Goal: Task Accomplishment & Management: Use online tool/utility

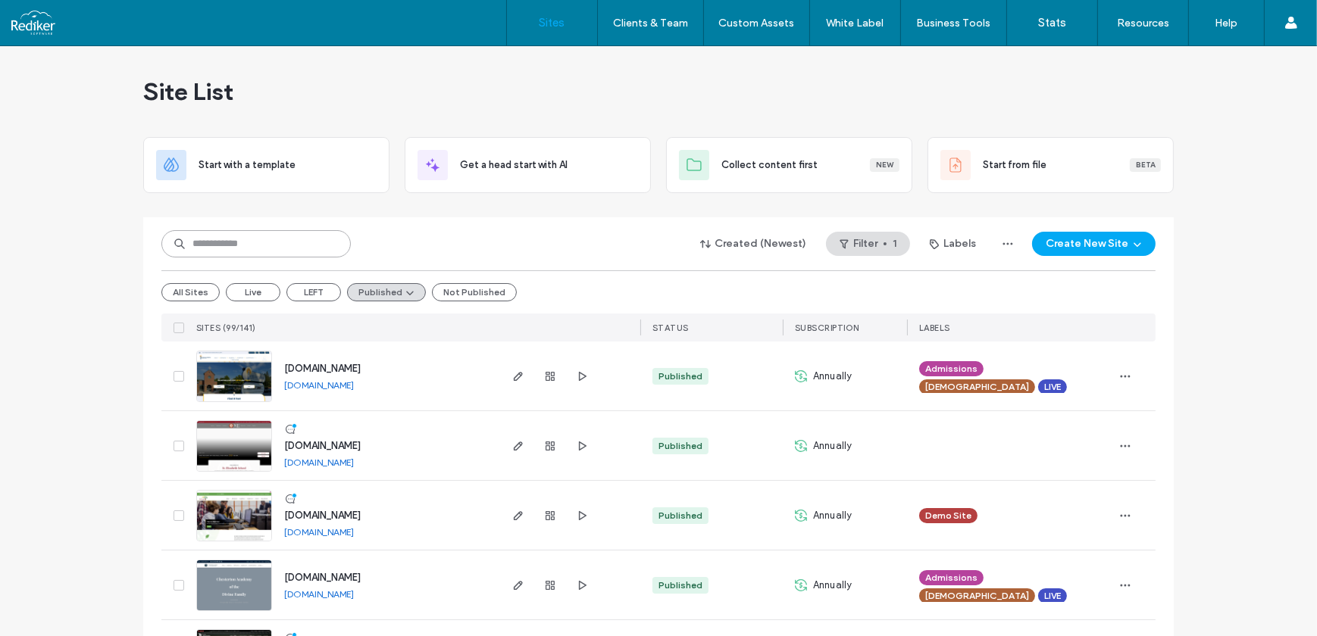
click at [217, 246] on input at bounding box center [255, 243] width 189 height 27
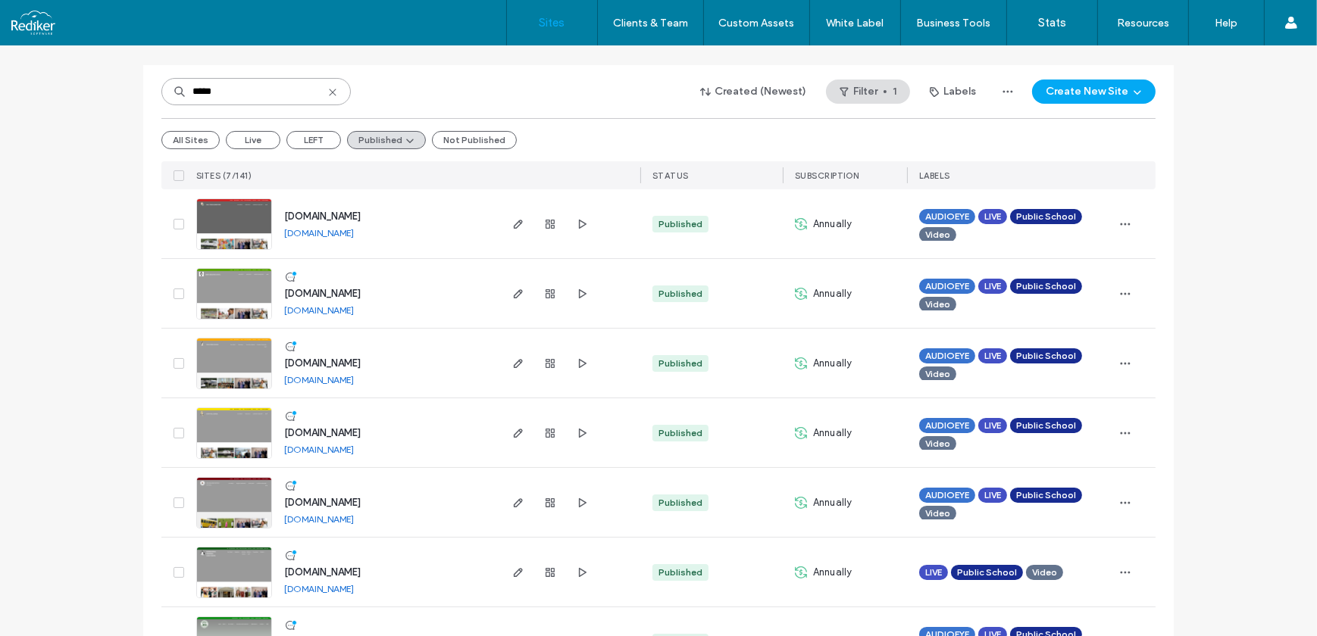
scroll to position [211, 0]
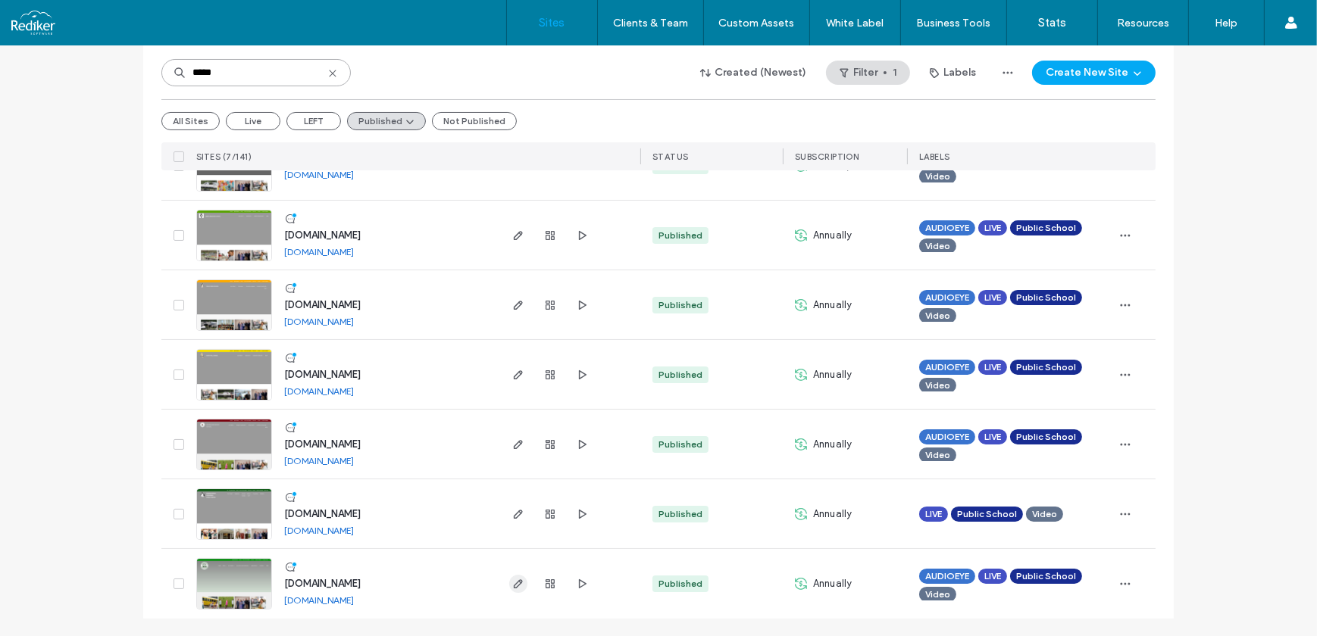
type input "*****"
click at [519, 588] on span "button" at bounding box center [518, 584] width 18 height 18
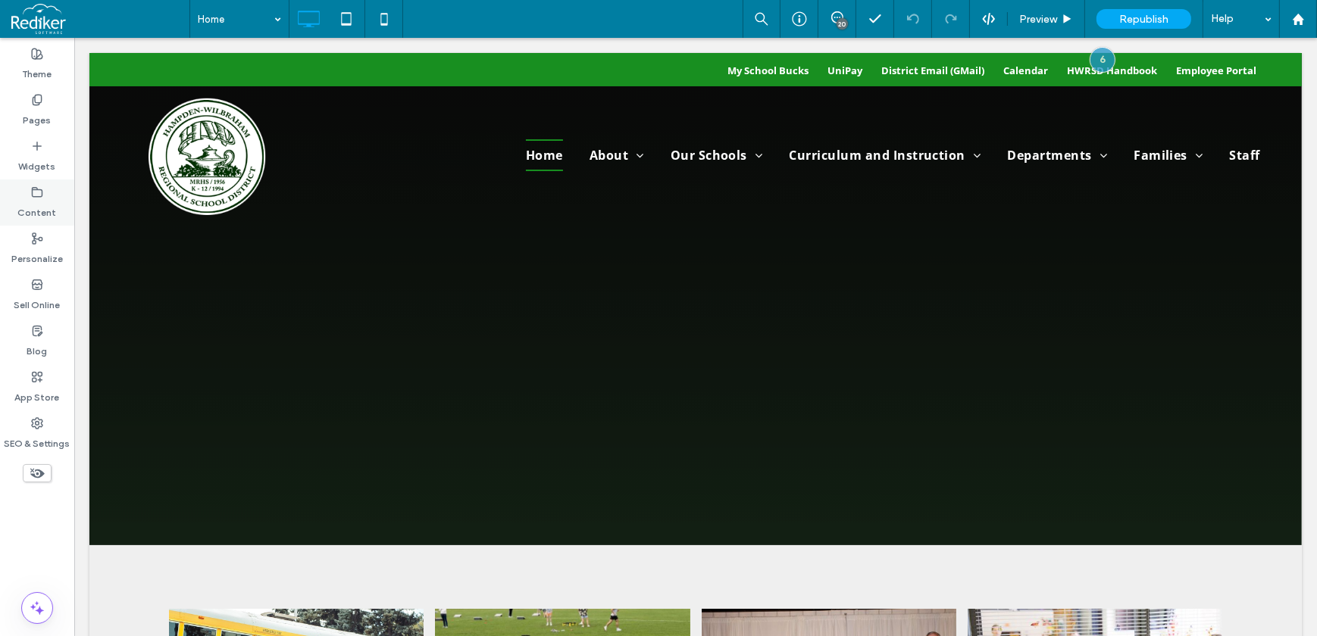
click at [47, 202] on label "Content" at bounding box center [37, 208] width 39 height 21
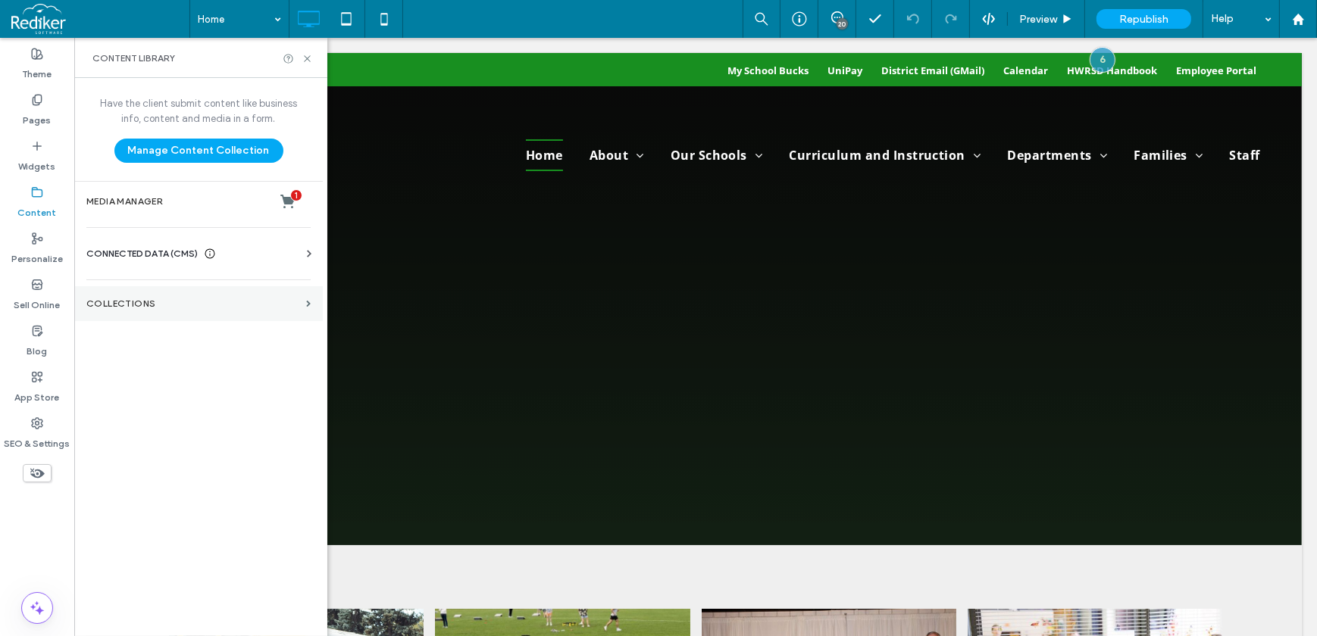
click at [142, 307] on label "Collections" at bounding box center [193, 303] width 214 height 11
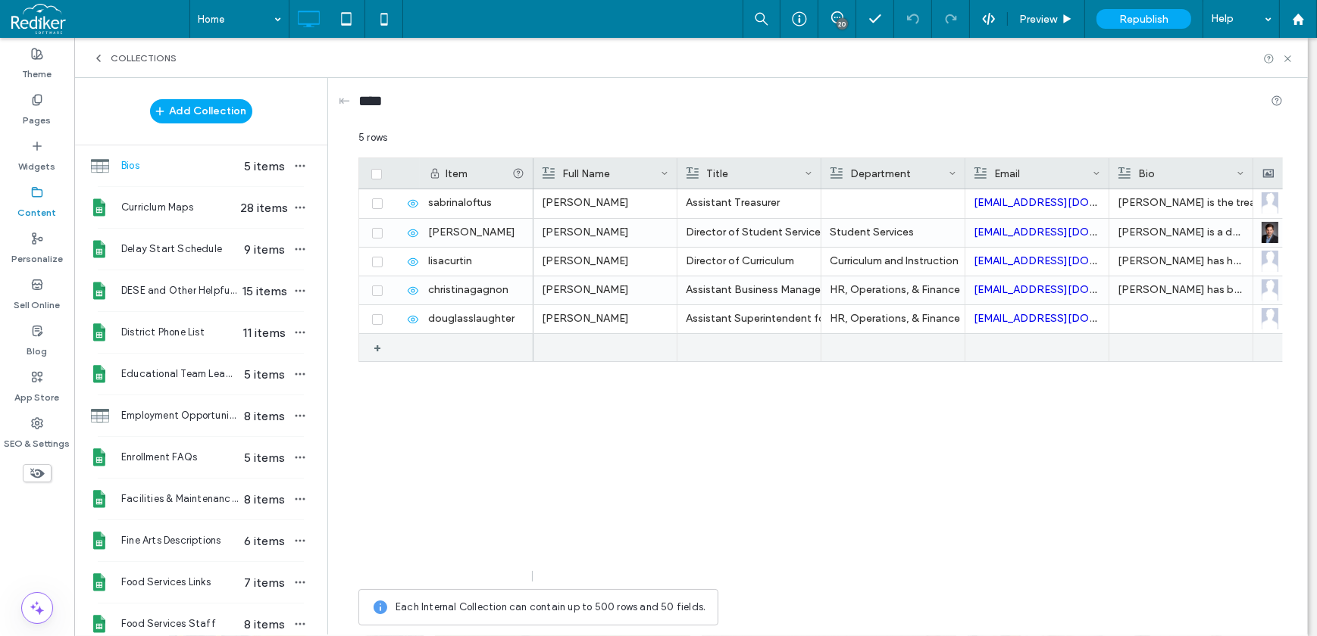
click at [370, 351] on div "+" at bounding box center [379, 347] width 25 height 27
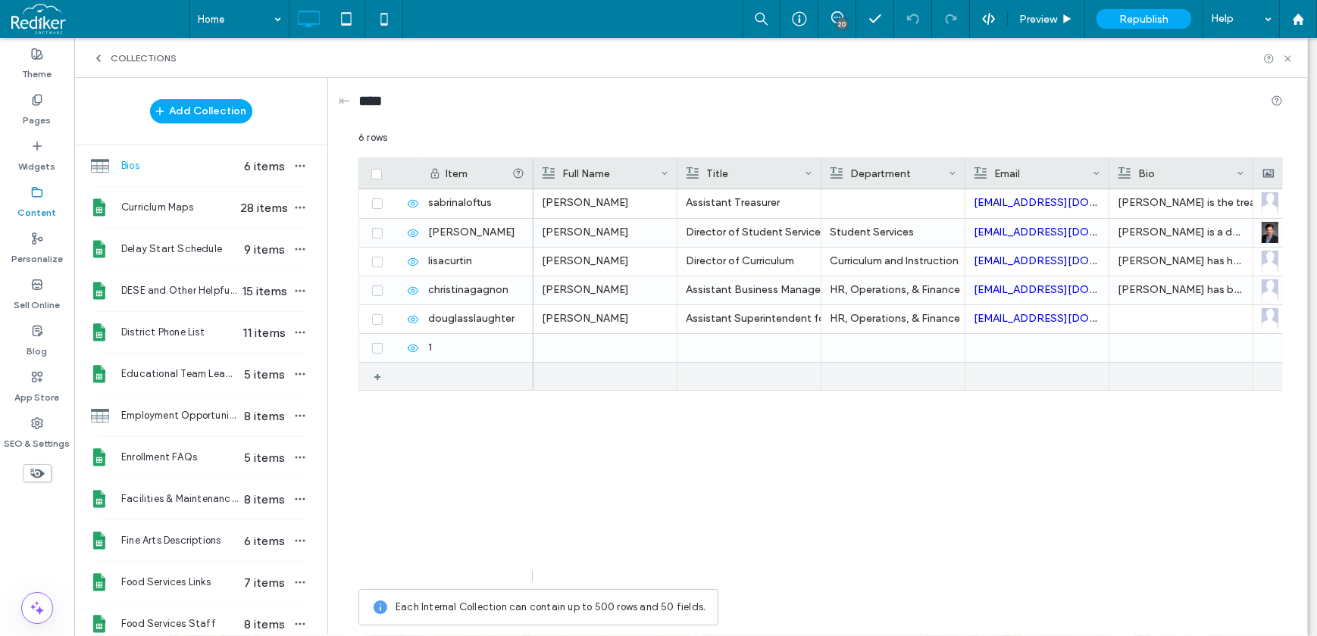
click at [374, 381] on div "+" at bounding box center [382, 376] width 19 height 27
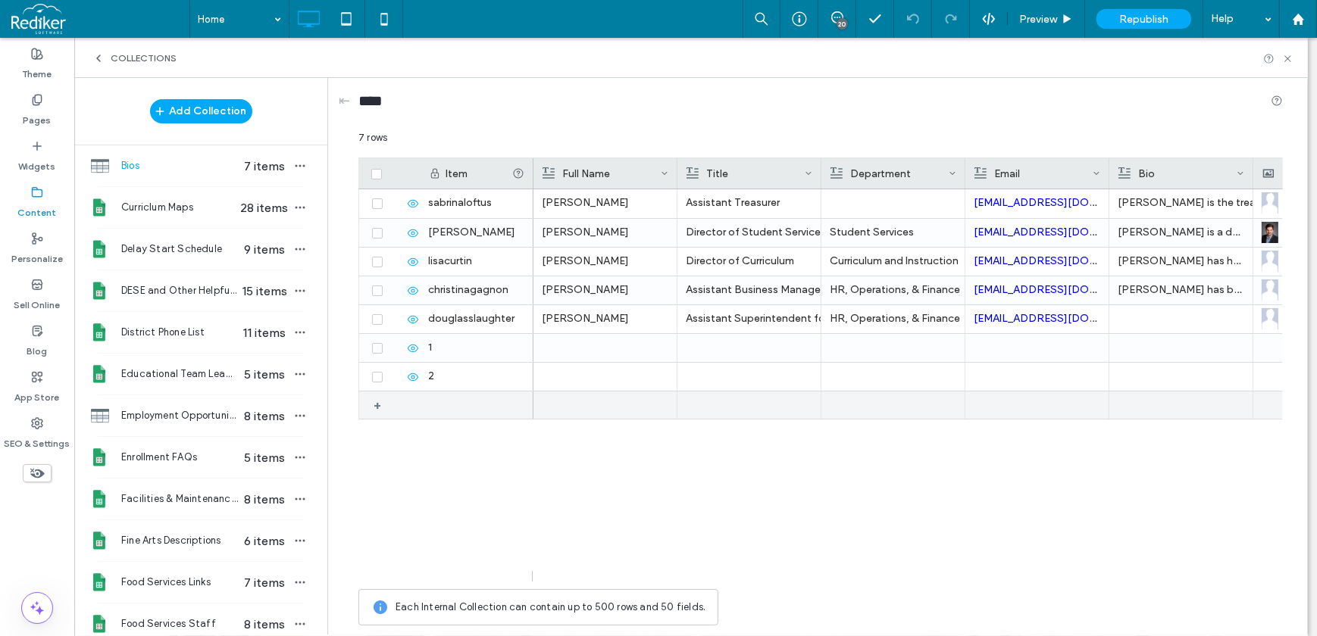
click at [376, 407] on div "+" at bounding box center [382, 405] width 19 height 27
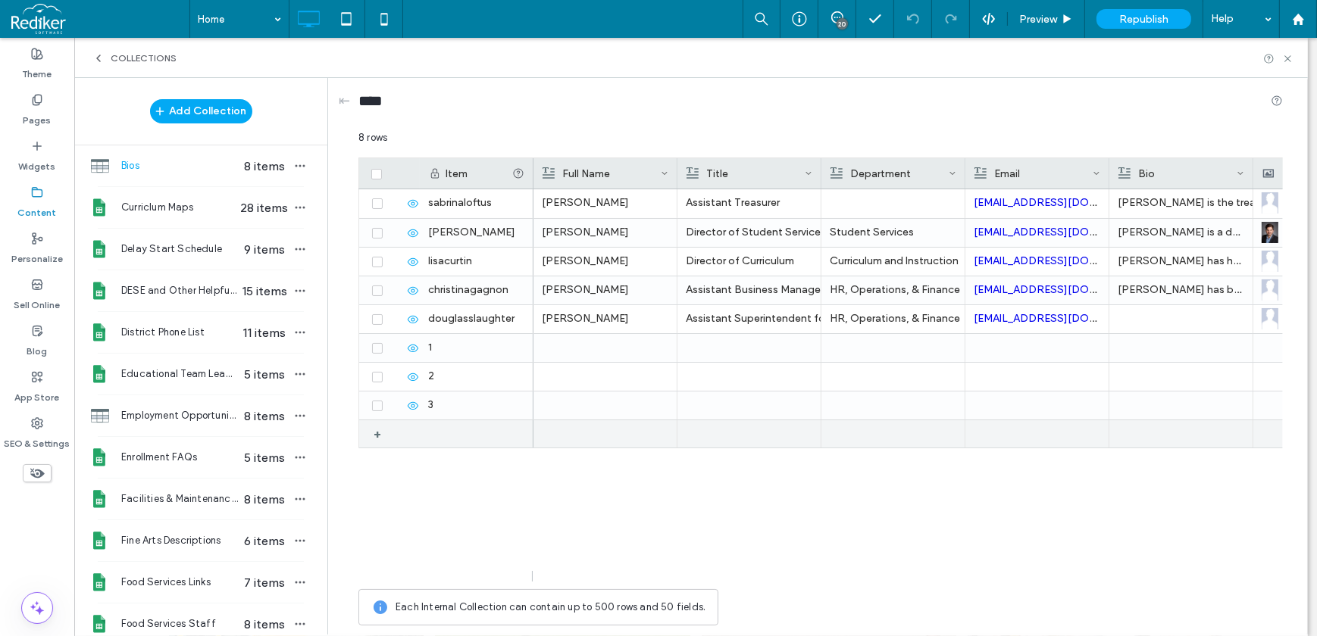
click at [372, 436] on div "+" at bounding box center [379, 433] width 25 height 27
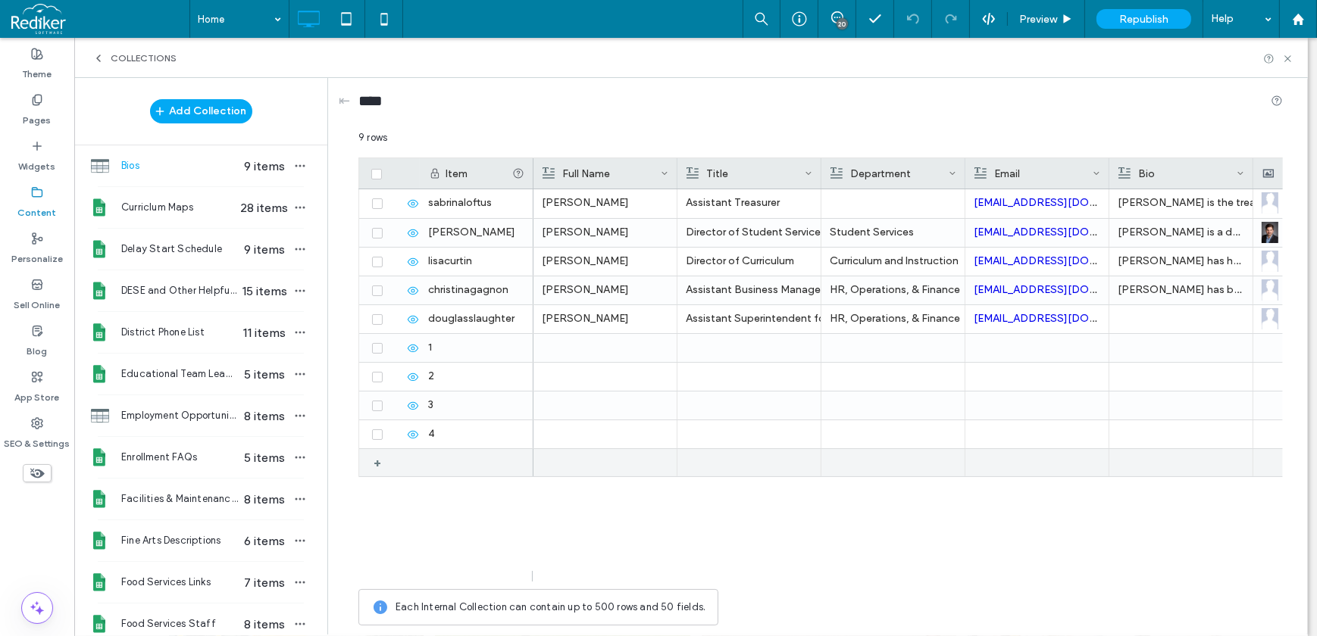
click at [374, 460] on div "+" at bounding box center [382, 462] width 19 height 27
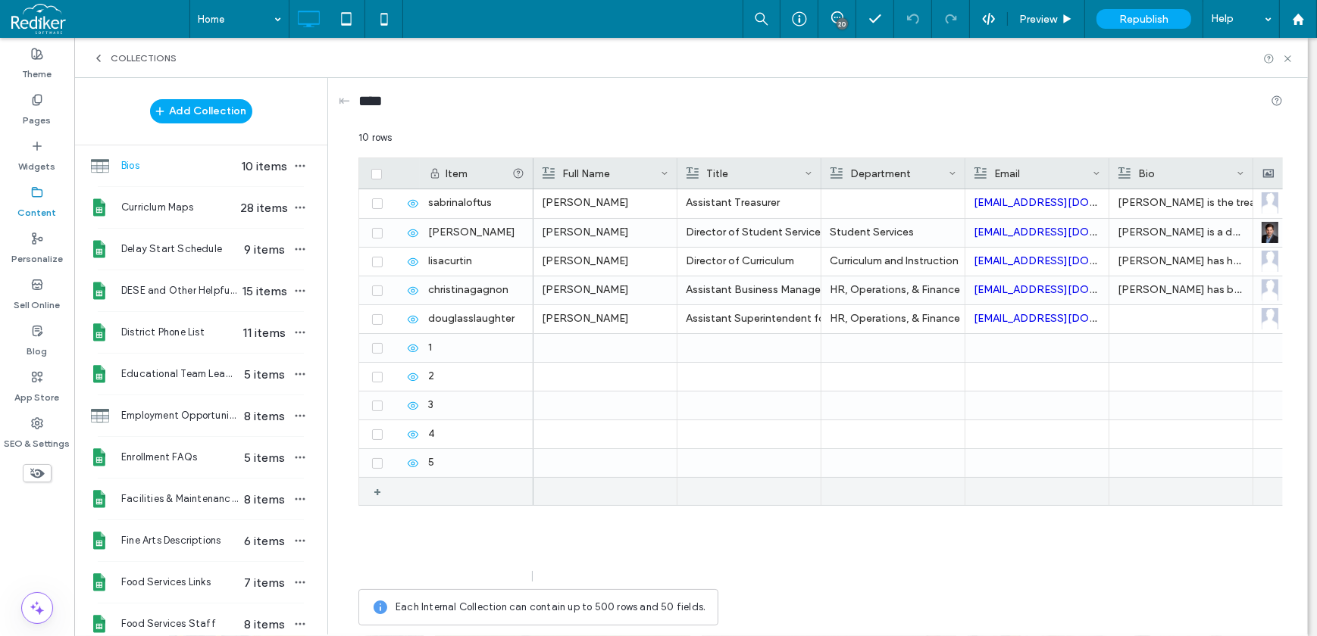
click at [381, 490] on div "+" at bounding box center [382, 491] width 19 height 27
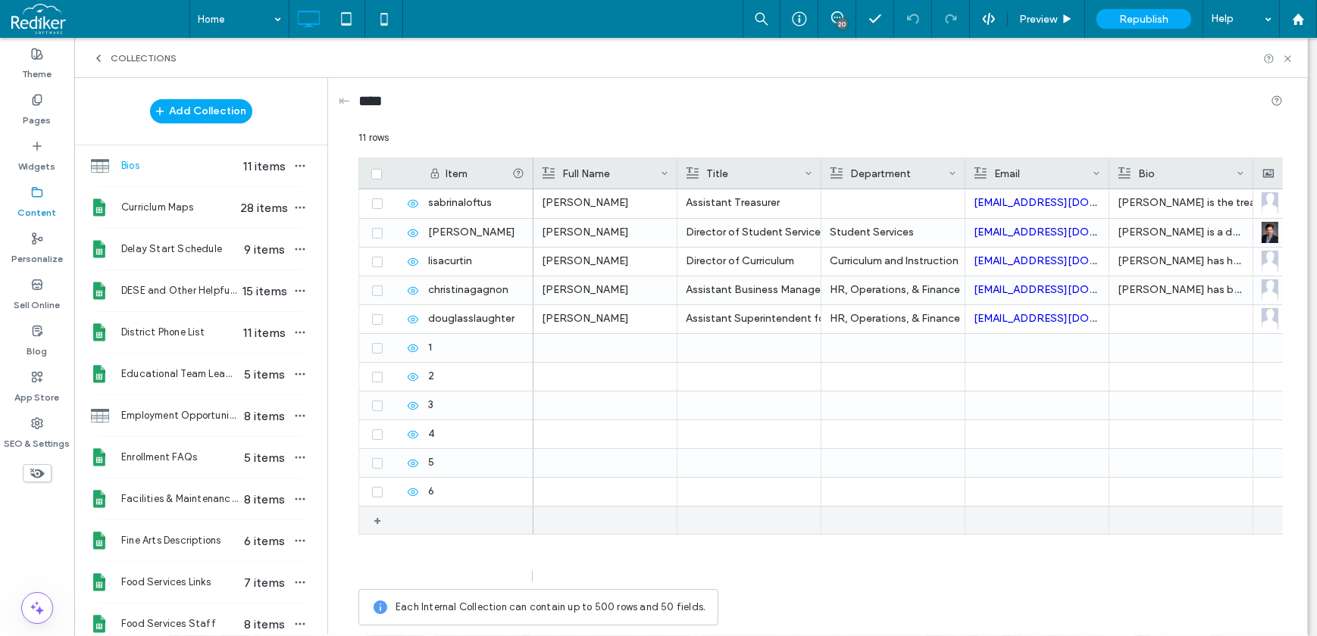
click at [380, 526] on div "+" at bounding box center [382, 520] width 19 height 27
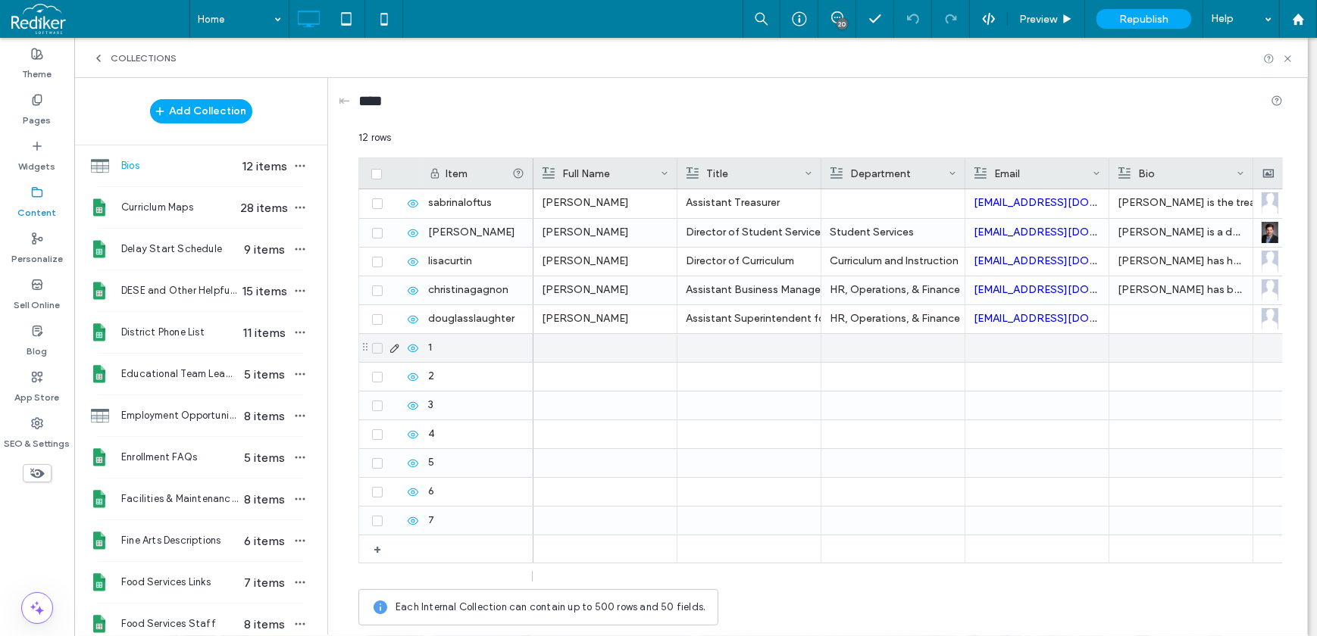
click at [576, 352] on div at bounding box center [605, 348] width 127 height 28
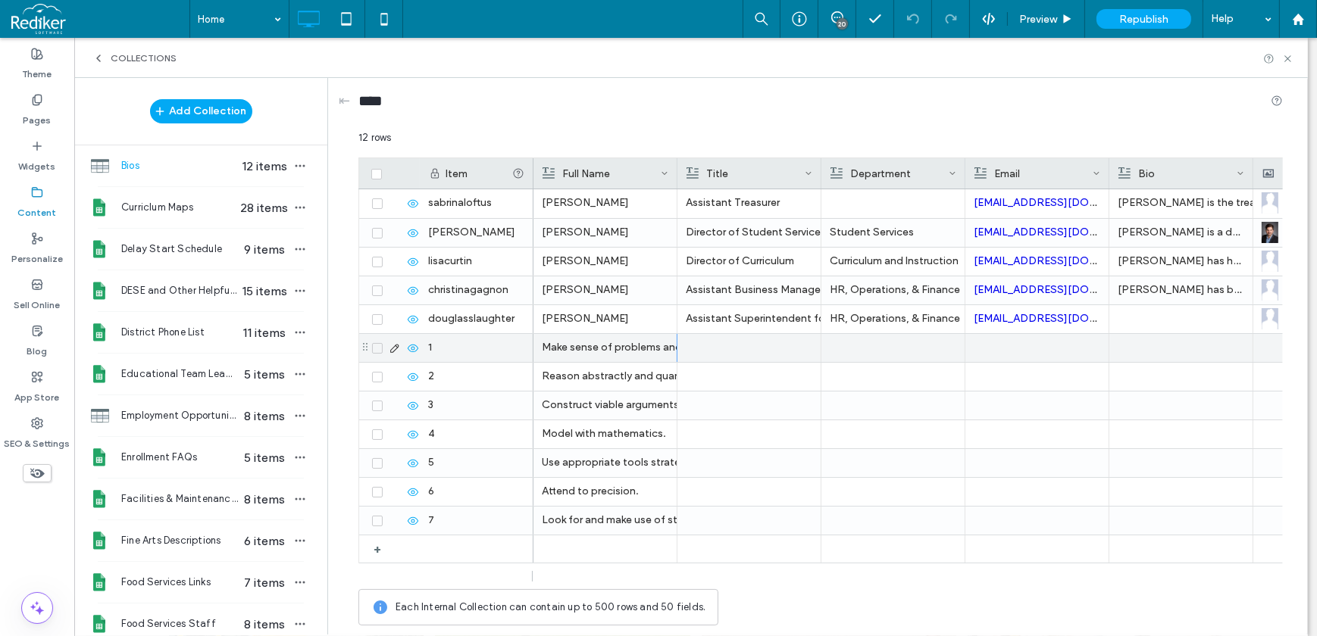
click at [638, 350] on div "Make sense of problems and persevere in solving them." at bounding box center [605, 347] width 127 height 27
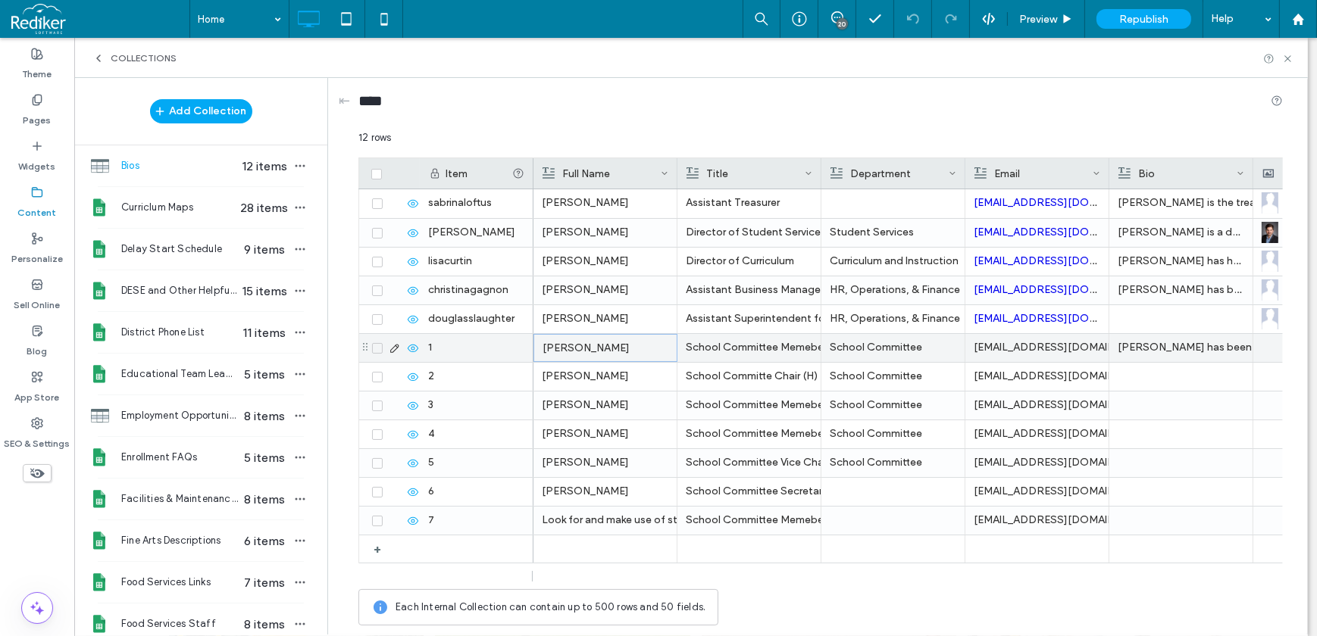
click at [638, 349] on div "[PERSON_NAME]" at bounding box center [605, 348] width 126 height 27
click at [565, 355] on div "[PERSON_NAME]" at bounding box center [605, 348] width 126 height 27
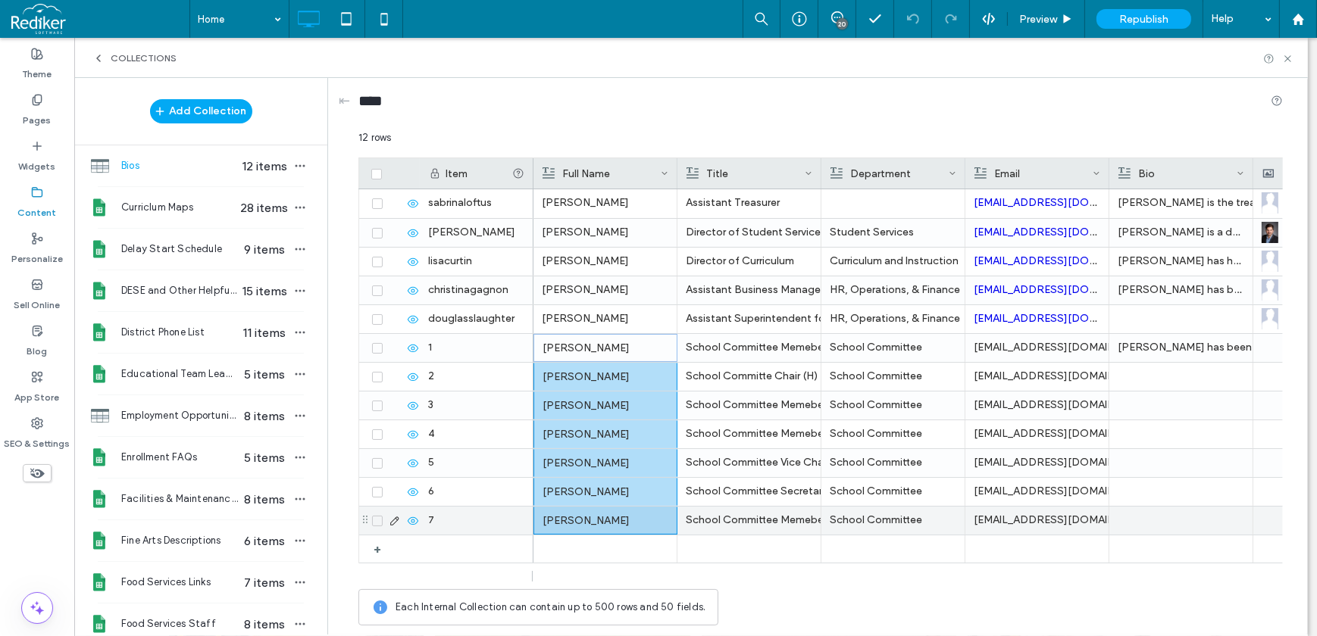
drag, startPoint x: 636, startPoint y: 433, endPoint x: 635, endPoint y: 515, distance: 81.8
click at [635, 515] on div "[PERSON_NAME] School Committee Memeber (W) School Committee [EMAIL_ADDRESS][DOM…" at bounding box center [1135, 376] width 1204 height 374
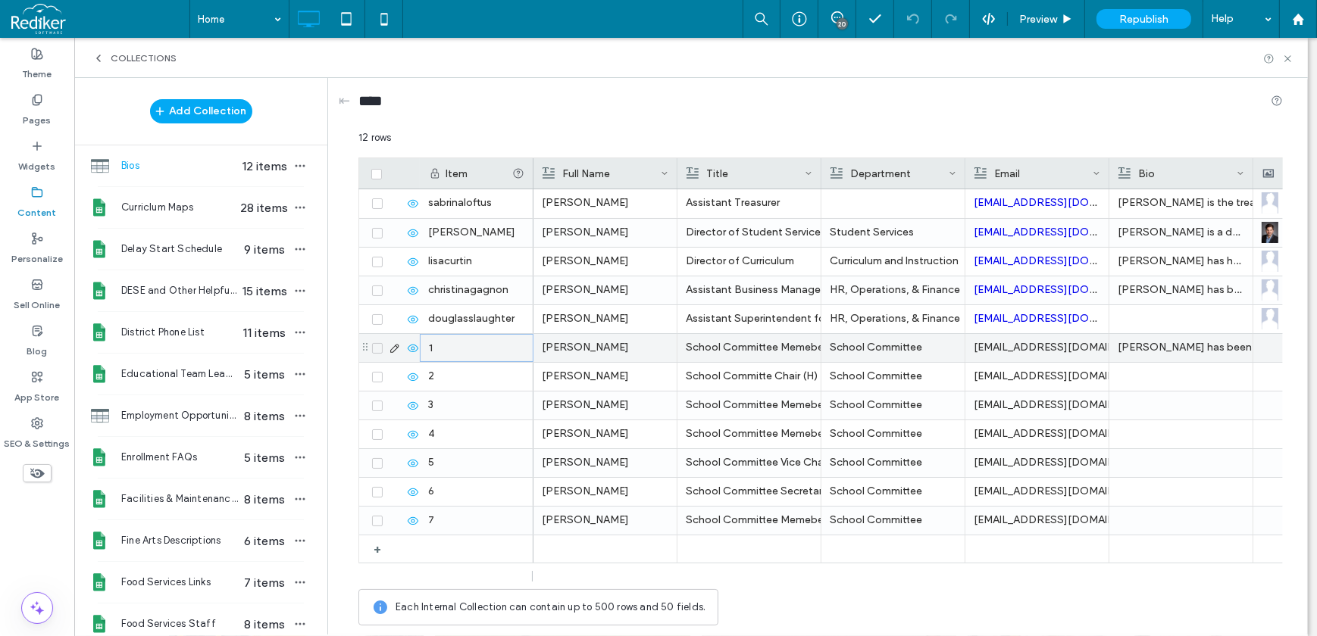
click at [467, 350] on div "1" at bounding box center [477, 348] width 114 height 28
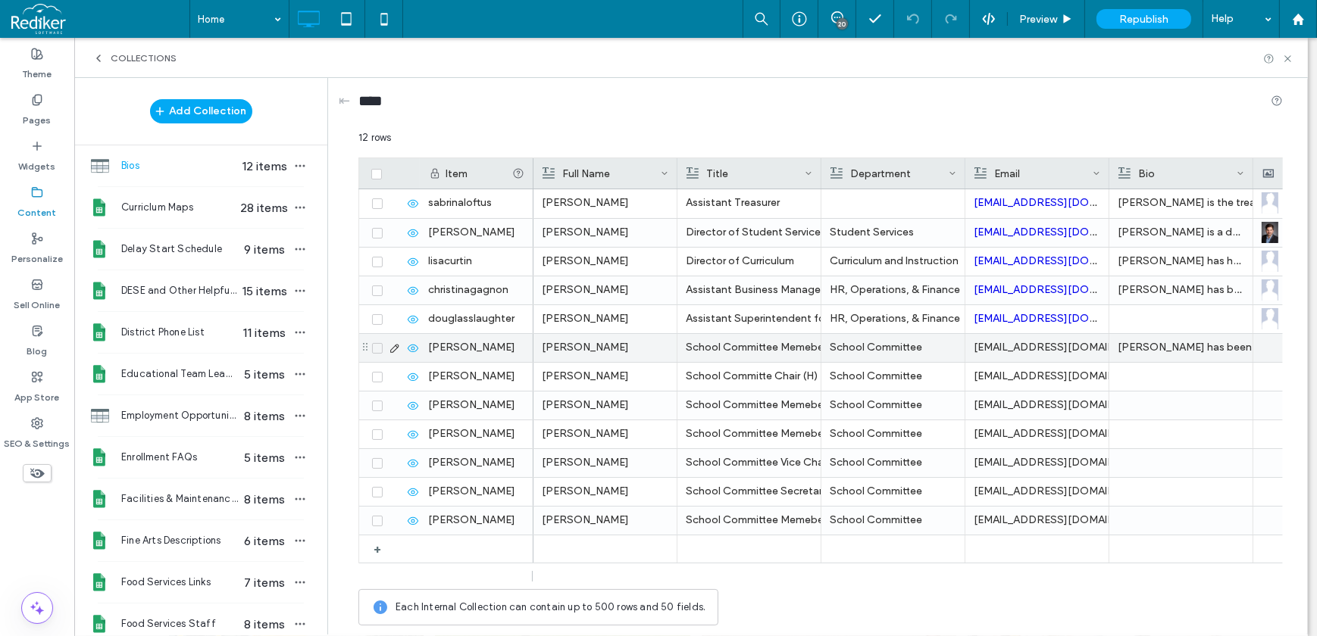
click at [393, 349] on icon at bounding box center [395, 348] width 12 height 12
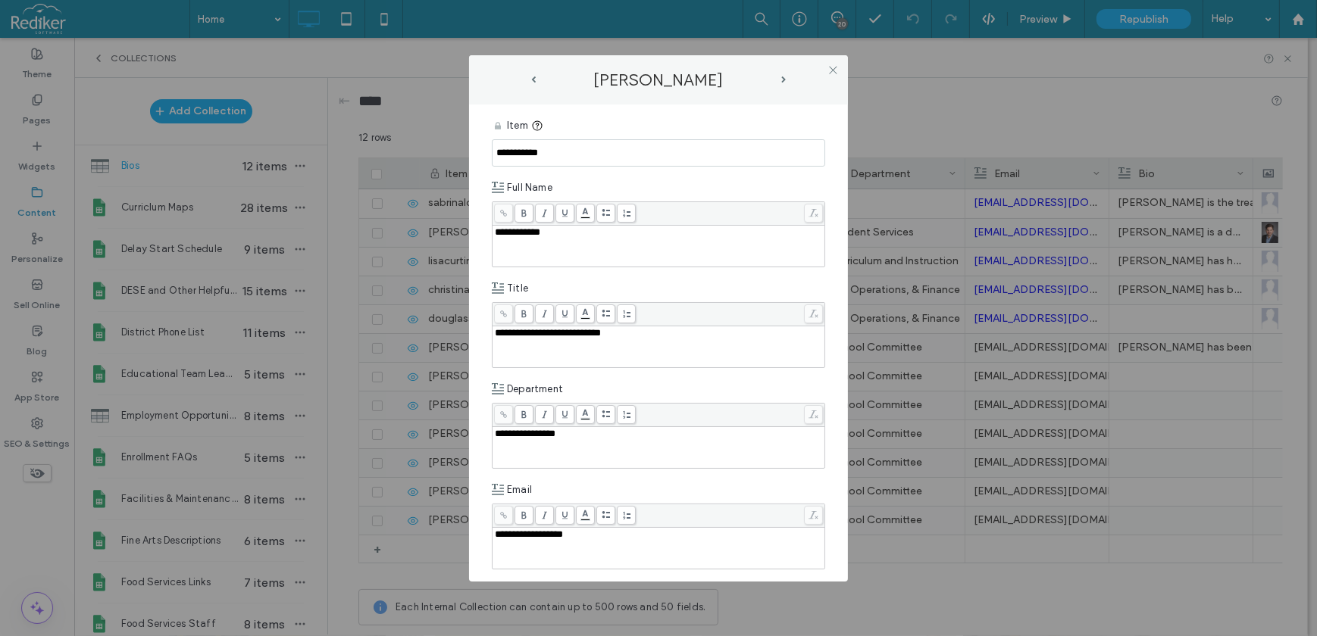
type input "**********"
click at [784, 77] on span "next-arrow" at bounding box center [783, 80] width 5 height 7
type input "**********"
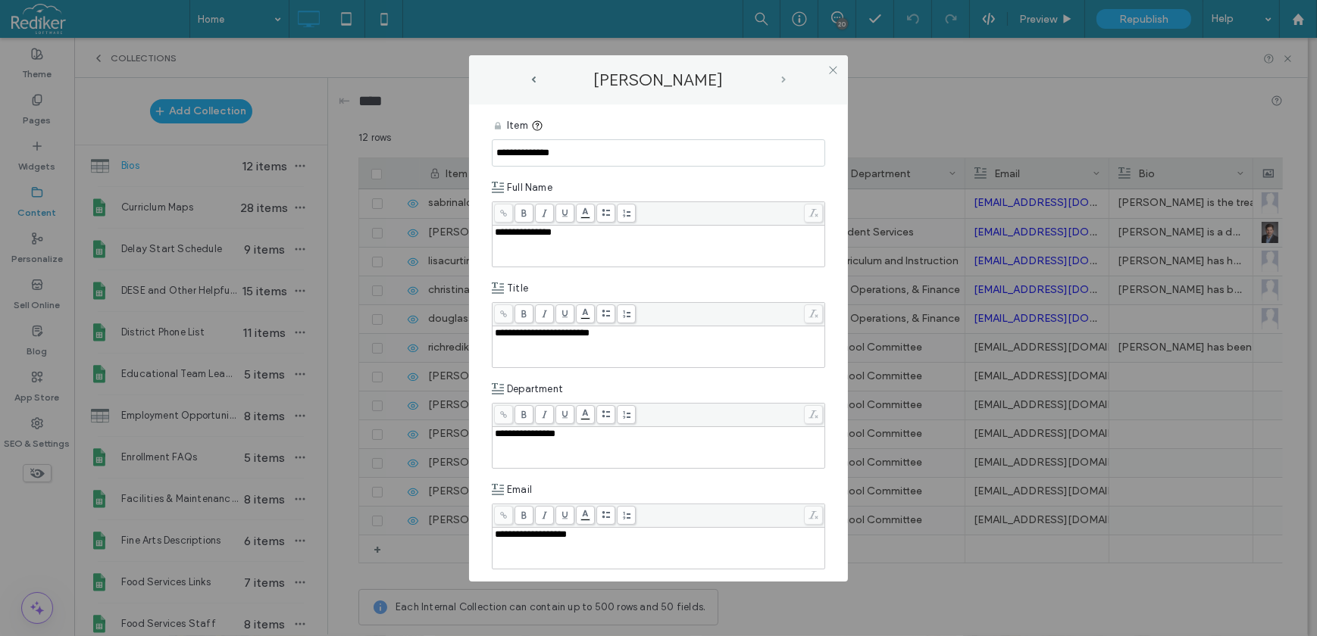
click at [783, 78] on span "next-arrow" at bounding box center [783, 80] width 5 height 7
click at [595, 161] on input "**********" at bounding box center [658, 152] width 333 height 27
type input "**********"
click at [782, 77] on span "next-arrow" at bounding box center [783, 80] width 5 height 7
type input "**********"
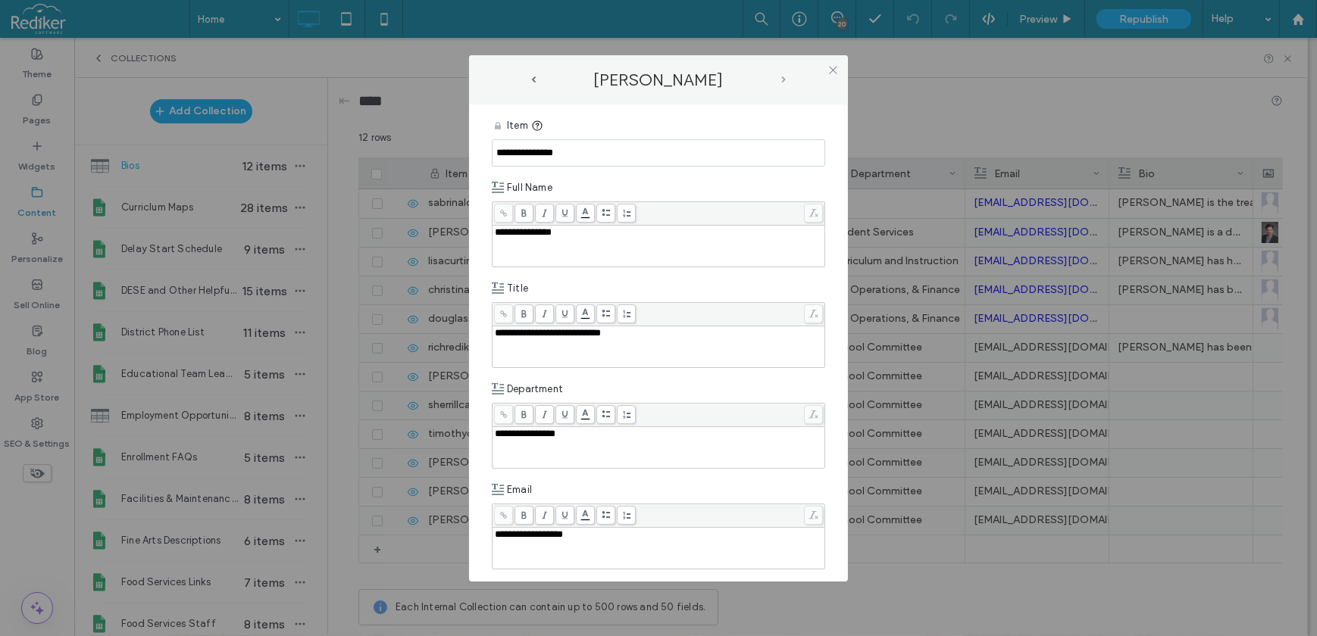
click at [781, 82] on span "next-arrow" at bounding box center [783, 80] width 5 height 7
type input "**********"
click at [782, 79] on span "next-arrow" at bounding box center [783, 80] width 5 height 7
type input "**********"
click at [782, 82] on span "next-arrow" at bounding box center [783, 80] width 5 height 7
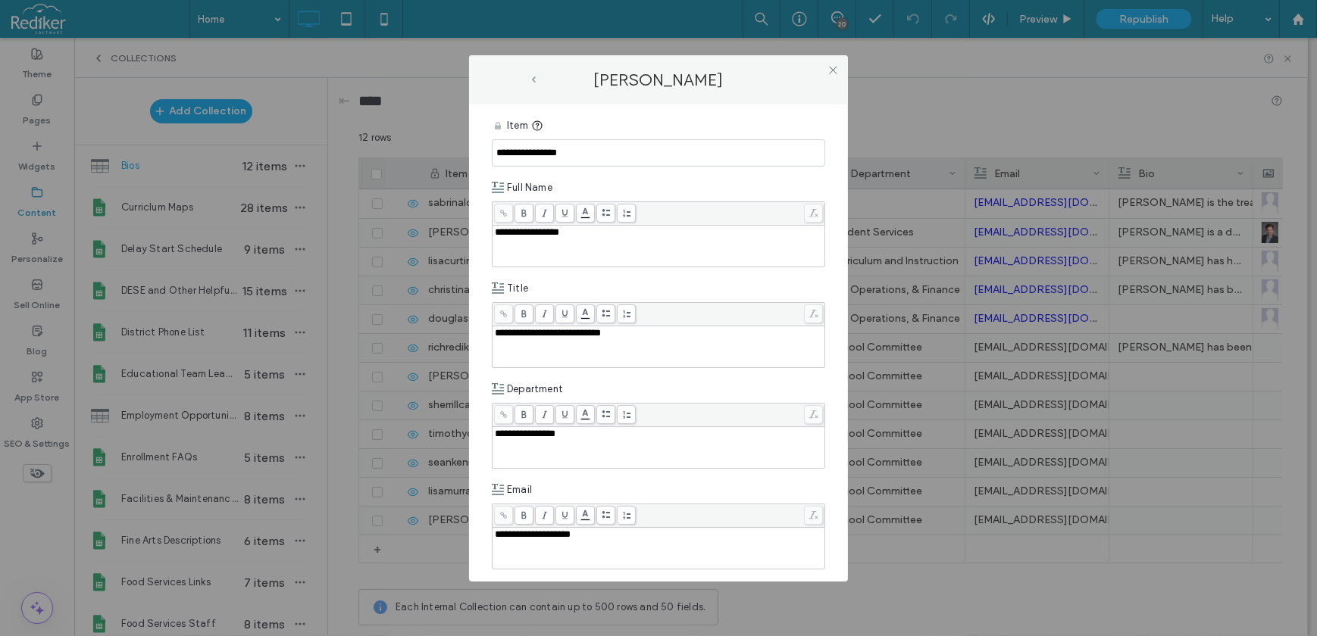
type input "**********"
click at [534, 77] on span "prev-arrow" at bounding box center [533, 80] width 5 height 7
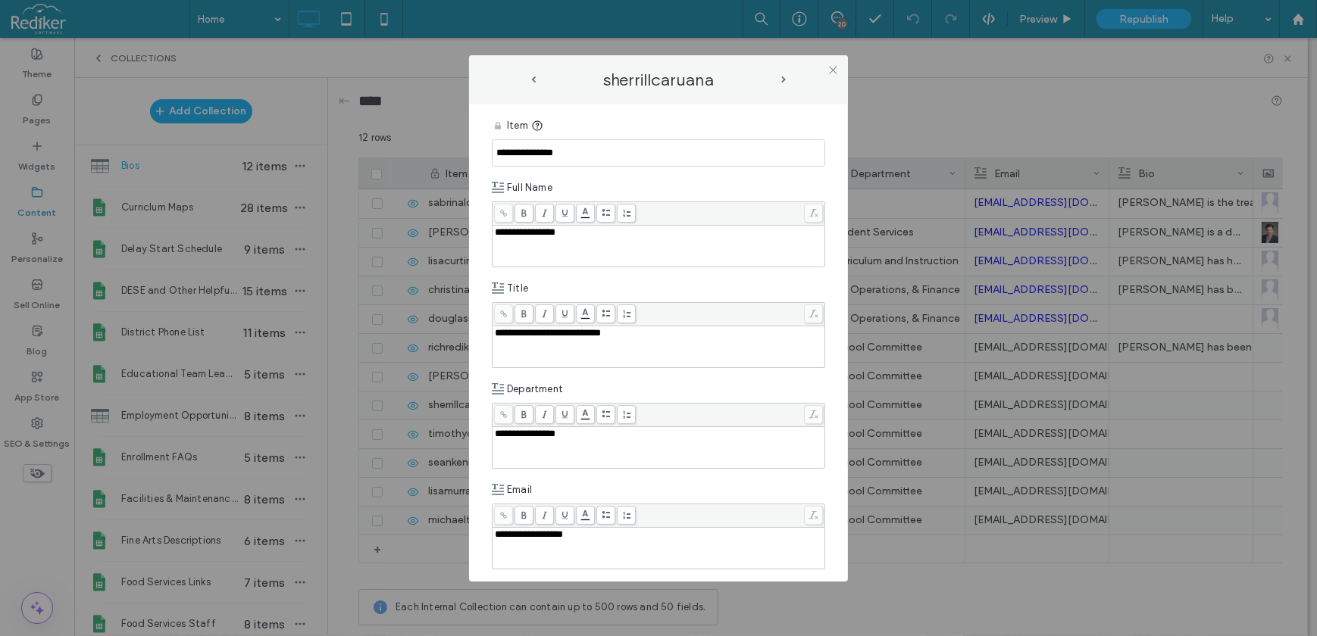
click at [530, 84] on div "sherrillcaruana" at bounding box center [658, 79] width 258 height 19
click at [533, 83] on span "prev-arrow" at bounding box center [533, 80] width 5 height 7
click at [784, 77] on span "next-arrow" at bounding box center [783, 80] width 5 height 7
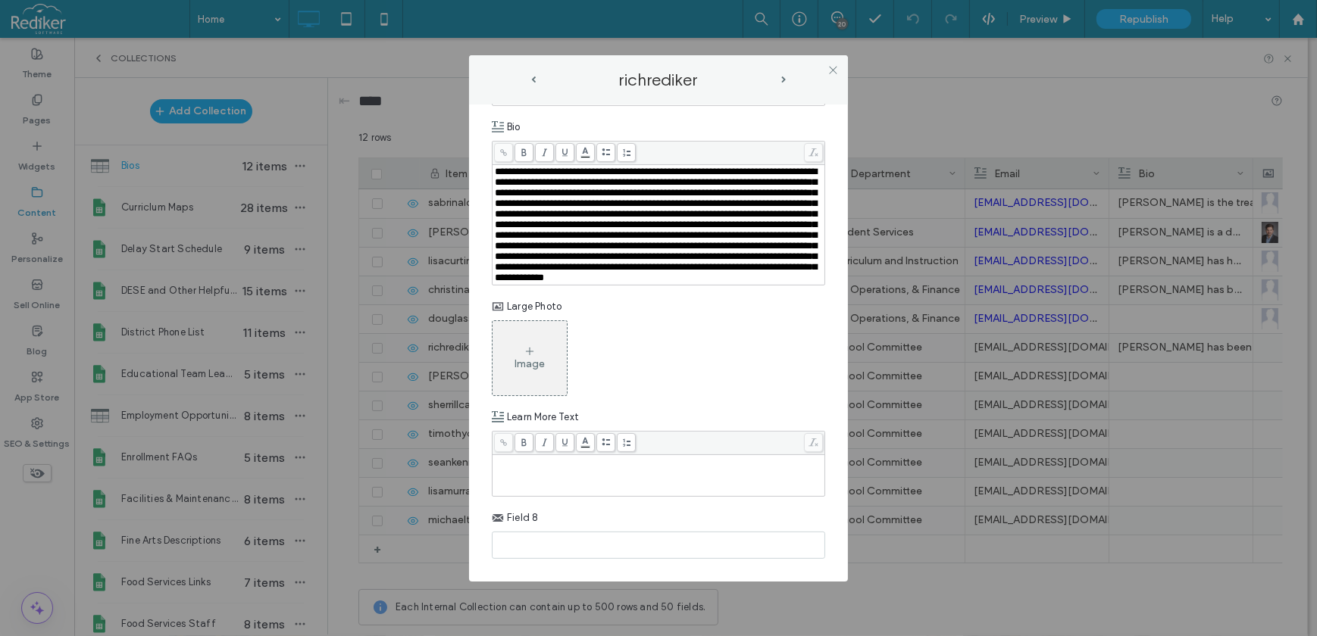
scroll to position [519, 0]
click at [537, 350] on div "Image" at bounding box center [529, 358] width 74 height 71
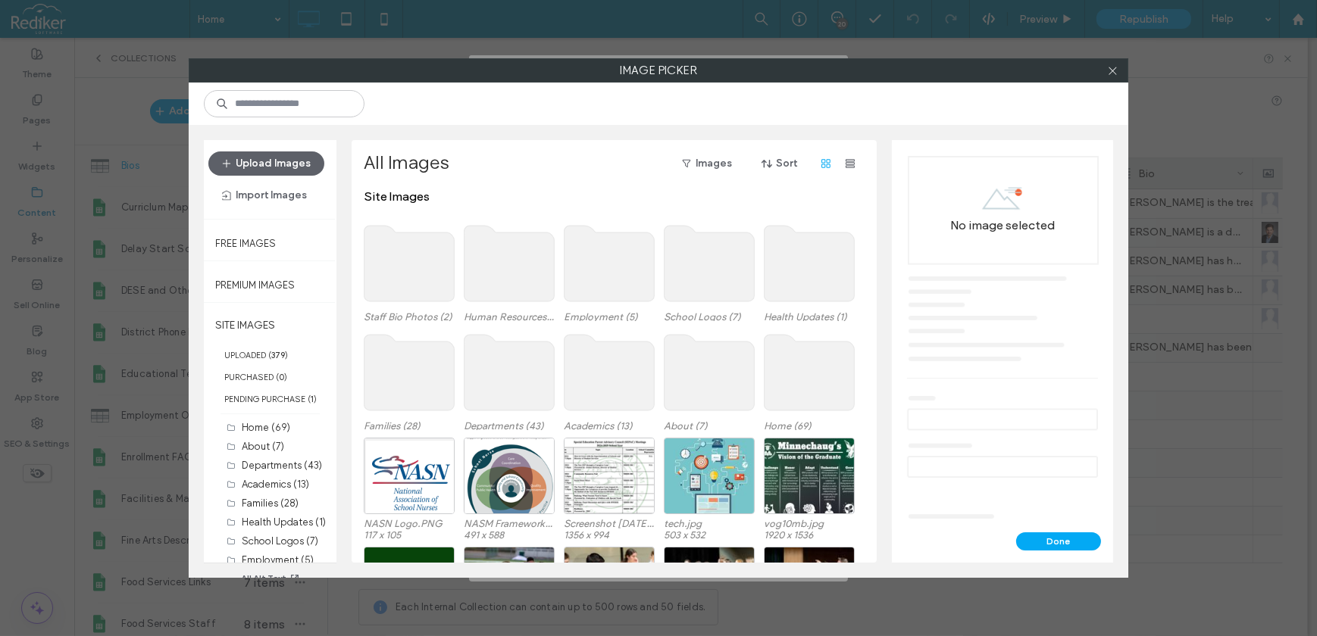
click at [404, 259] on use at bounding box center [409, 264] width 90 height 76
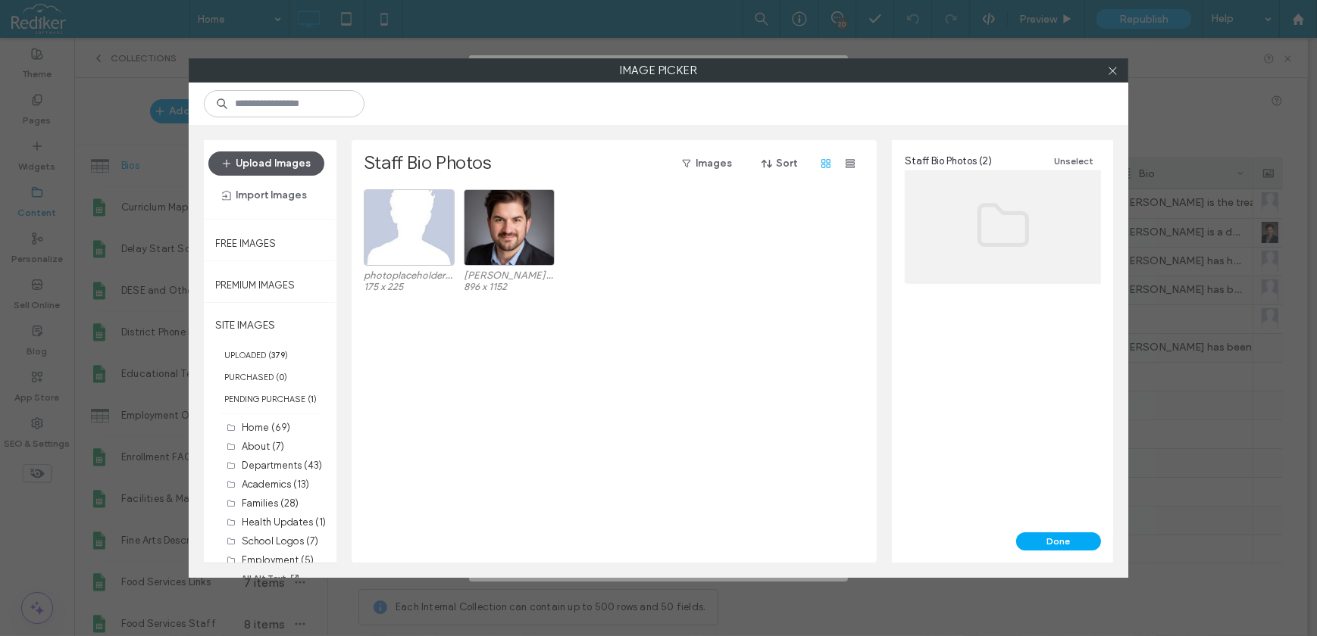
click at [299, 161] on button "Upload Images" at bounding box center [266, 163] width 116 height 24
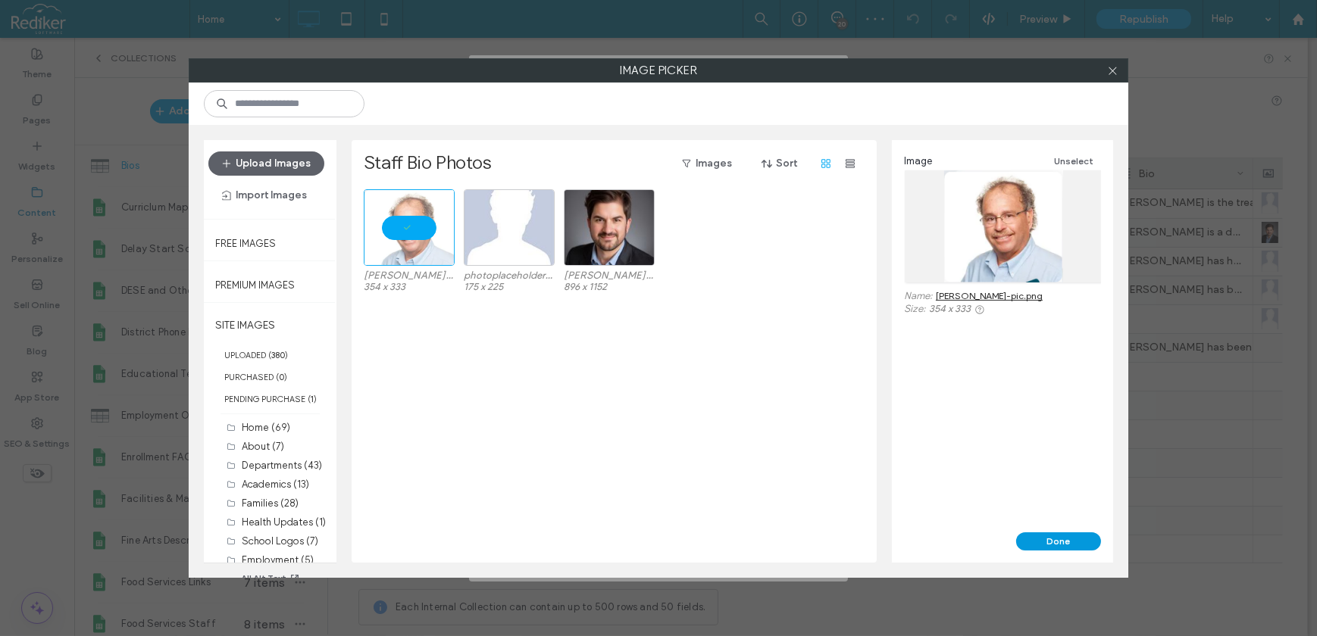
click at [1046, 544] on button "Done" at bounding box center [1058, 542] width 85 height 18
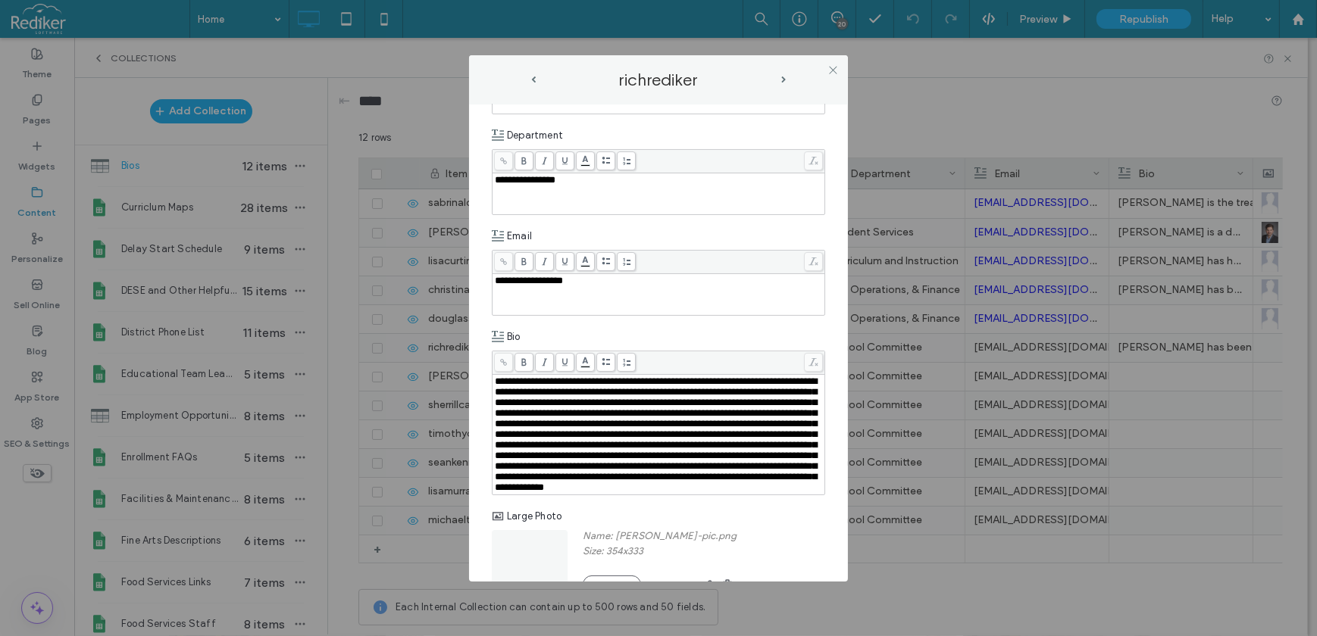
scroll to position [243, 0]
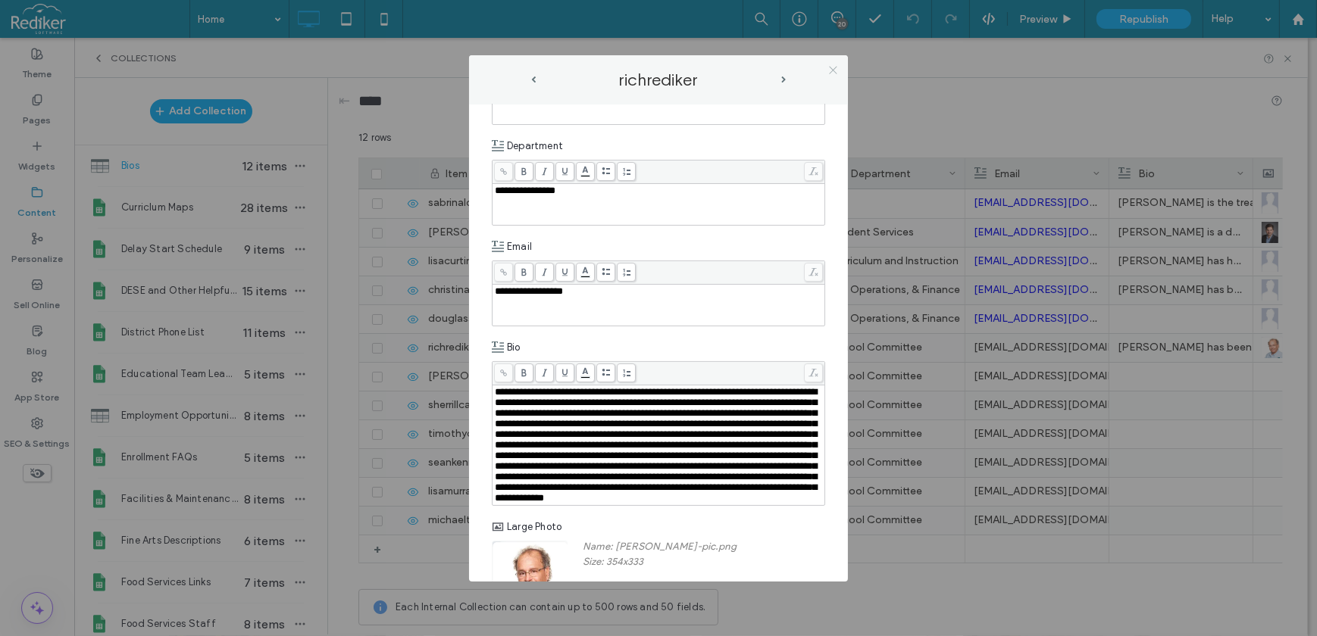
click at [837, 63] on span at bounding box center [832, 70] width 11 height 23
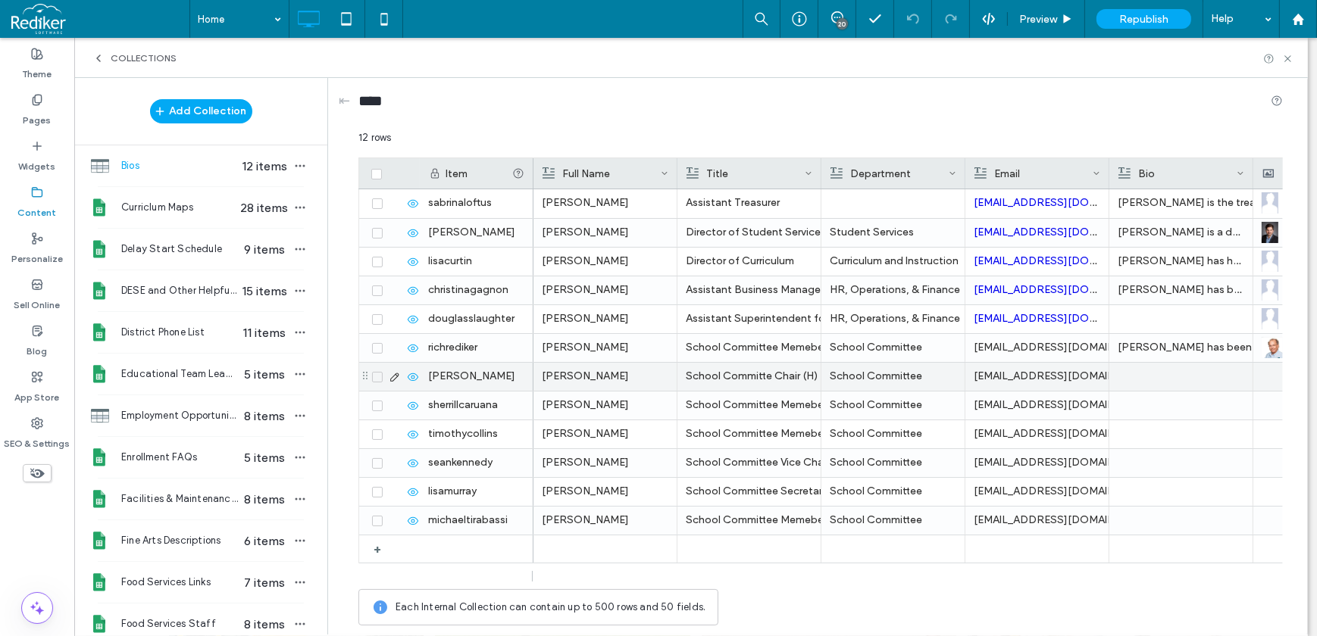
click at [392, 378] on icon at bounding box center [395, 377] width 12 height 12
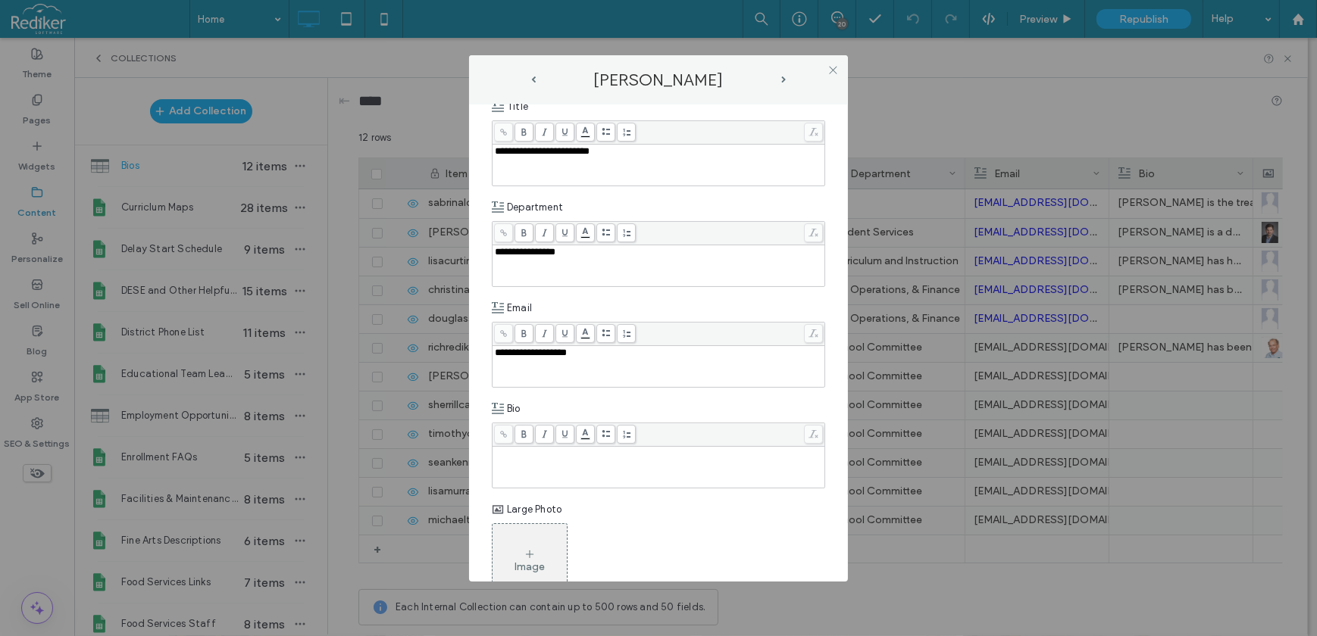
scroll to position [383, 0]
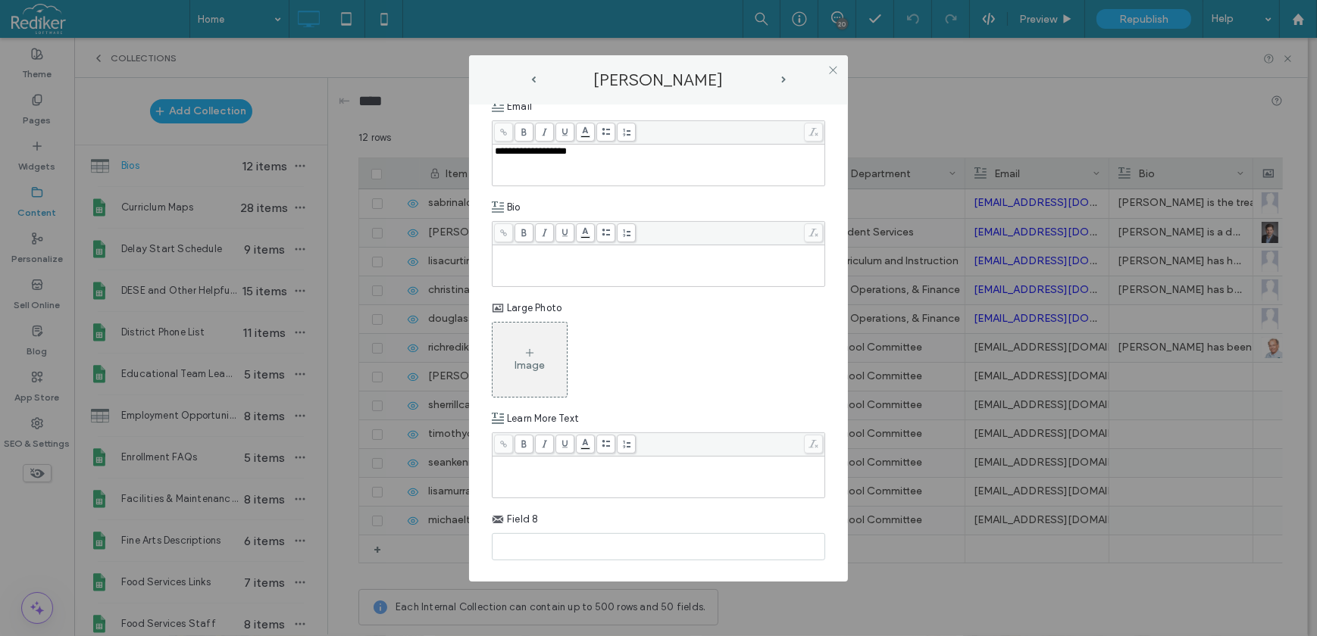
click at [552, 357] on div "Image" at bounding box center [529, 359] width 74 height 71
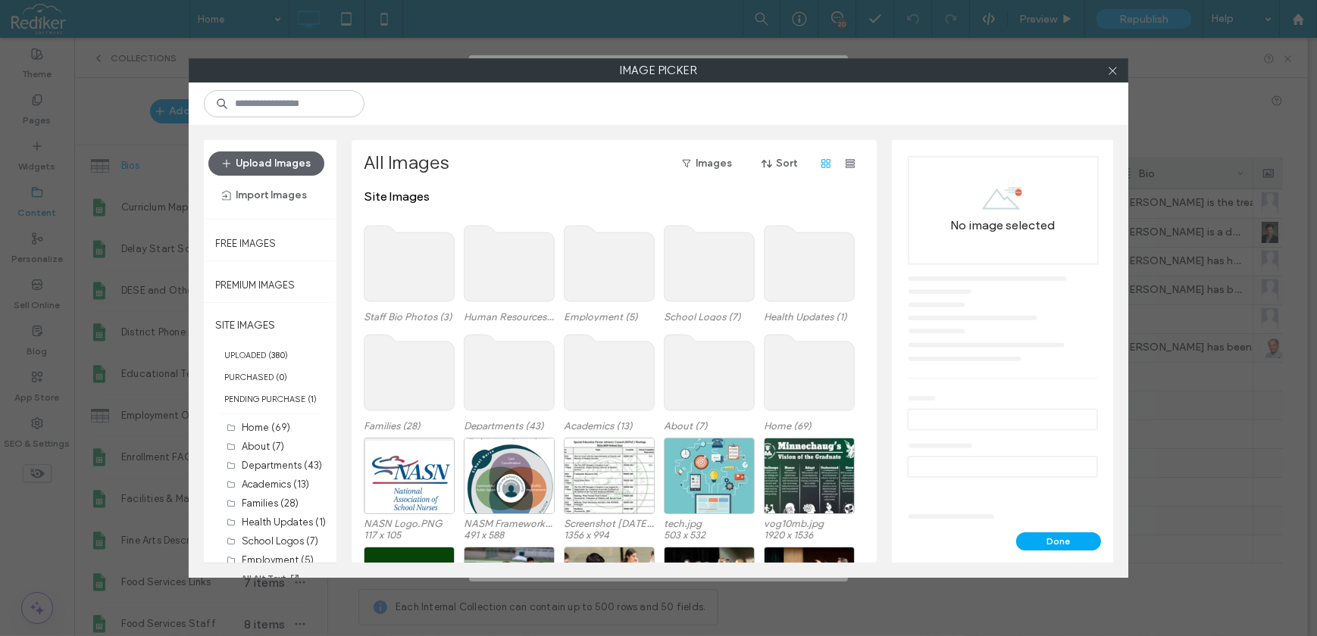
click at [417, 255] on use at bounding box center [409, 264] width 90 height 76
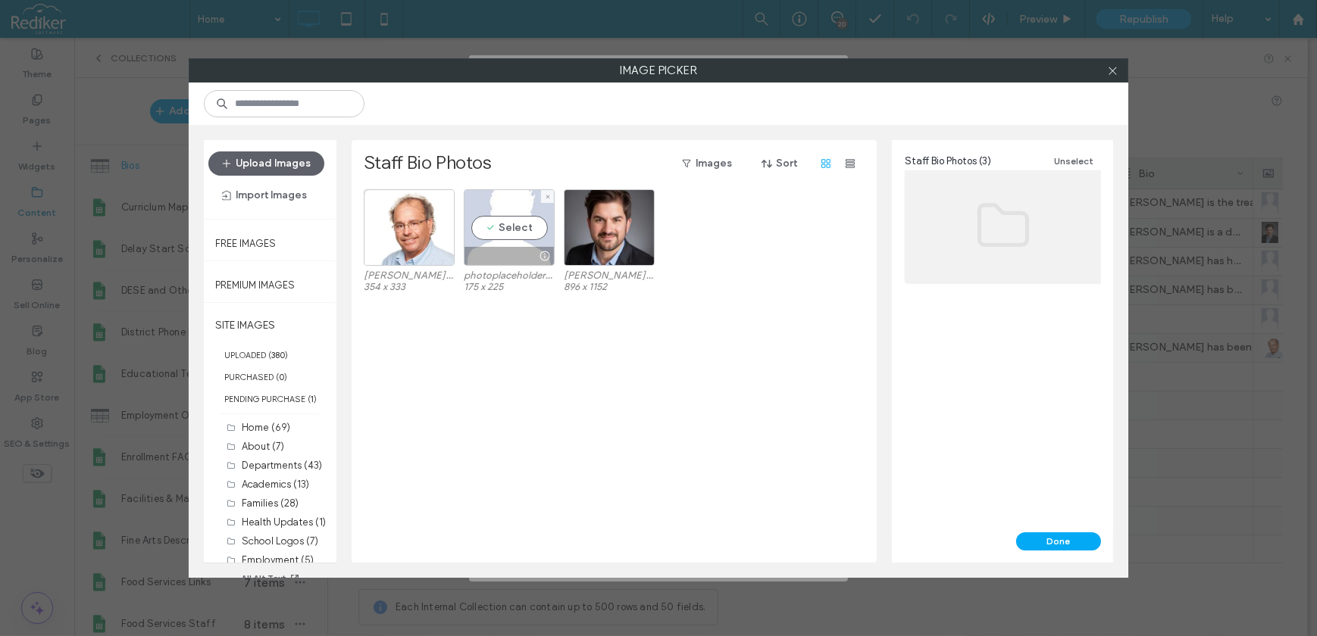
click at [501, 220] on div "Select" at bounding box center [509, 227] width 91 height 77
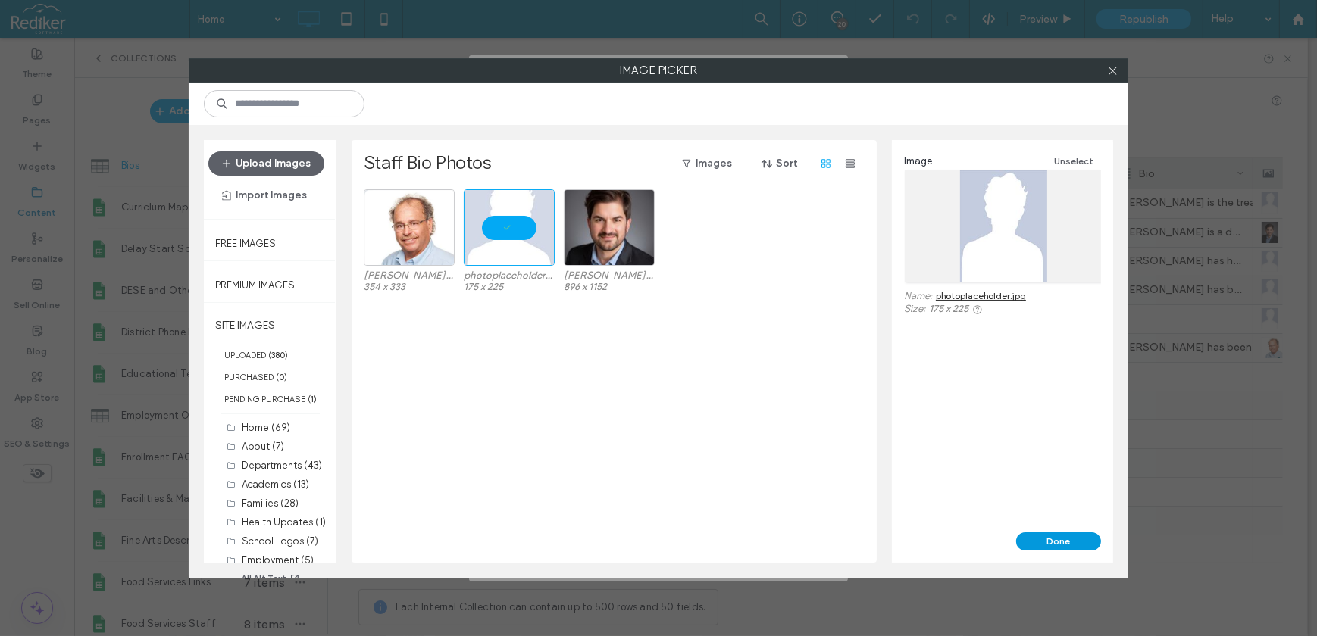
click at [1054, 543] on button "Done" at bounding box center [1058, 542] width 85 height 18
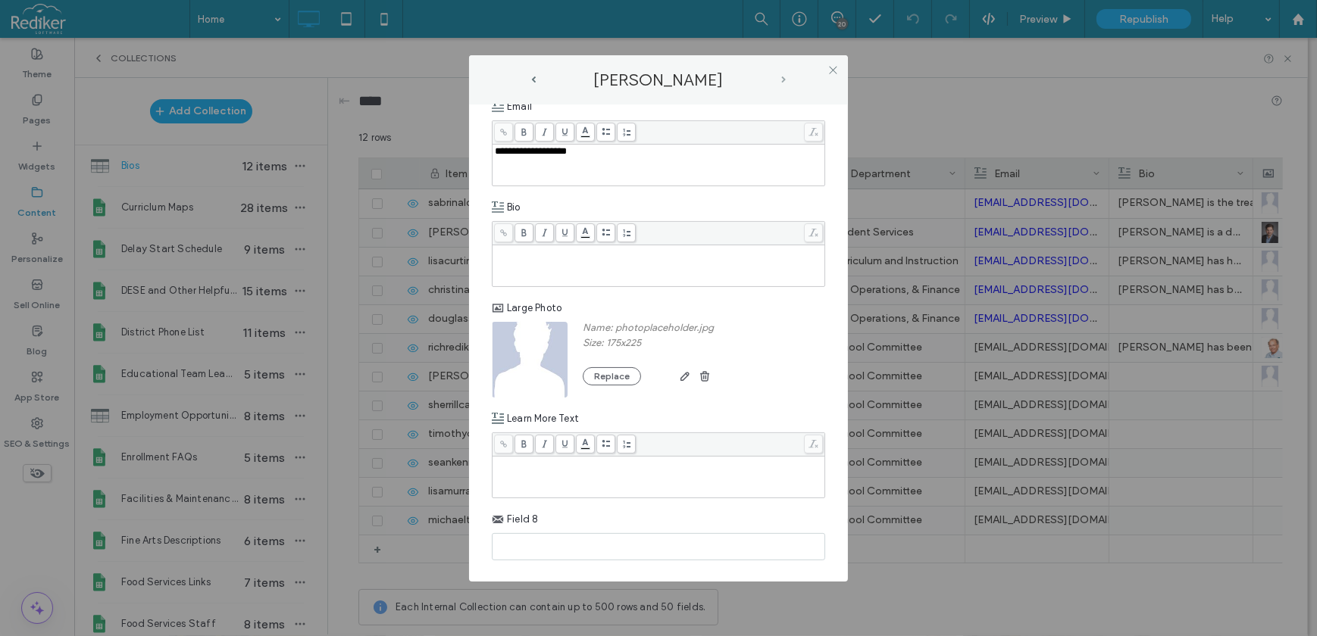
click at [781, 78] on span "next-arrow" at bounding box center [783, 80] width 5 height 7
click at [530, 356] on icon at bounding box center [529, 353] width 12 height 12
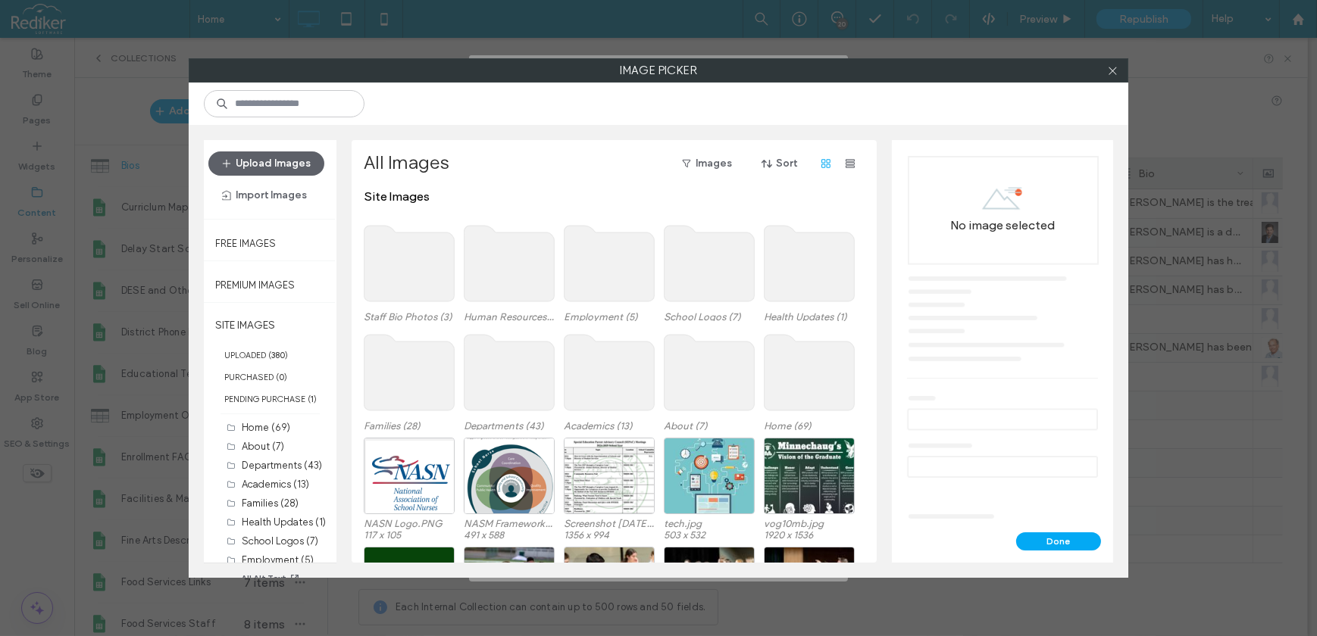
click at [386, 243] on use at bounding box center [409, 264] width 90 height 76
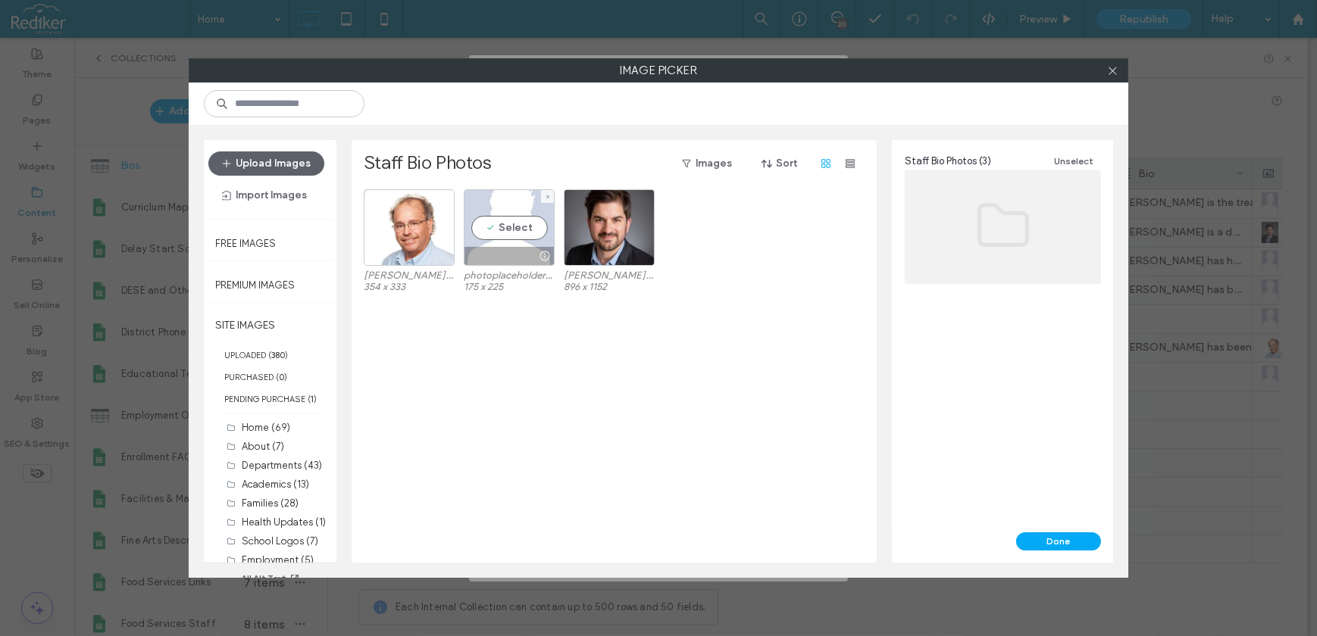
click at [524, 220] on div "Select" at bounding box center [509, 227] width 91 height 77
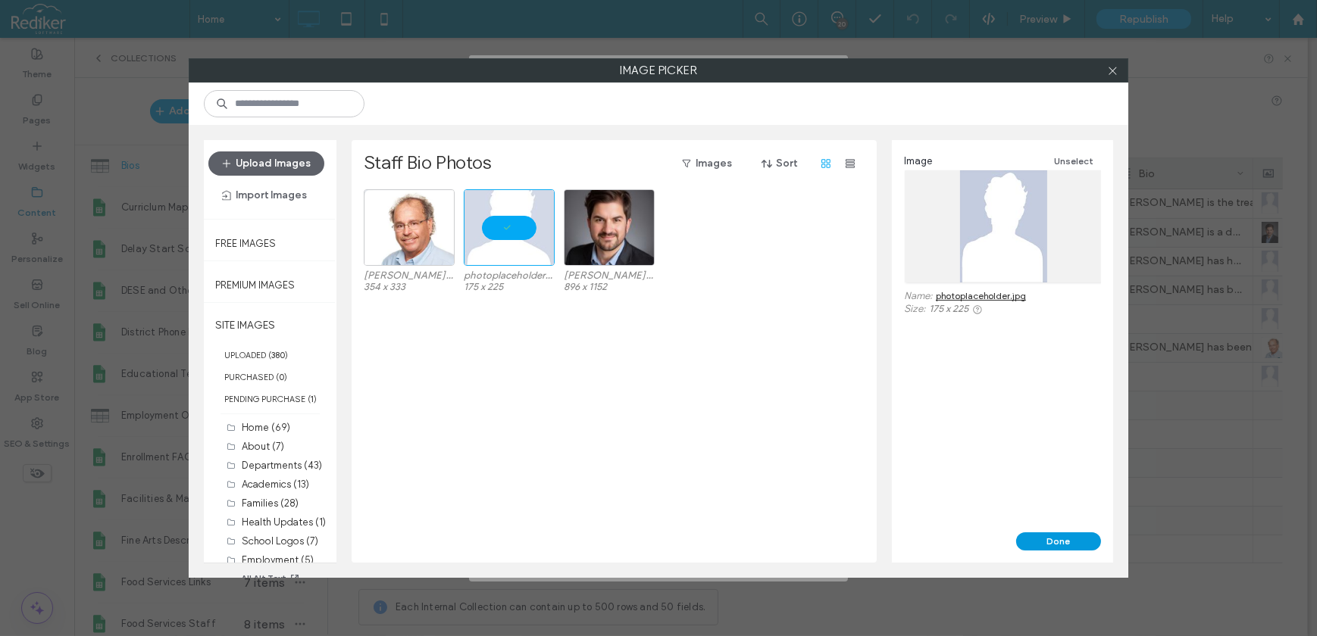
click at [1060, 545] on button "Done" at bounding box center [1058, 542] width 85 height 18
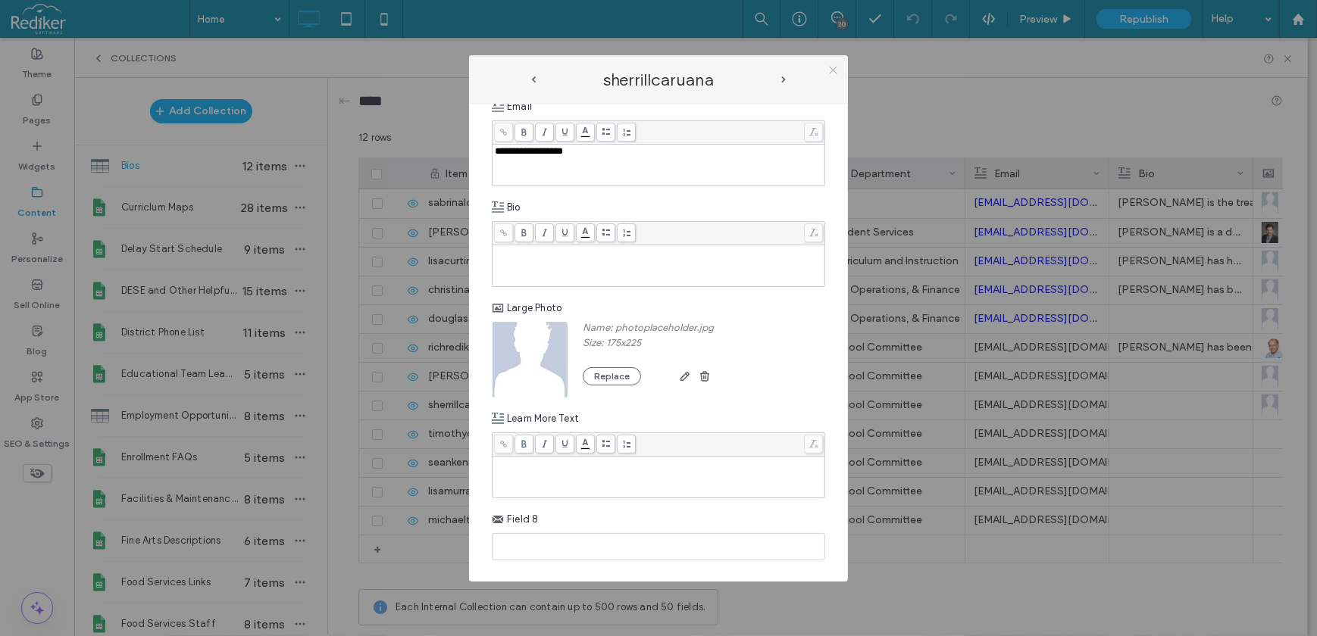
click at [832, 66] on icon at bounding box center [832, 69] width 11 height 11
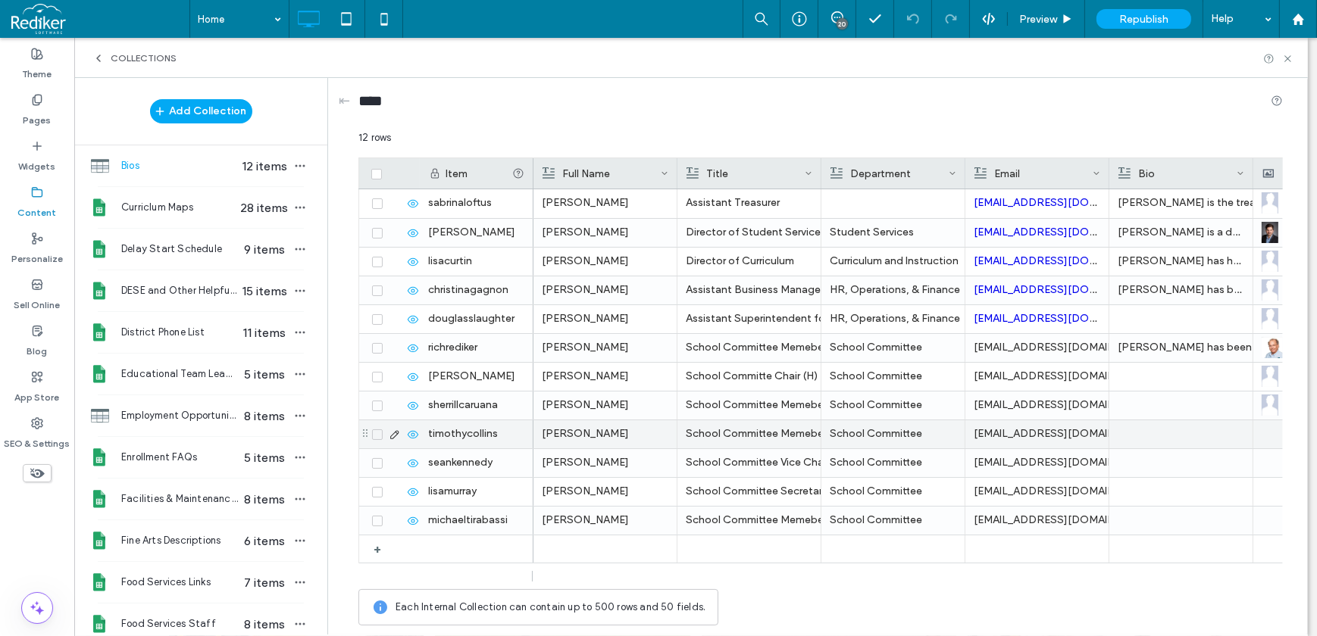
click at [1271, 428] on div at bounding box center [1324, 434] width 127 height 28
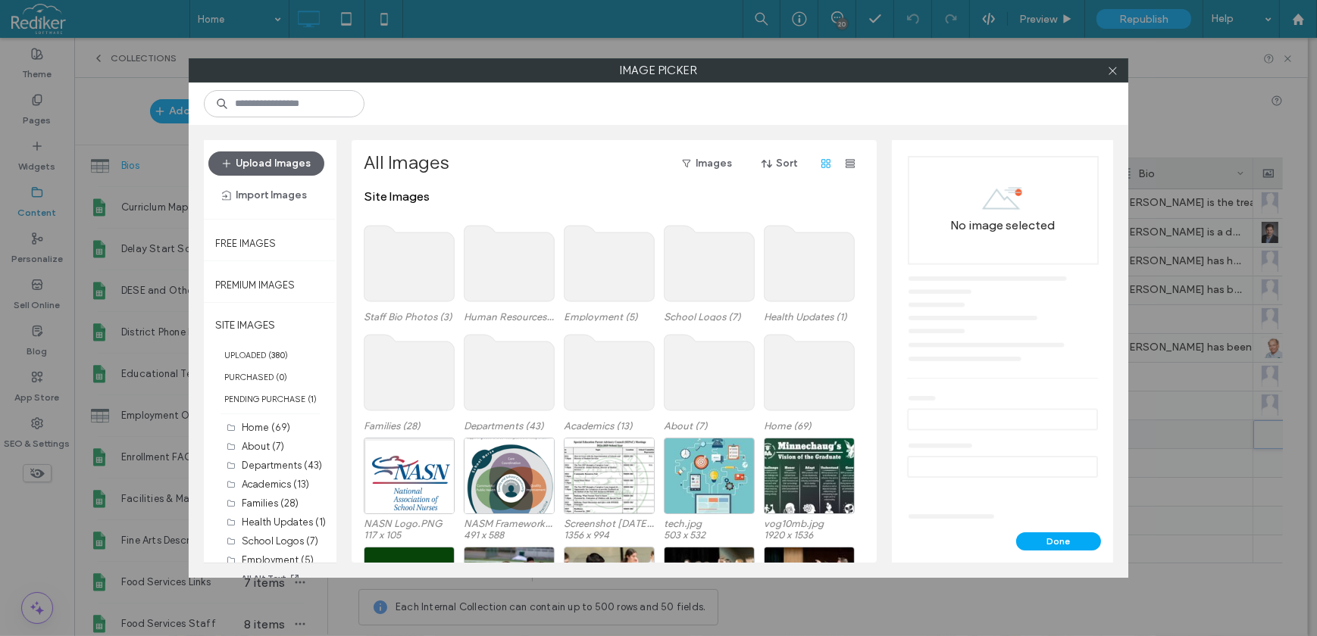
click at [440, 272] on use at bounding box center [409, 264] width 90 height 76
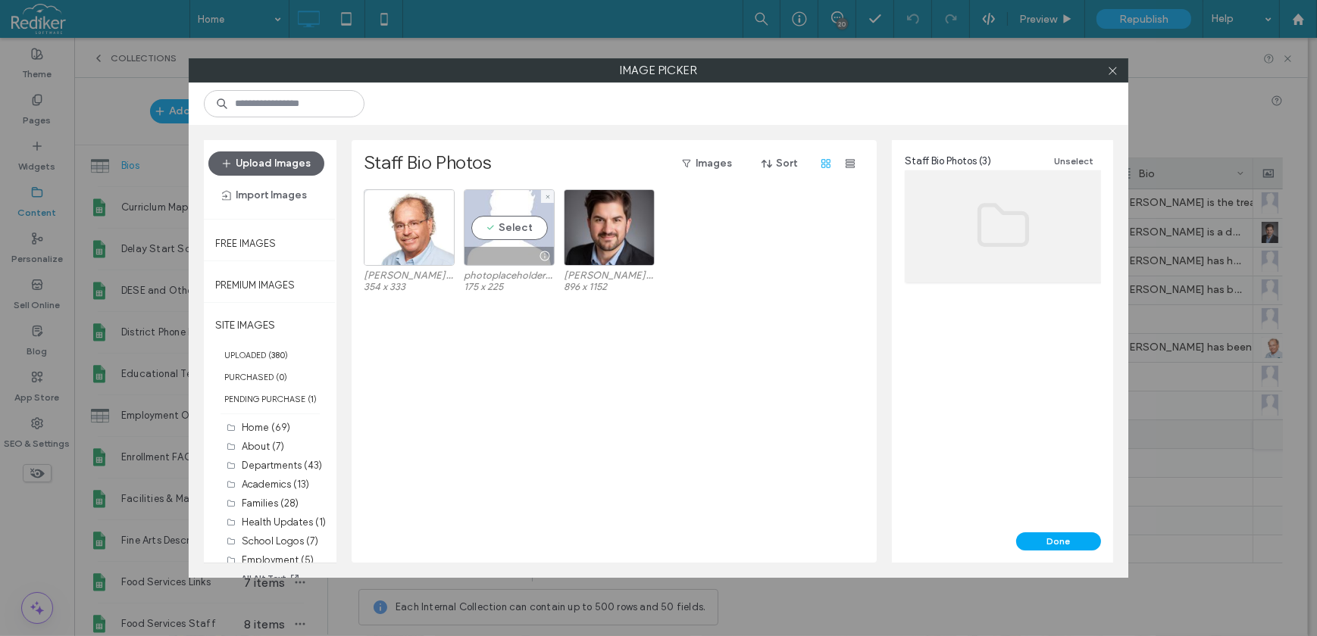
drag, startPoint x: 500, startPoint y: 241, endPoint x: 876, endPoint y: 454, distance: 432.2
click at [501, 242] on div "Select" at bounding box center [509, 227] width 91 height 77
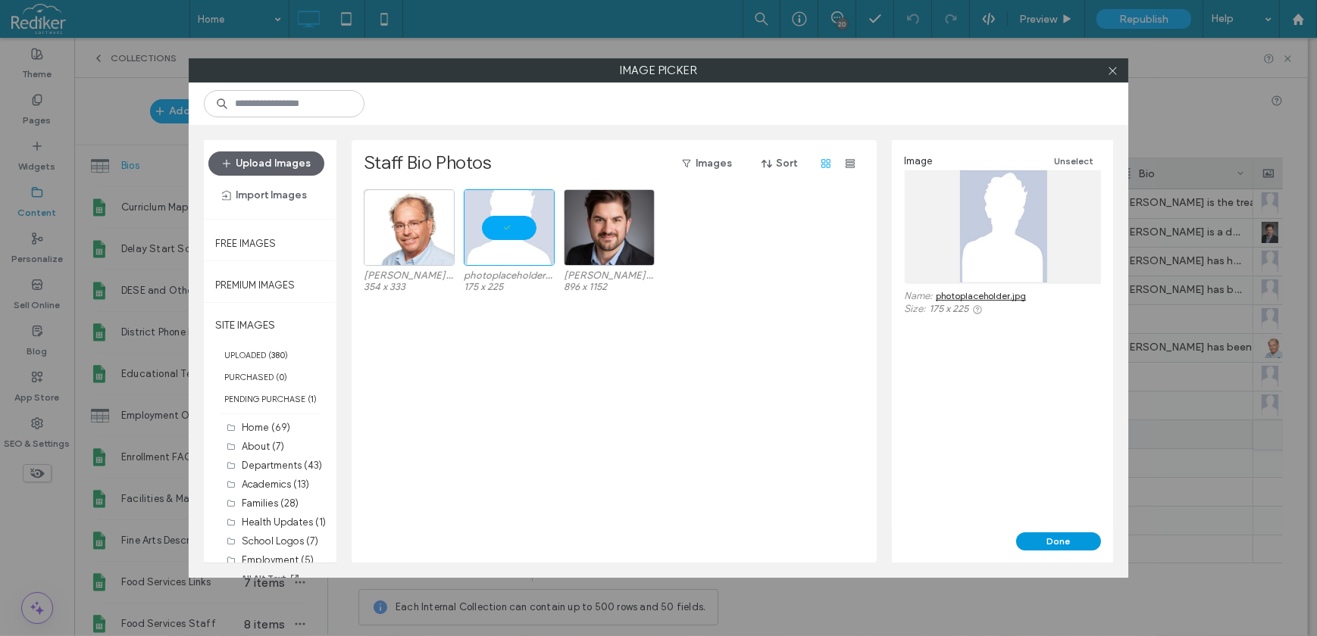
click at [1064, 542] on button "Done" at bounding box center [1058, 542] width 85 height 18
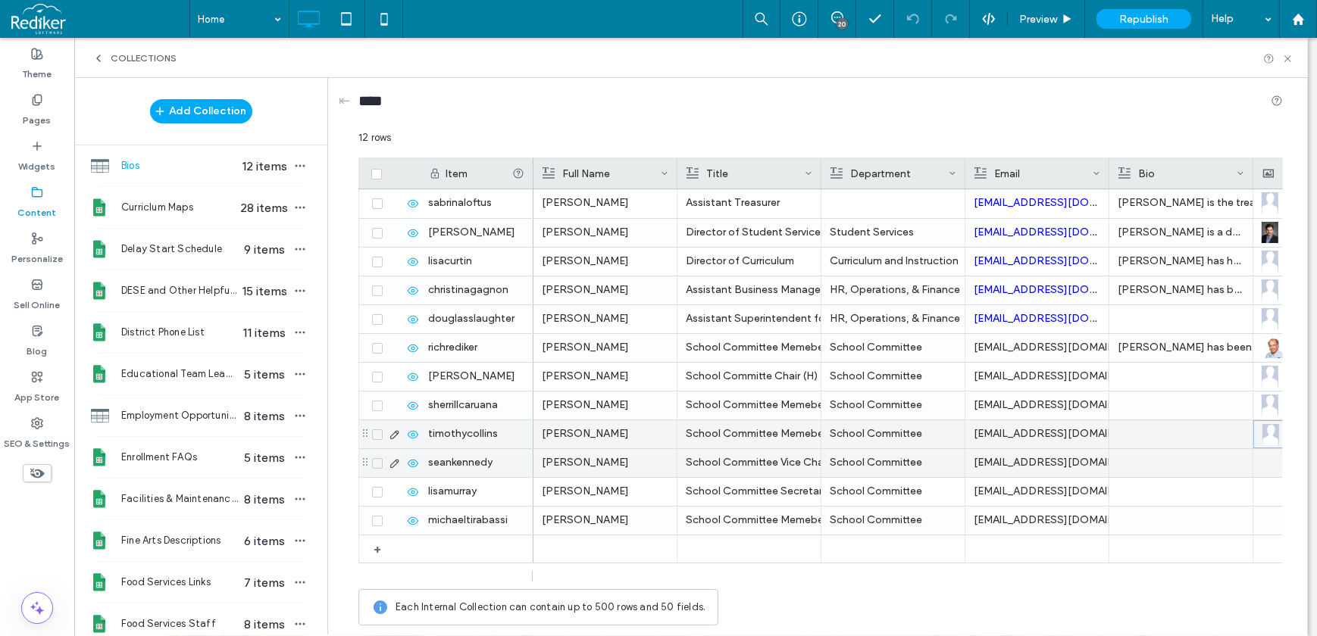
click at [1275, 467] on div at bounding box center [1324, 463] width 127 height 28
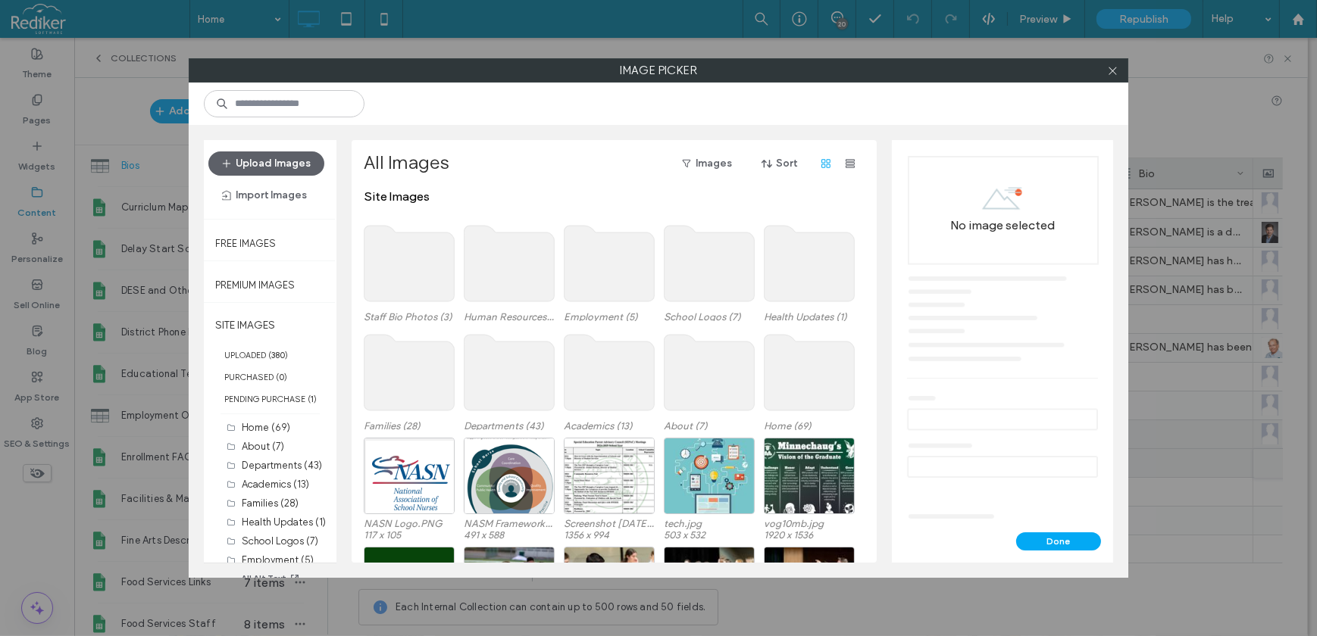
click at [440, 267] on use at bounding box center [409, 264] width 90 height 76
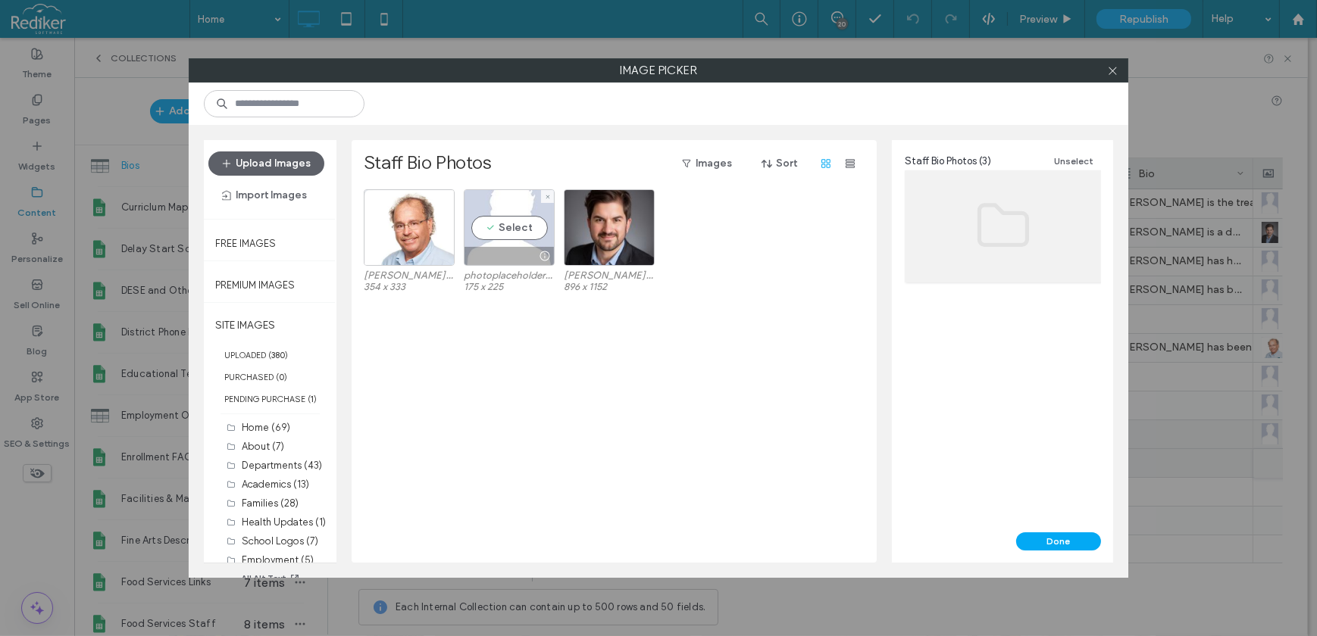
drag, startPoint x: 503, startPoint y: 235, endPoint x: 545, endPoint y: 261, distance: 50.0
click at [504, 237] on div "Select" at bounding box center [509, 227] width 91 height 77
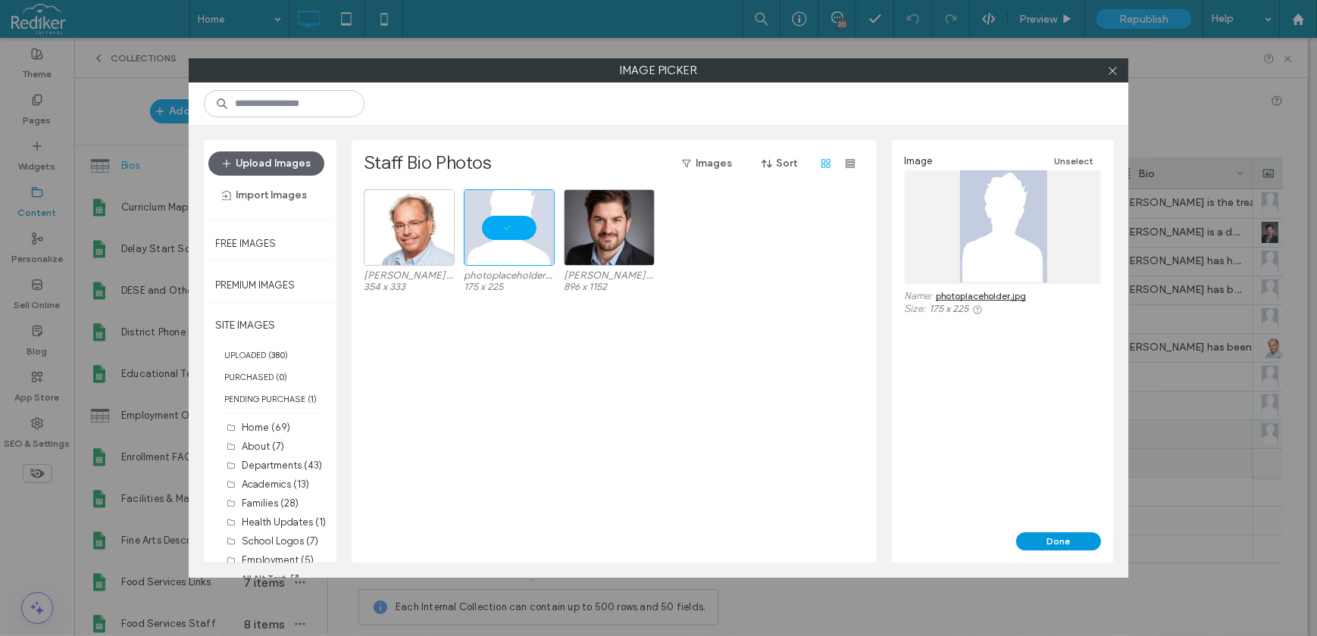
click at [1073, 541] on button "Done" at bounding box center [1058, 542] width 85 height 18
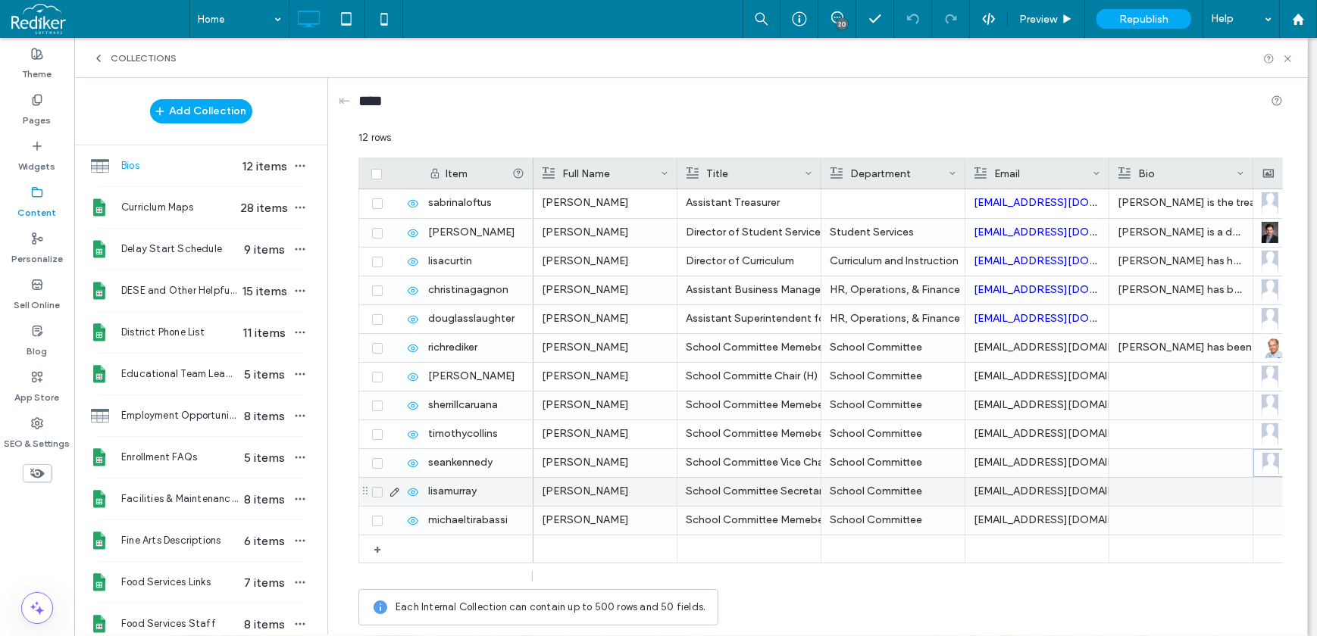
drag, startPoint x: 1265, startPoint y: 500, endPoint x: 1263, endPoint y: 492, distance: 7.7
click at [1265, 500] on div at bounding box center [1324, 492] width 127 height 28
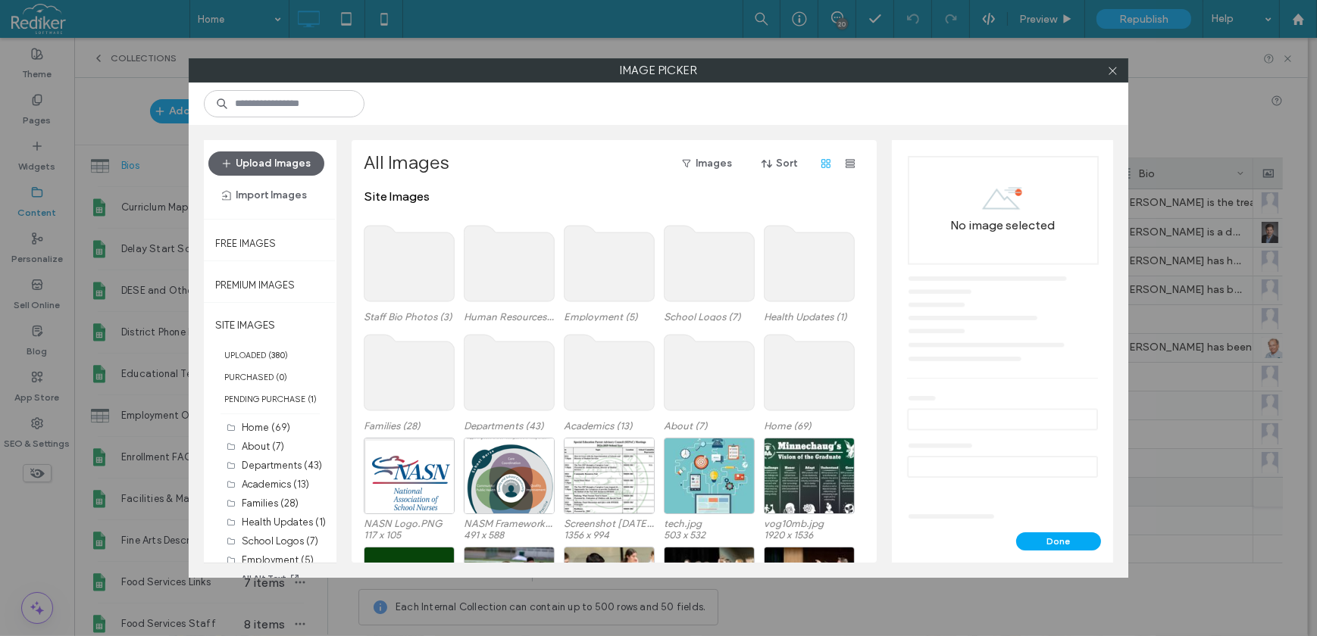
click at [398, 251] on use at bounding box center [409, 264] width 90 height 76
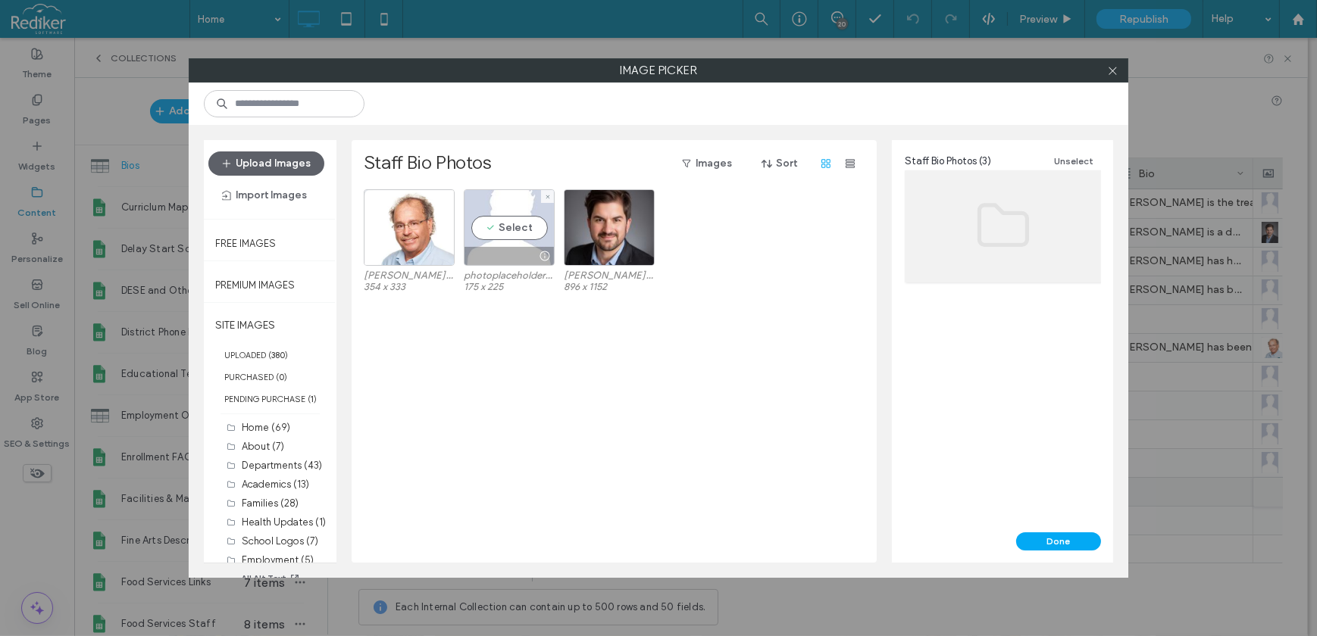
click at [515, 235] on div "Select" at bounding box center [509, 227] width 91 height 77
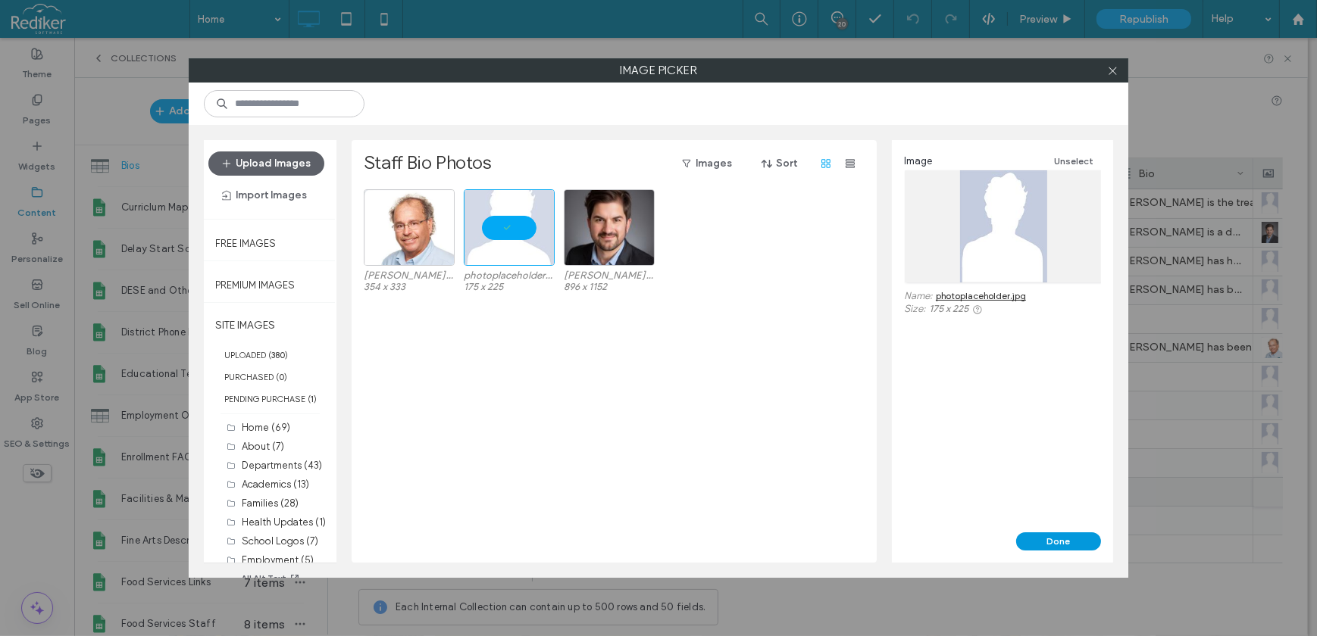
click at [1067, 547] on button "Done" at bounding box center [1058, 542] width 85 height 18
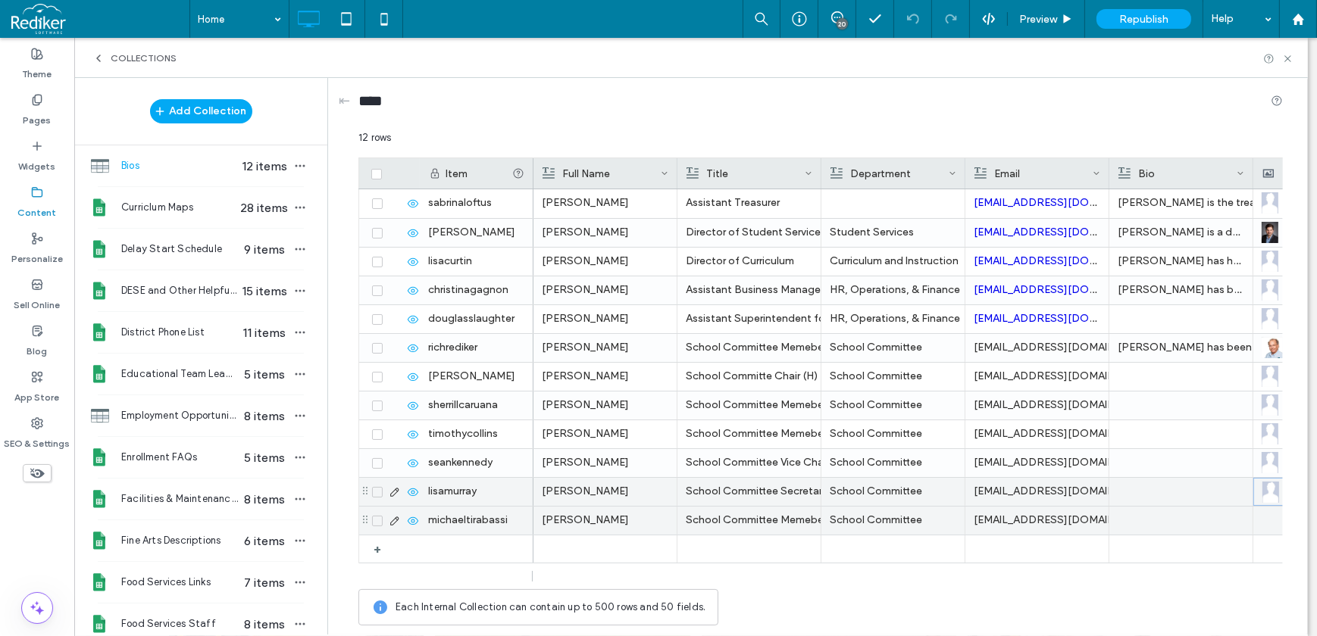
click at [1263, 515] on div at bounding box center [1324, 521] width 127 height 28
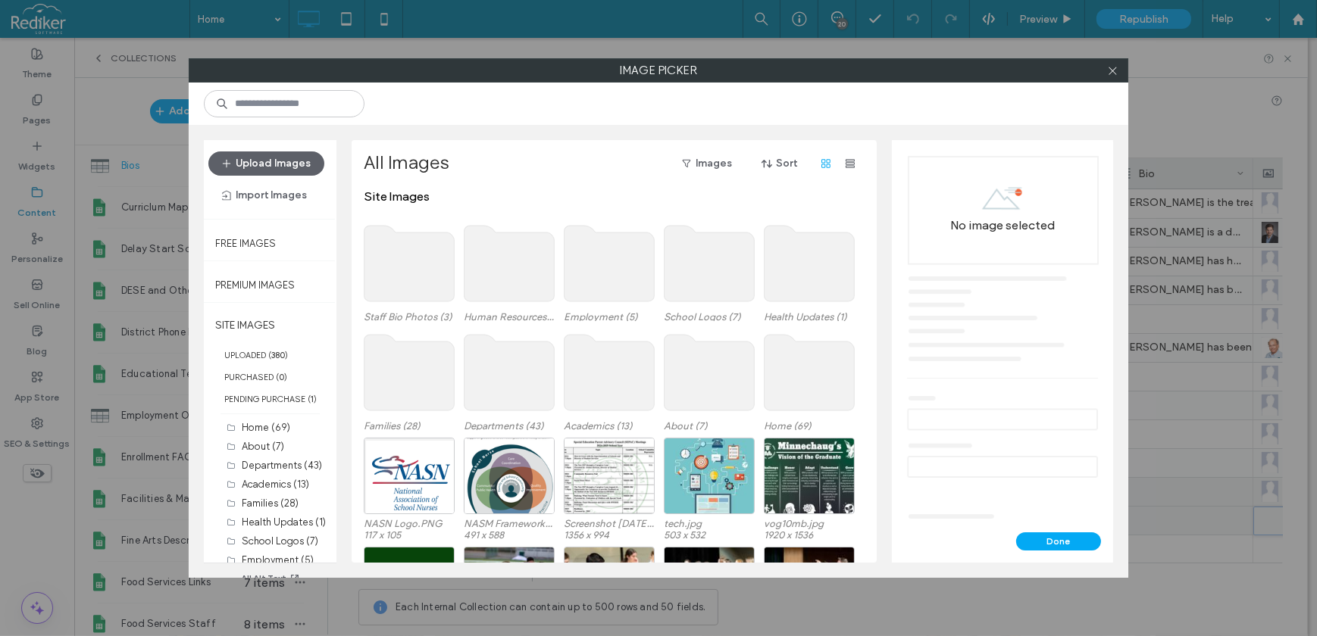
click at [395, 282] on use at bounding box center [409, 264] width 90 height 76
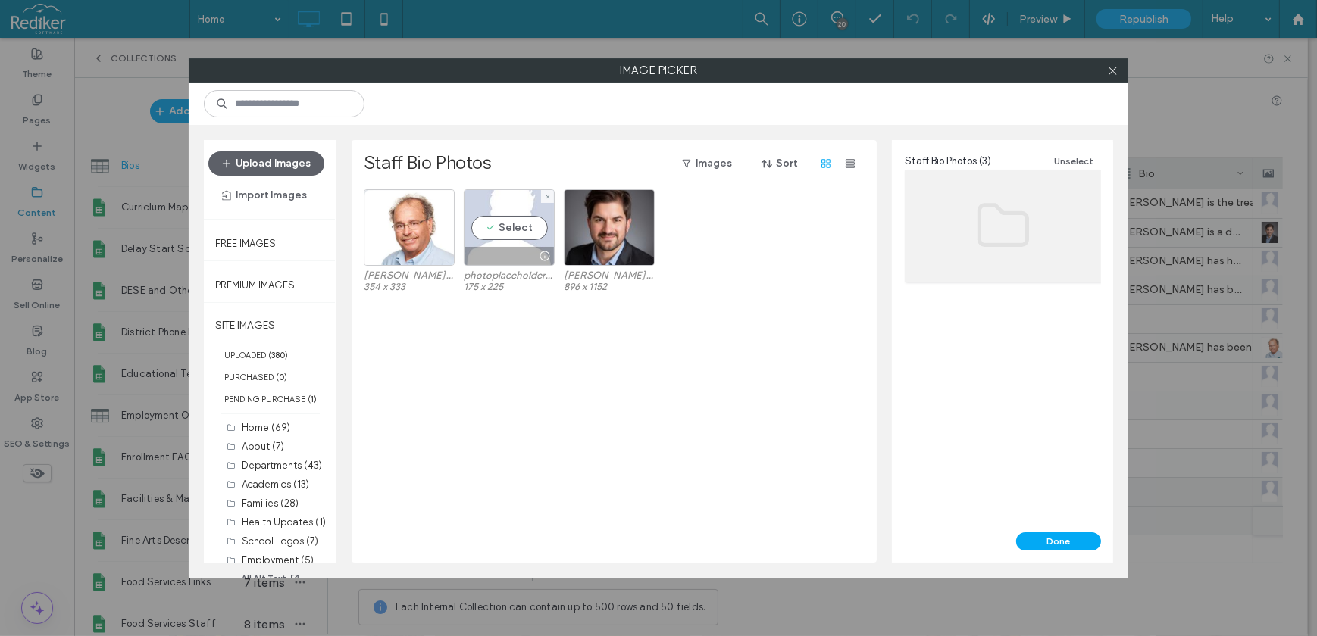
drag, startPoint x: 483, startPoint y: 242, endPoint x: 518, endPoint y: 245, distance: 35.8
click at [483, 242] on div "Select" at bounding box center [509, 227] width 91 height 77
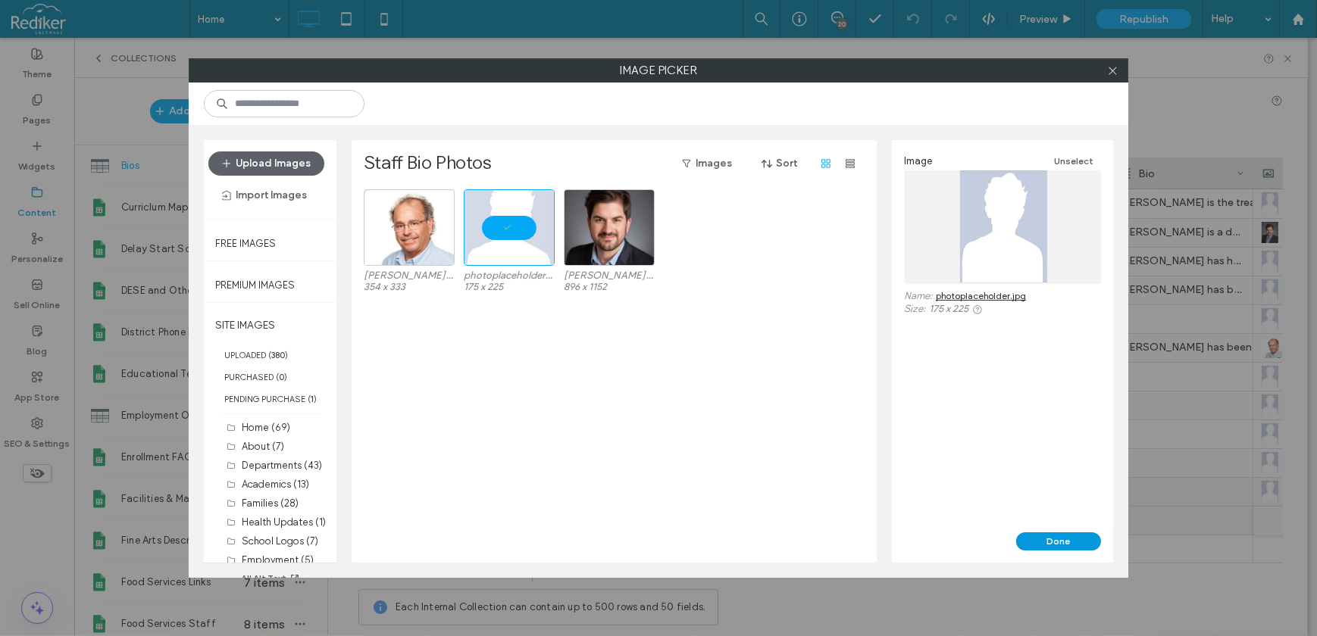
click at [1054, 538] on button "Done" at bounding box center [1058, 542] width 85 height 18
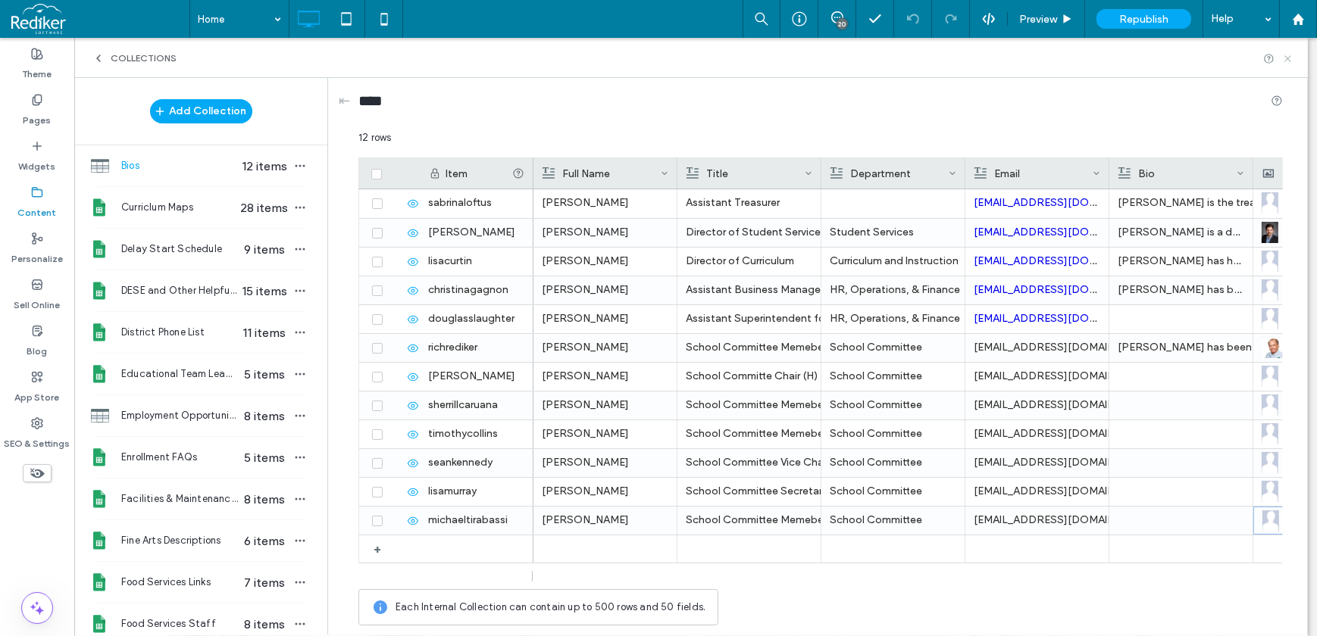
click at [1289, 55] on use at bounding box center [1287, 58] width 6 height 6
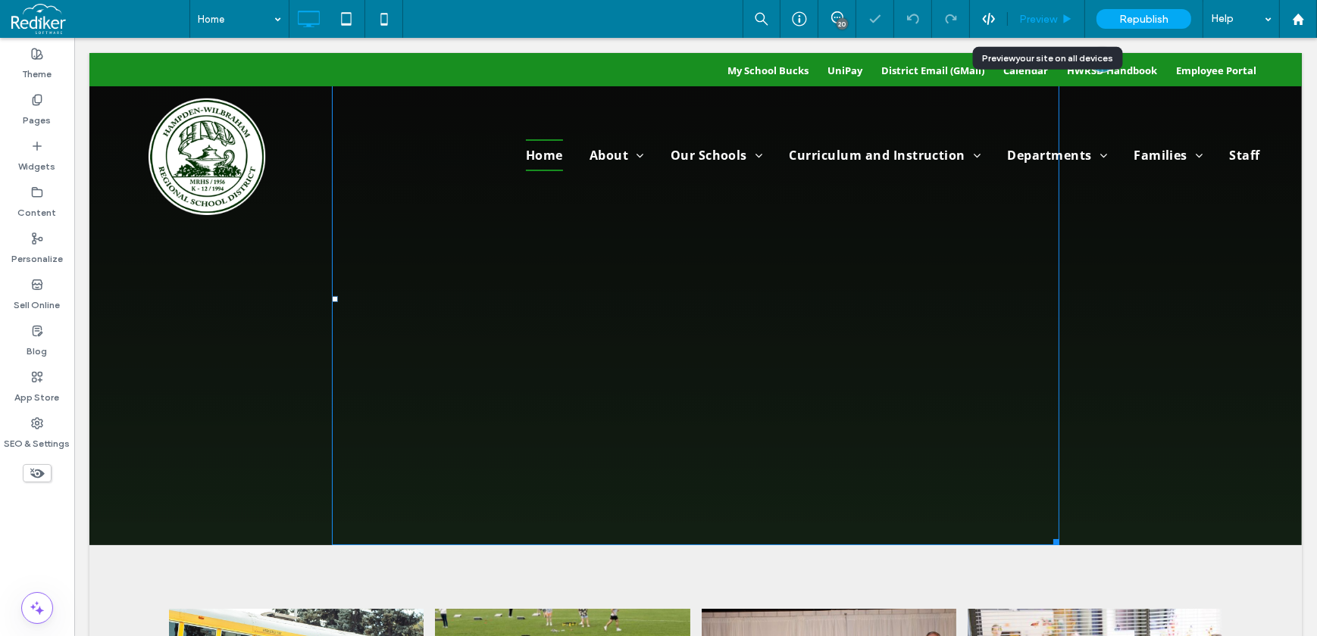
click at [1034, 18] on span "Preview" at bounding box center [1038, 19] width 38 height 13
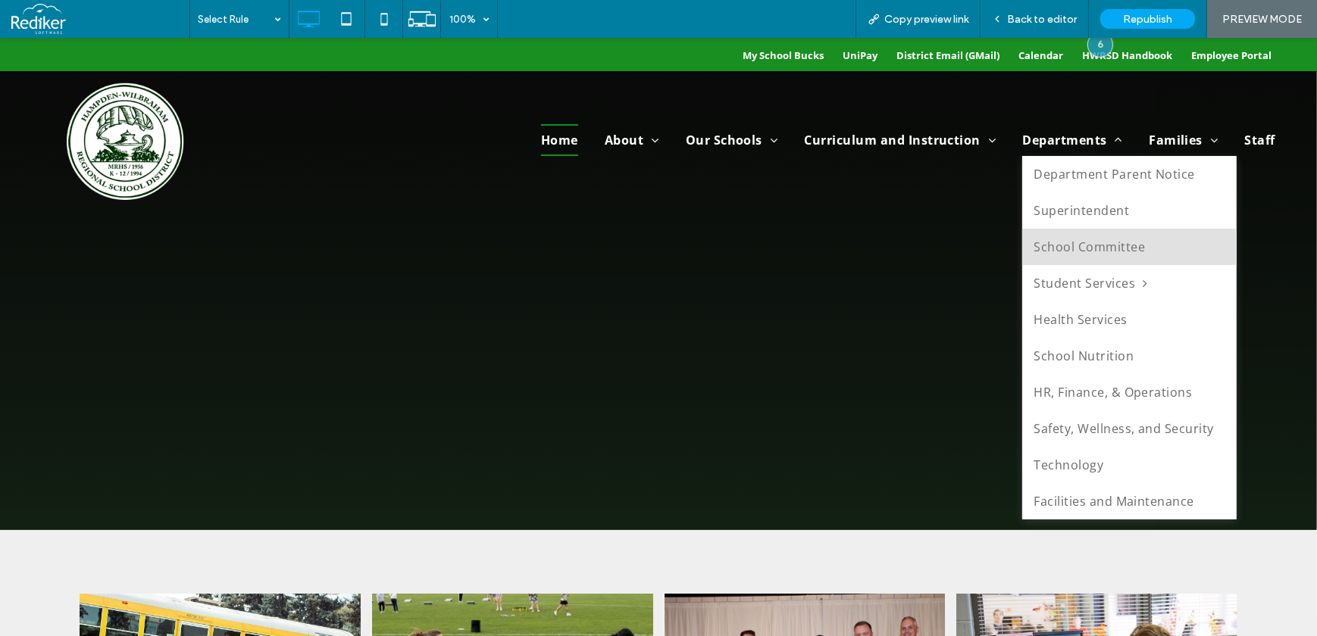
click at [1065, 248] on span "School Committee" at bounding box center [1088, 247] width 111 height 24
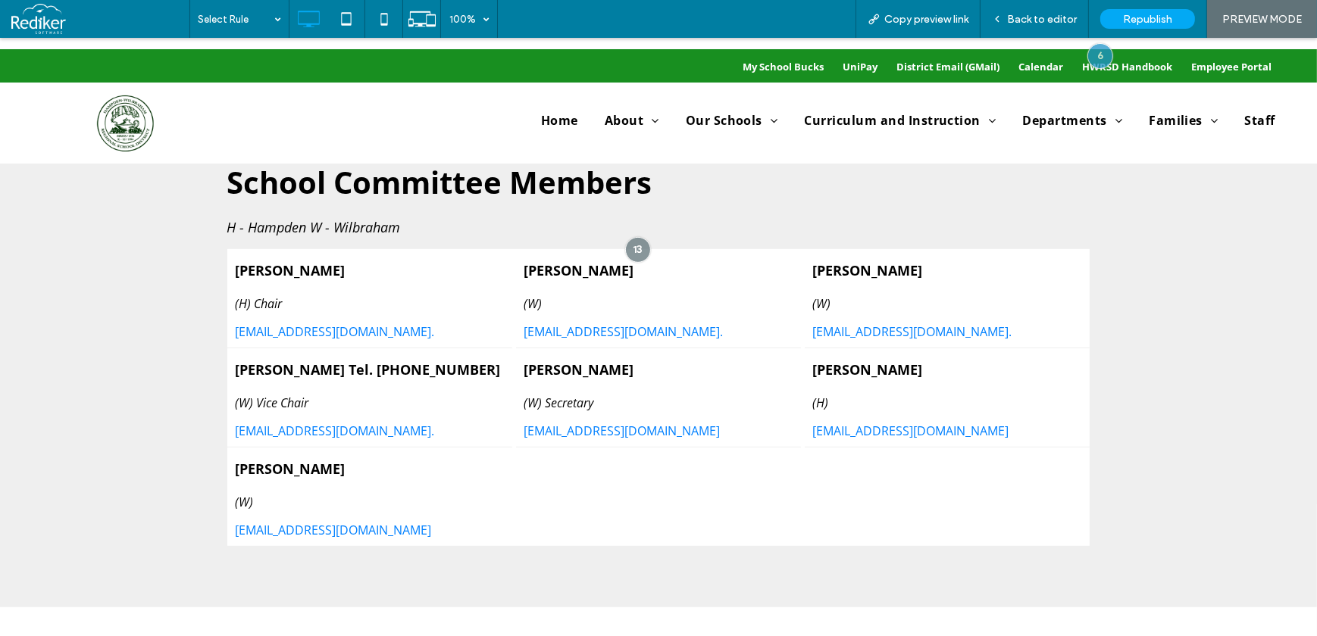
scroll to position [895, 0]
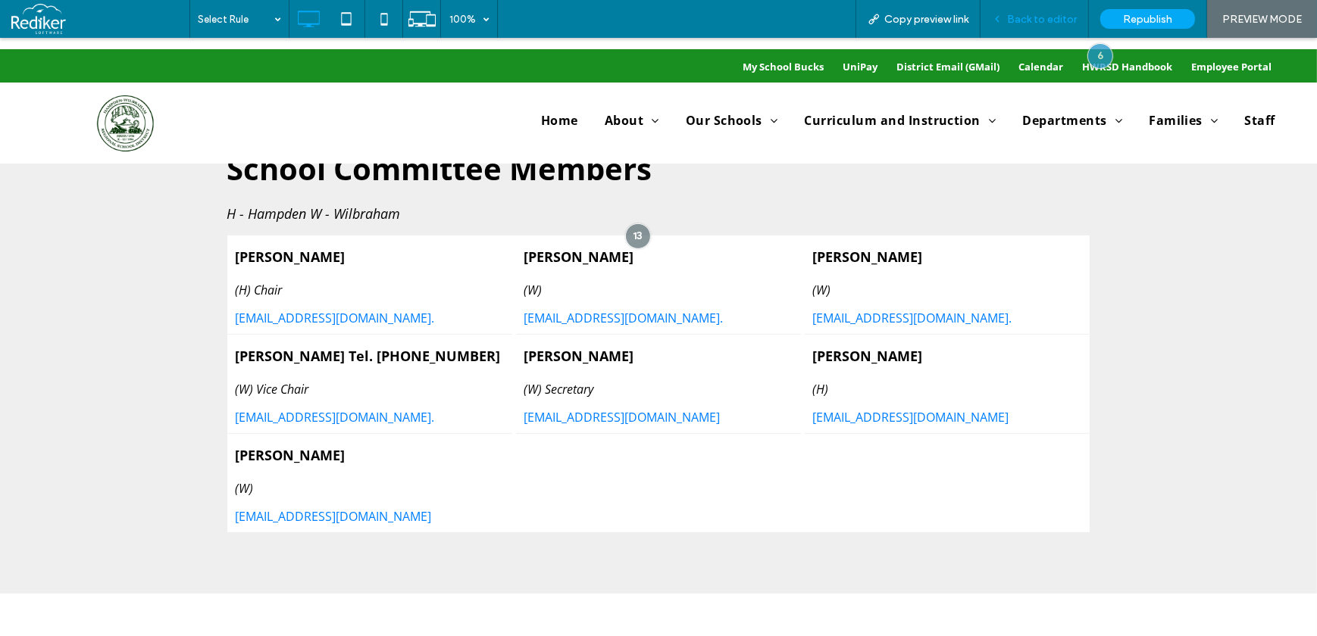
click at [1055, 21] on span "Back to editor" at bounding box center [1042, 19] width 70 height 13
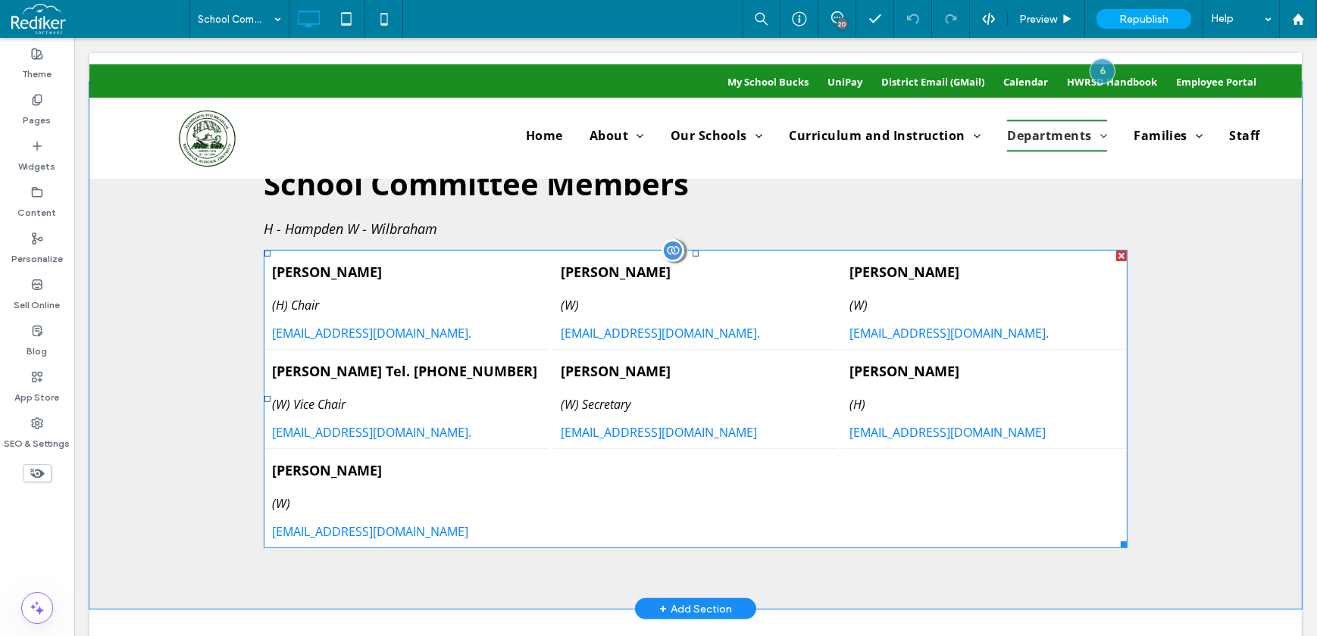
click at [663, 246] on div at bounding box center [672, 250] width 23 height 23
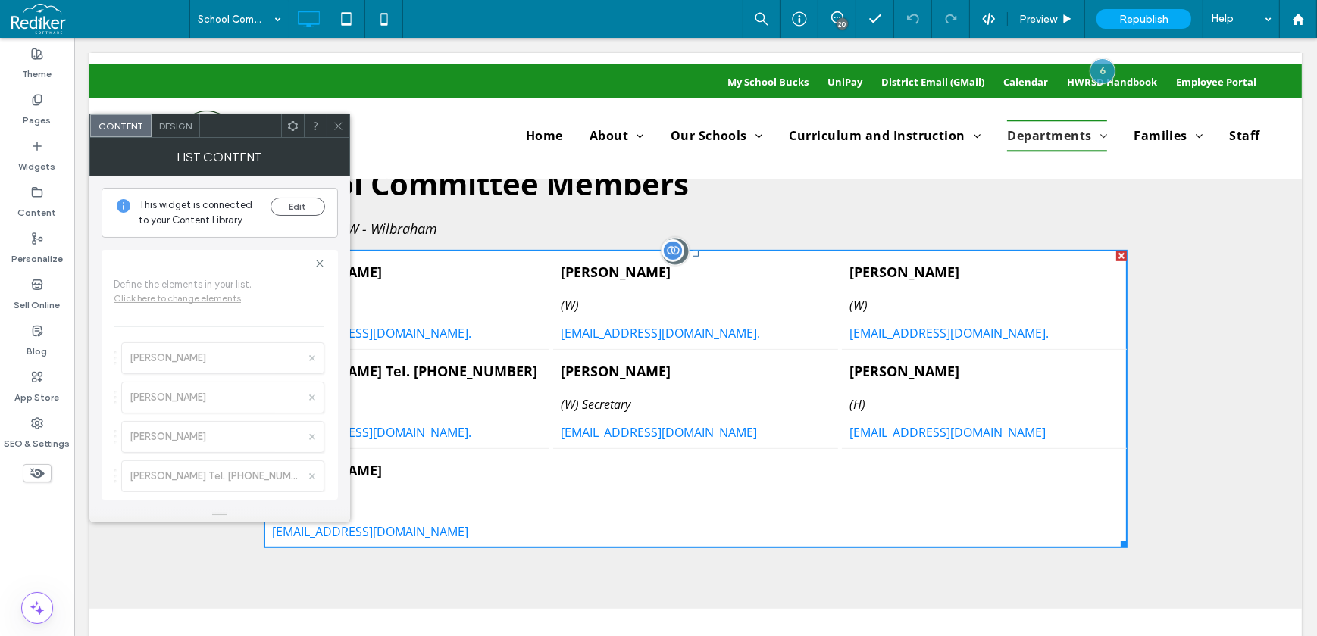
click at [680, 250] on div at bounding box center [674, 251] width 28 height 28
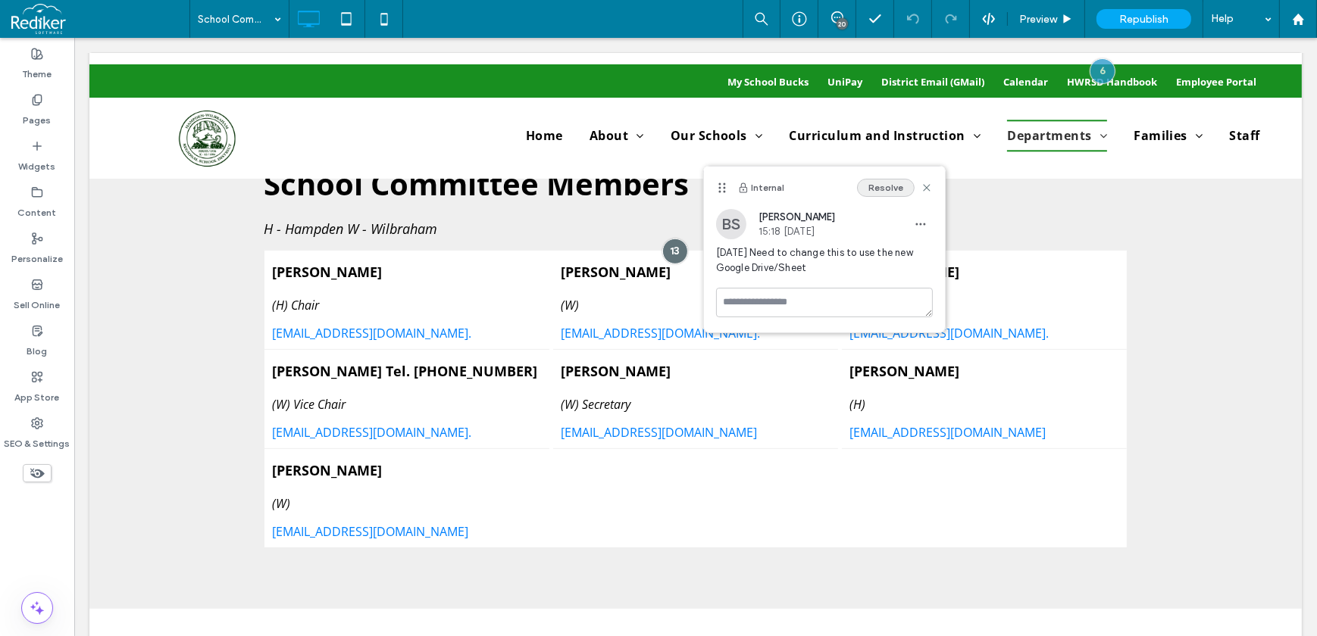
click at [898, 186] on button "Resolve" at bounding box center [886, 188] width 58 height 18
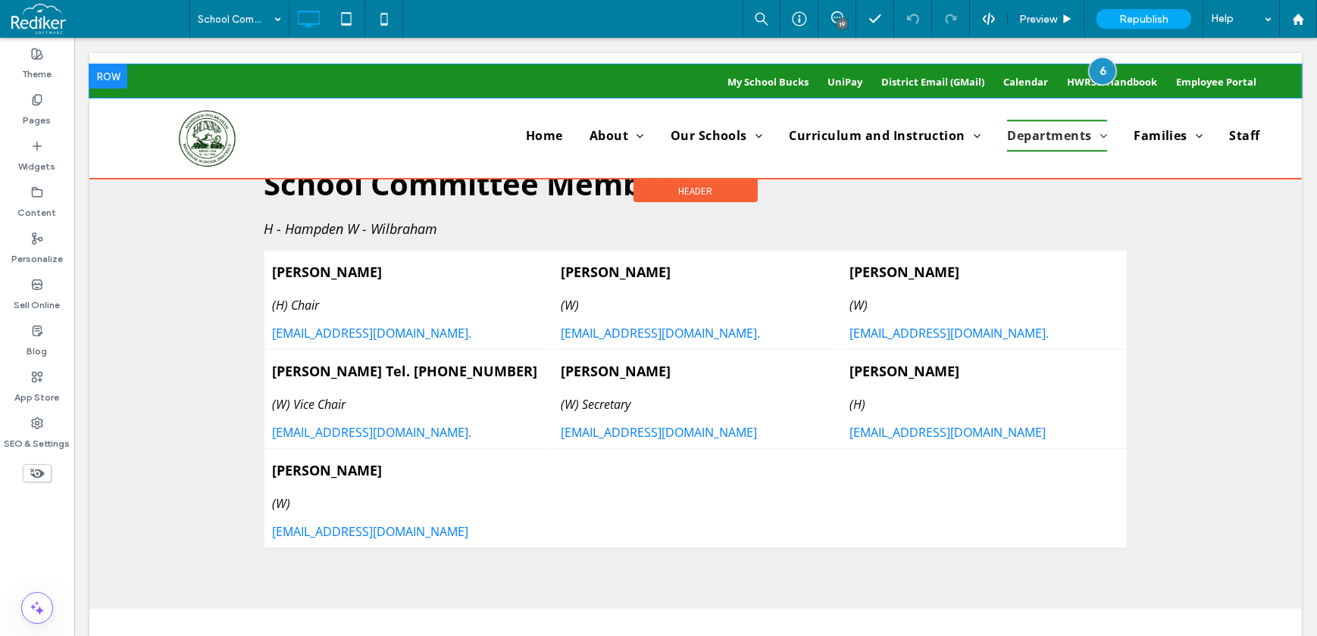
click at [1091, 66] on div at bounding box center [1101, 71] width 28 height 28
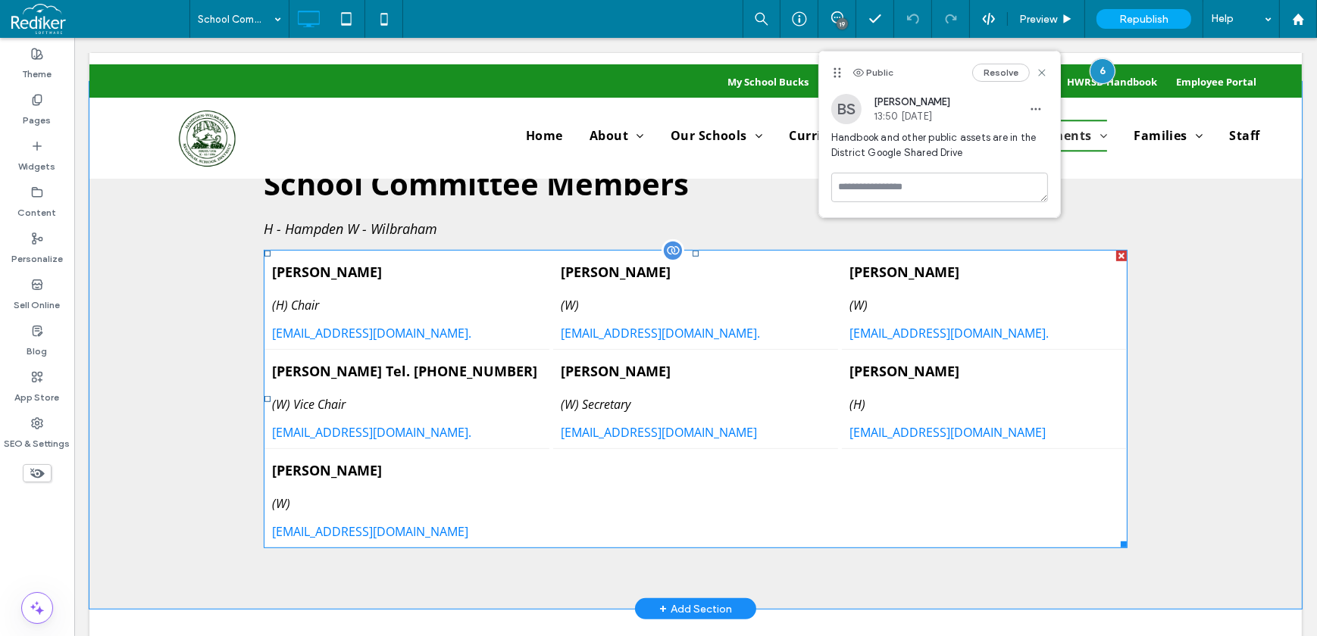
click at [752, 320] on link "[PERSON_NAME] (W) [EMAIL_ADDRESS][DOMAIN_NAME]. [PERSON_NAME]" at bounding box center [695, 299] width 270 height 83
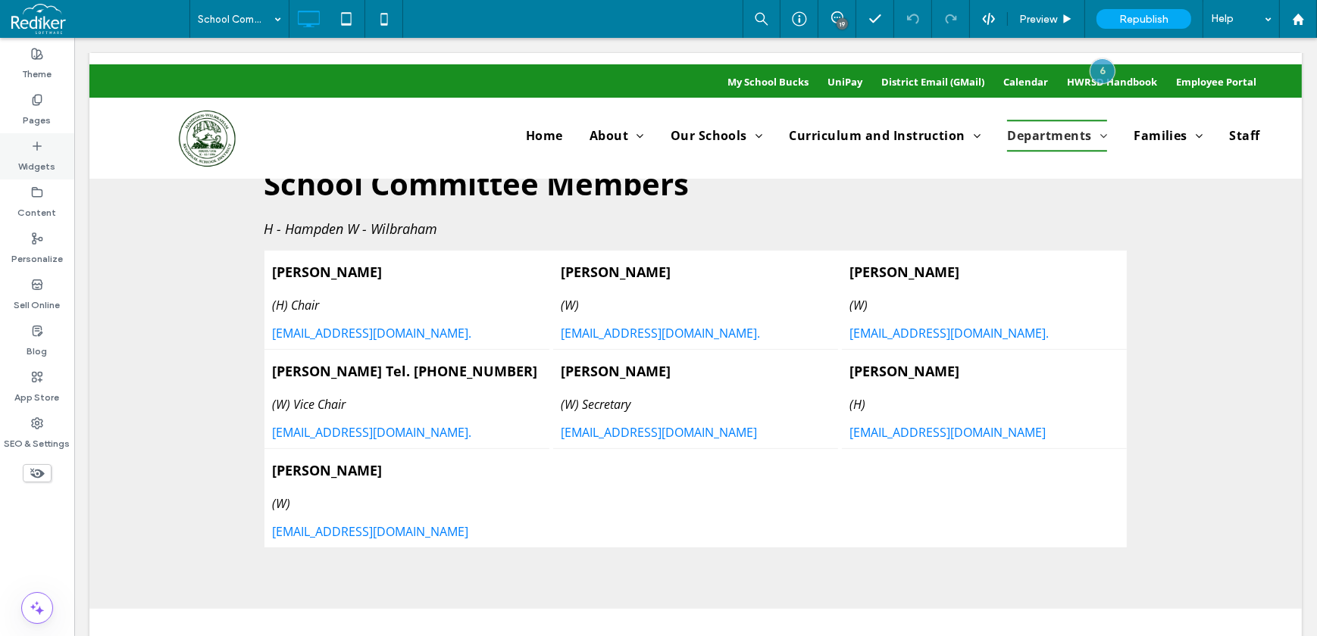
click at [50, 154] on label "Widgets" at bounding box center [37, 162] width 37 height 21
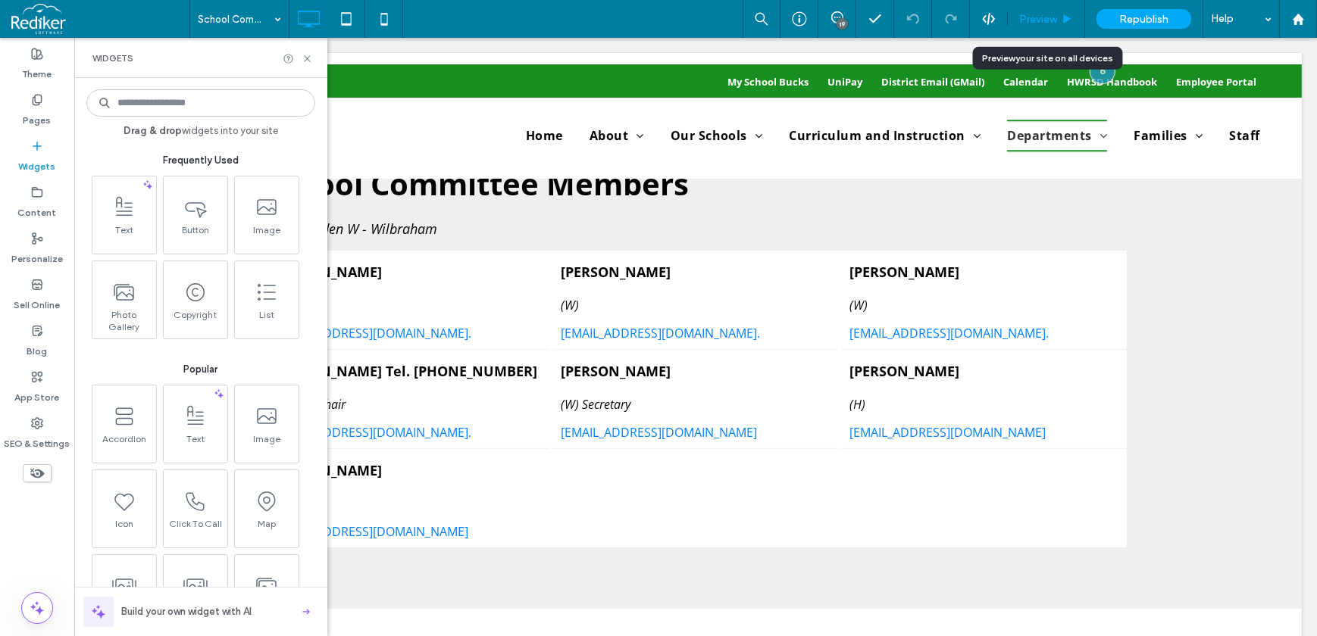
click at [1051, 19] on span "Preview" at bounding box center [1038, 19] width 38 height 13
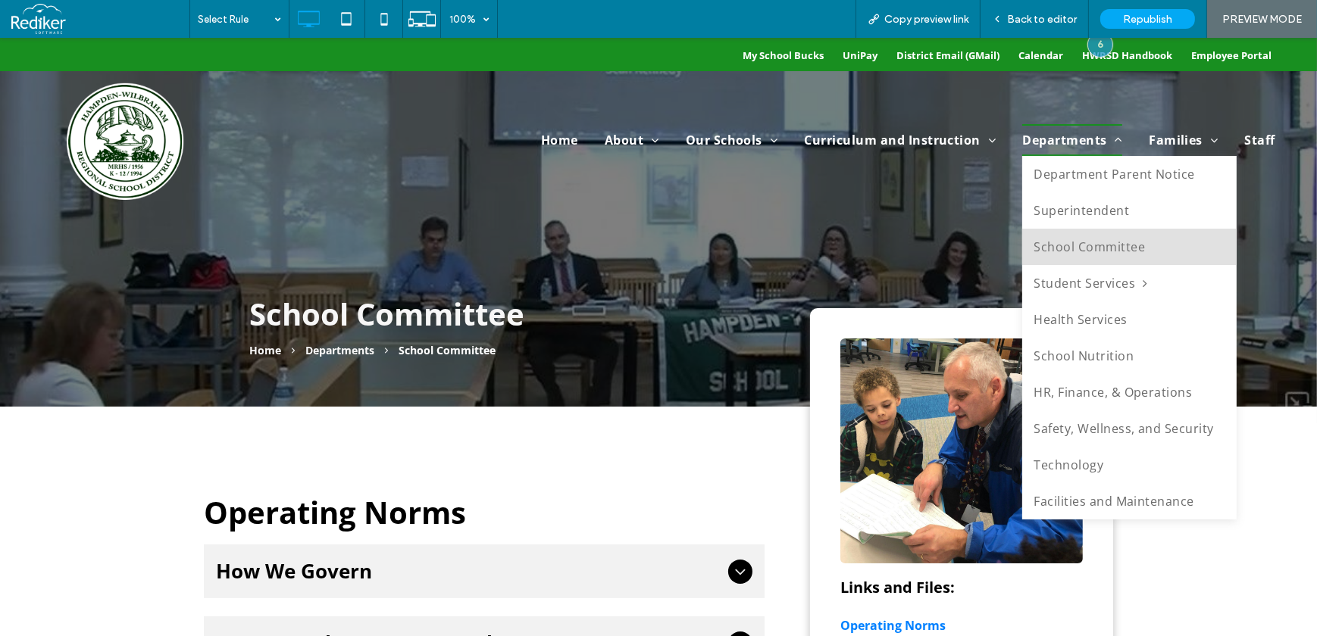
click at [1064, 141] on span "Departments" at bounding box center [1072, 140] width 100 height 32
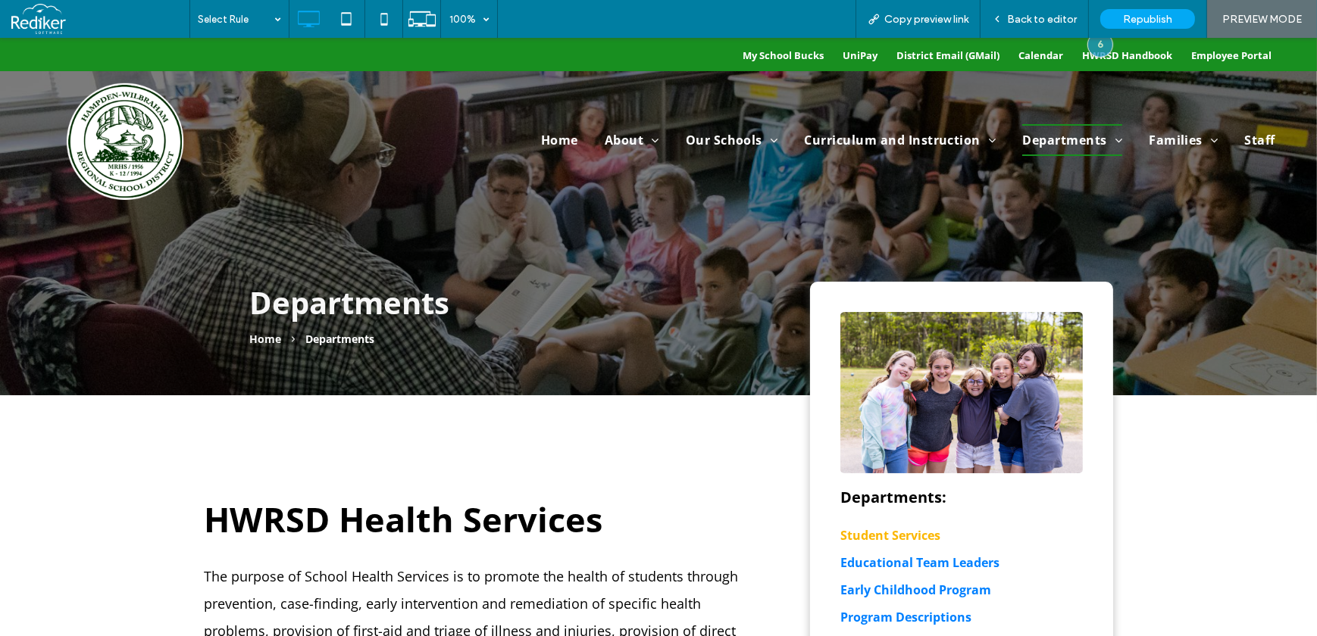
click at [892, 534] on span "Student Services" at bounding box center [890, 535] width 100 height 24
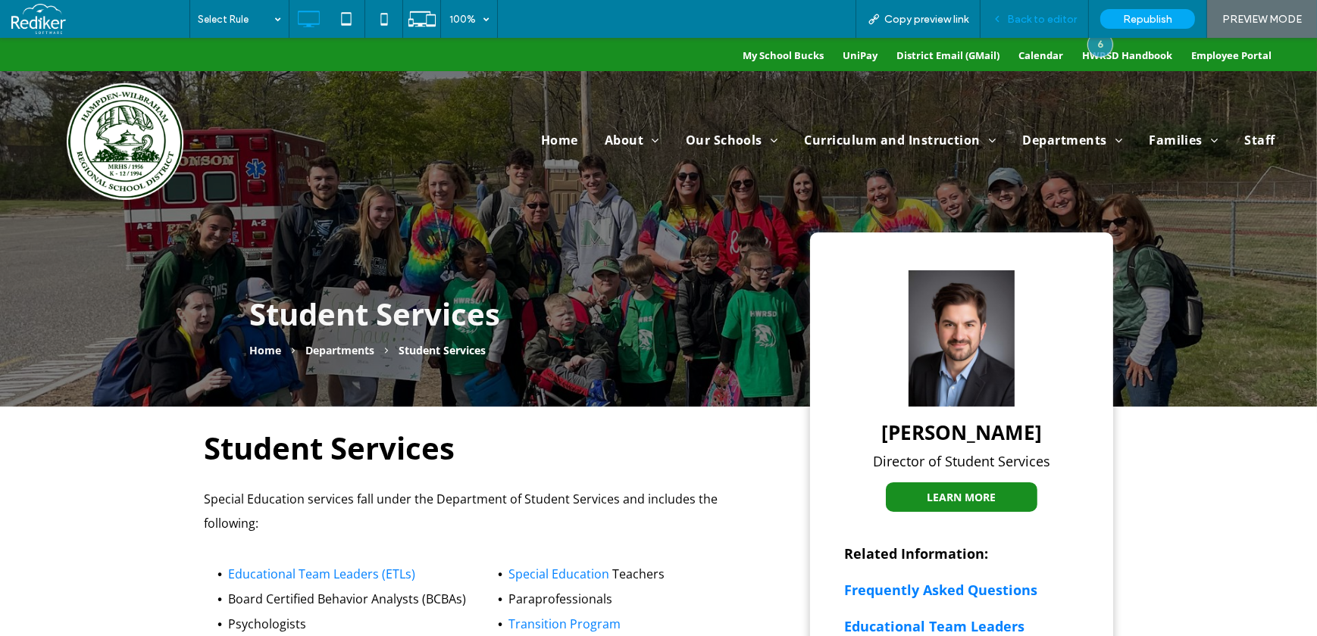
click at [1045, 19] on span "Back to editor" at bounding box center [1042, 19] width 70 height 13
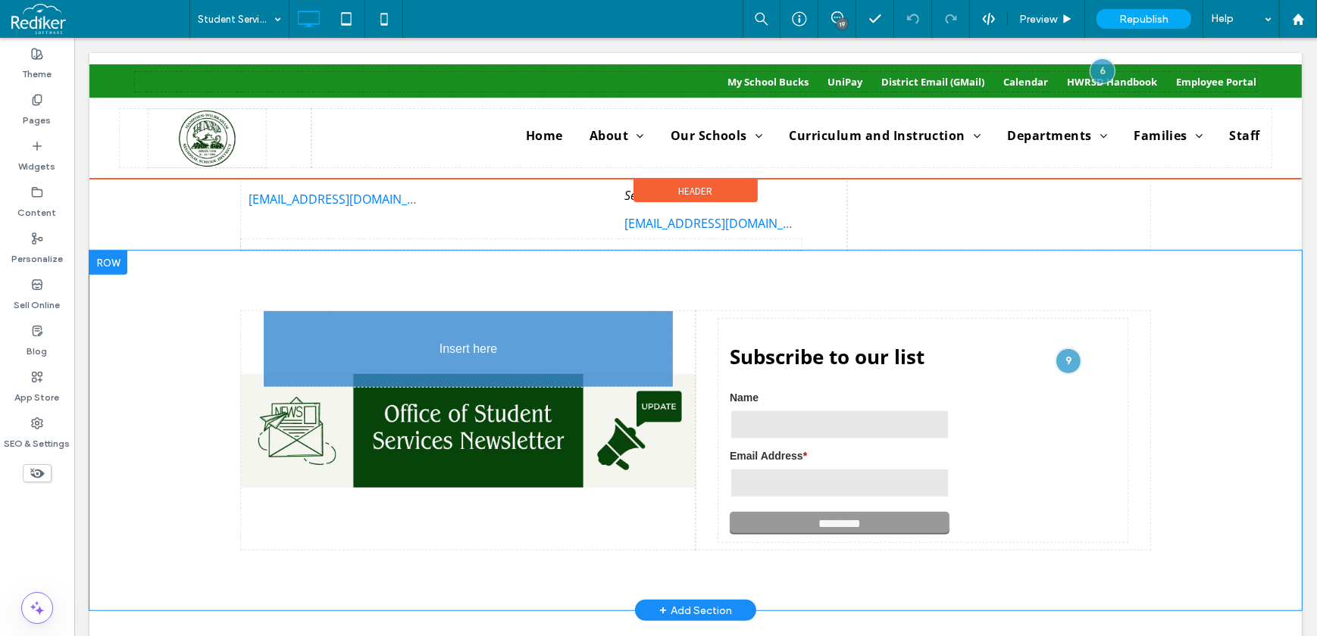
scroll to position [1101, 0]
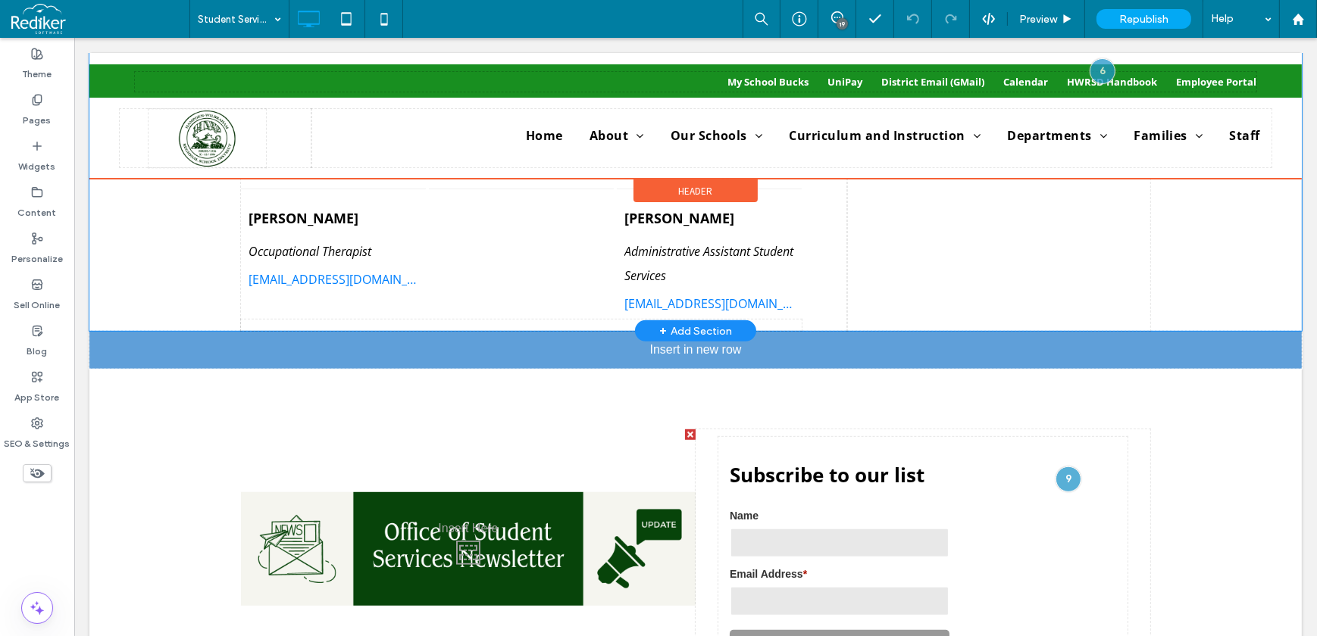
drag, startPoint x: 411, startPoint y: 472, endPoint x: 310, endPoint y: 351, distance: 157.5
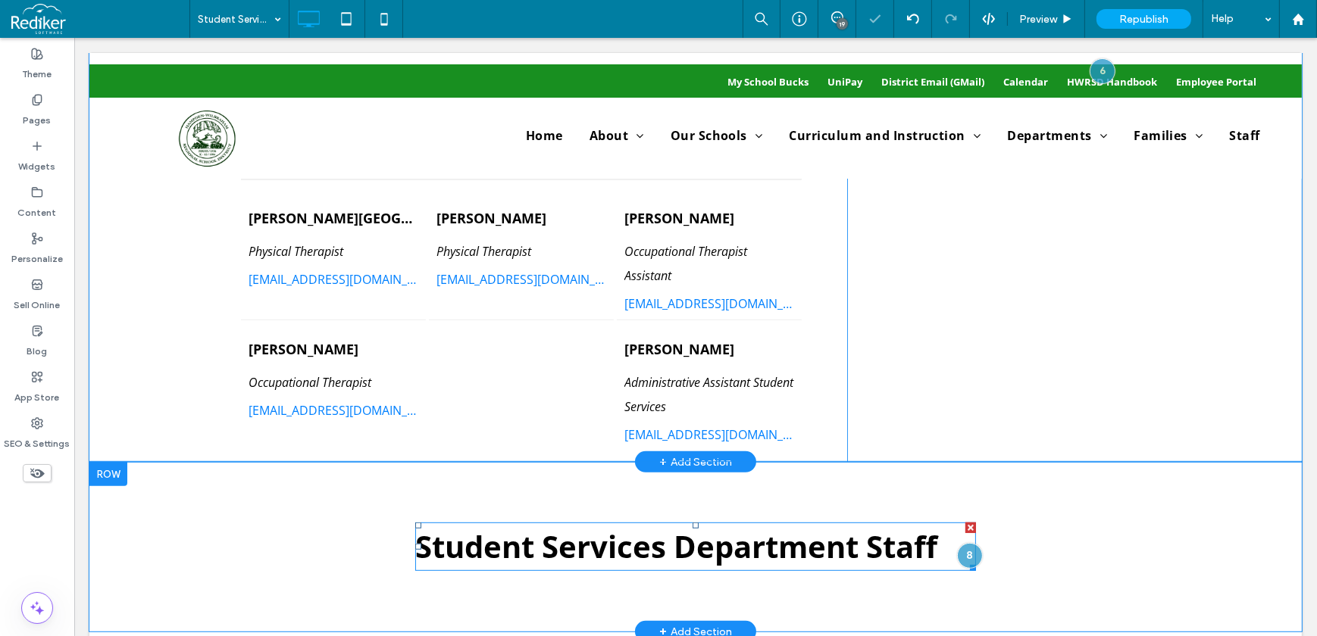
scroll to position [1032, 0]
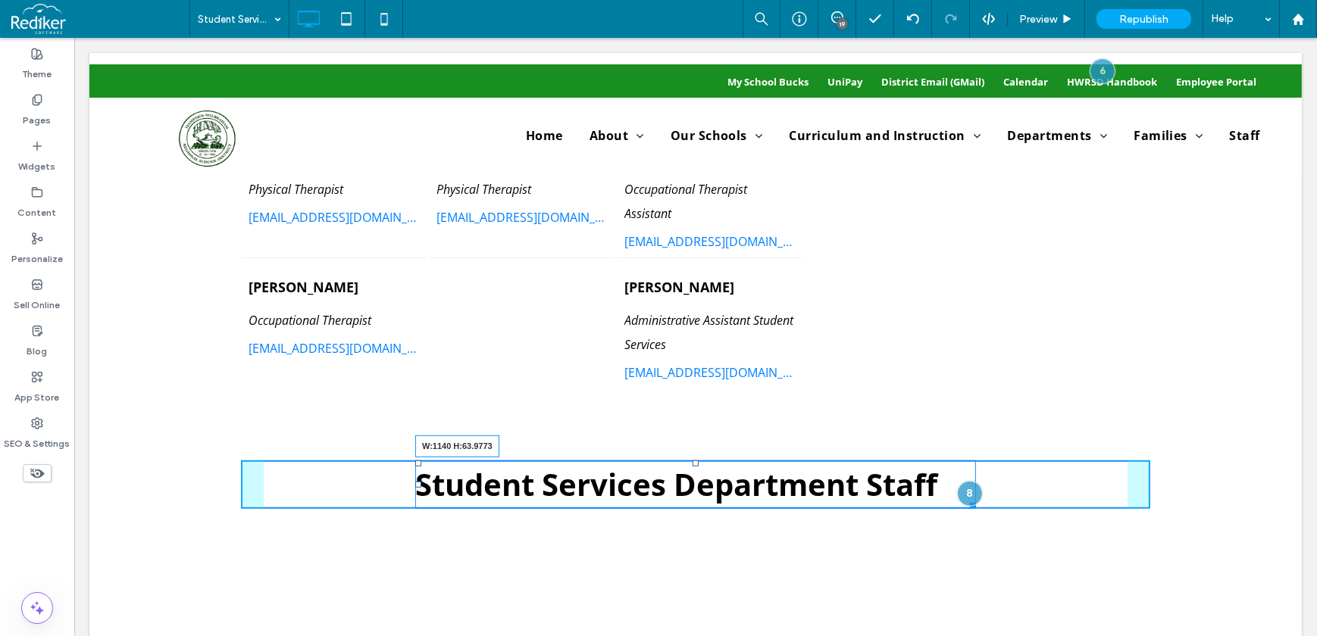
drag, startPoint x: 969, startPoint y: 505, endPoint x: 1317, endPoint y: 528, distance: 349.2
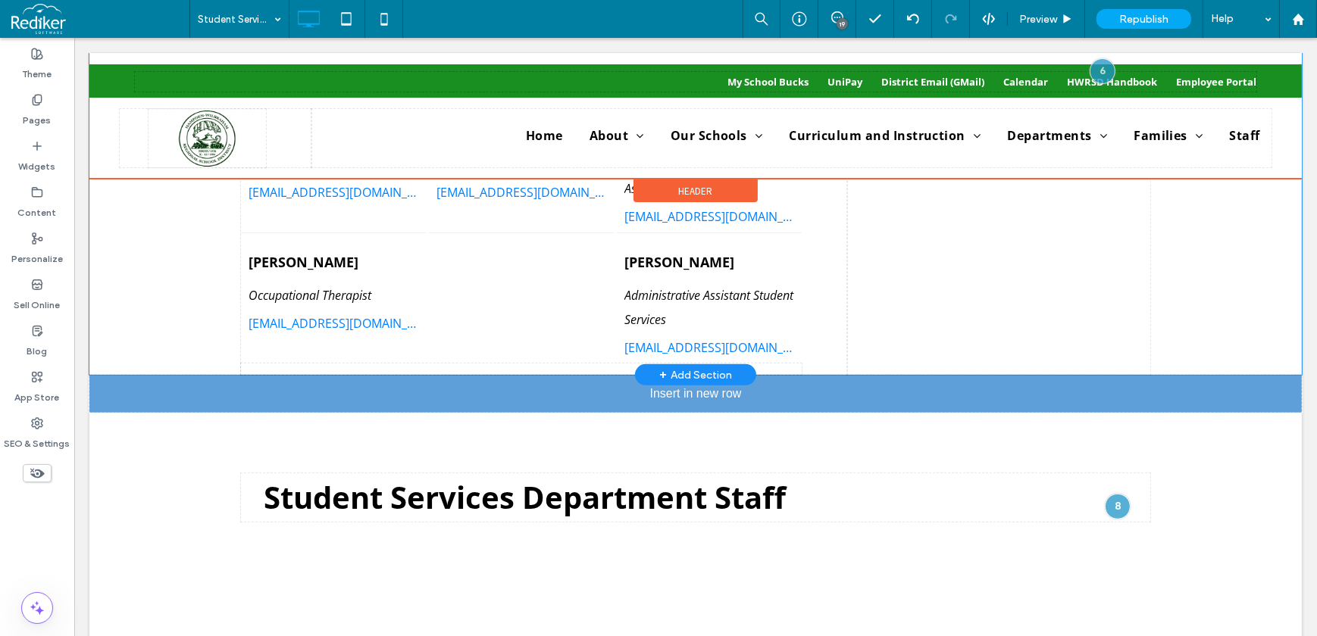
scroll to position [757, 0]
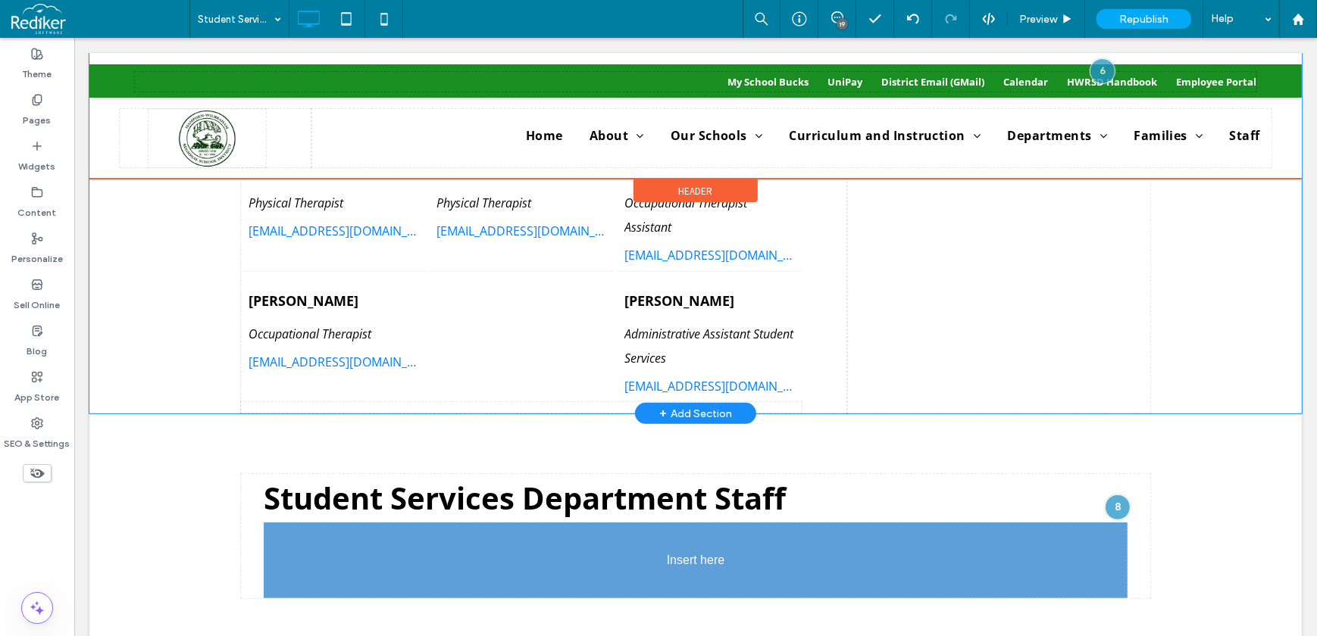
drag, startPoint x: 597, startPoint y: 251, endPoint x: 615, endPoint y: 588, distance: 336.8
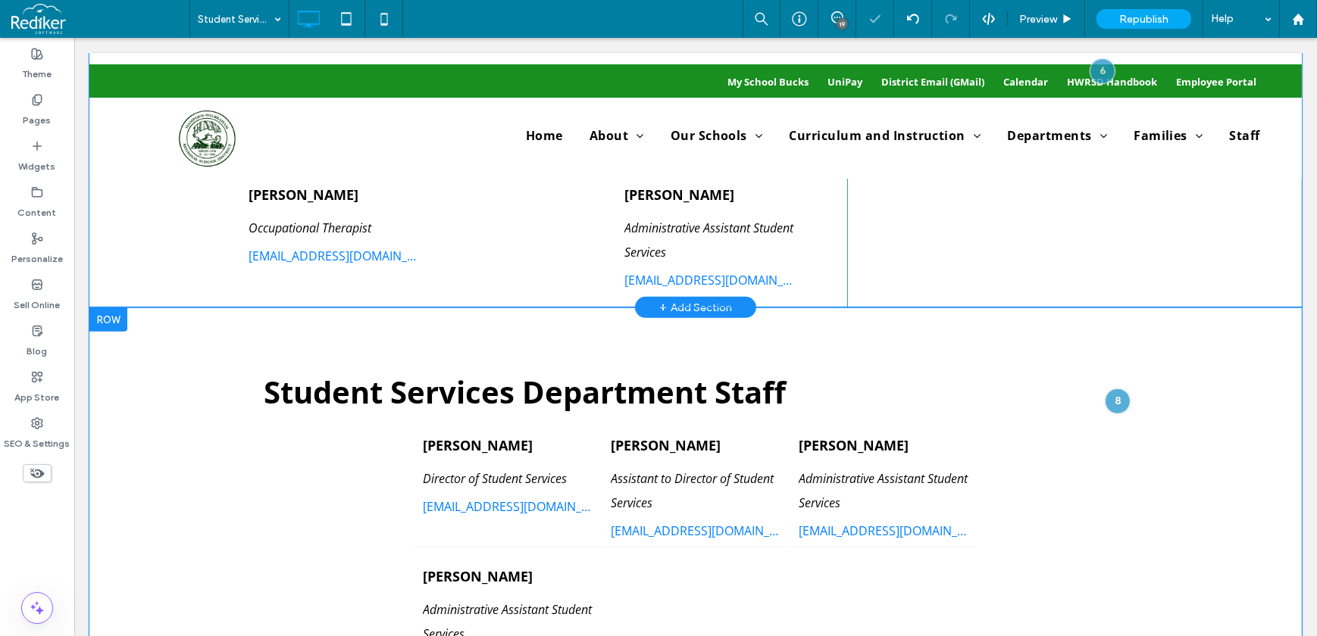
scroll to position [964, 0]
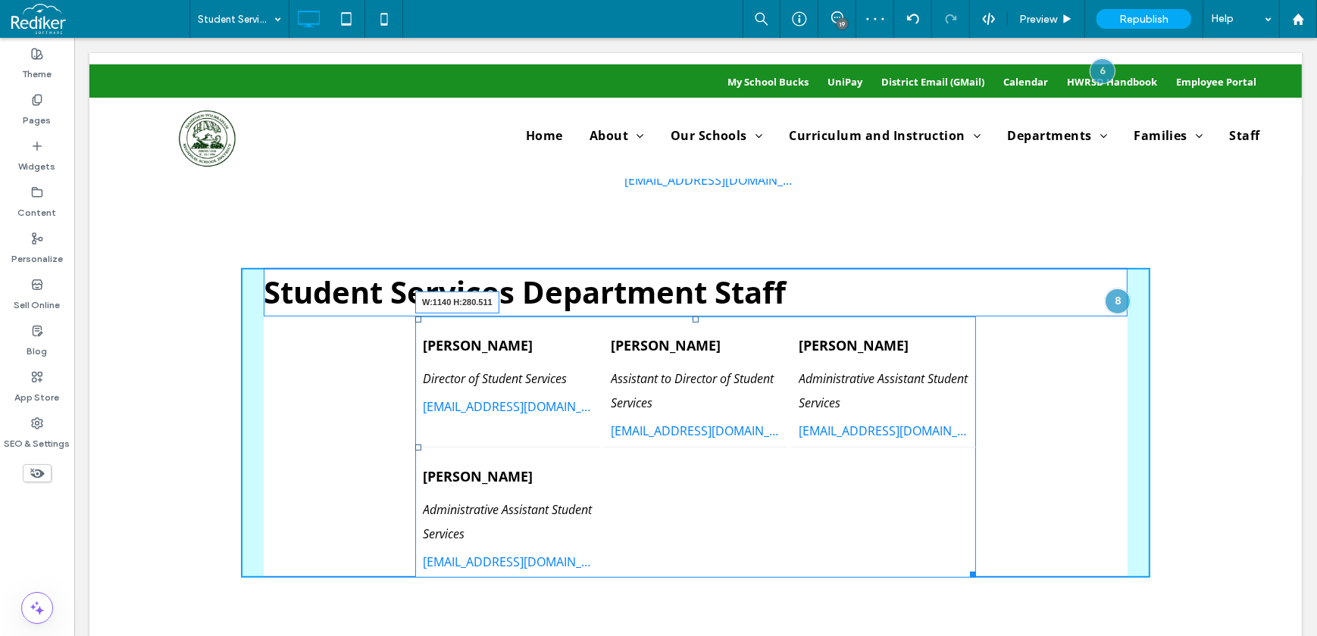
drag, startPoint x: 975, startPoint y: 576, endPoint x: 1317, endPoint y: 563, distance: 342.6
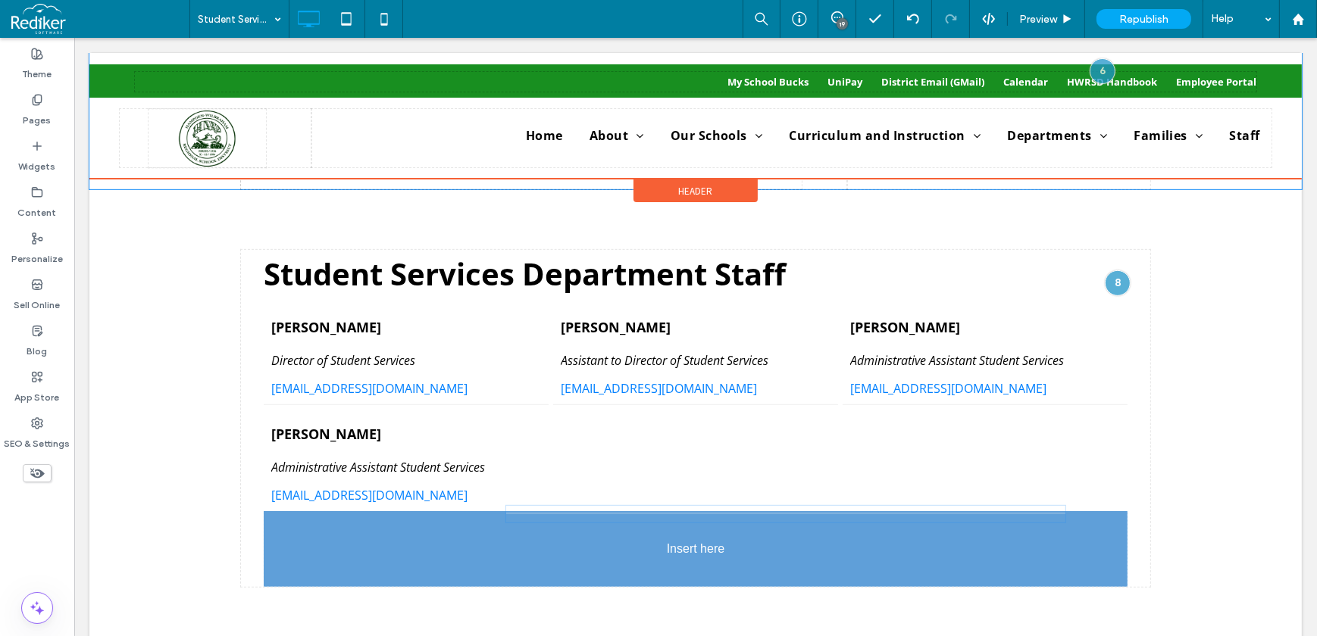
drag, startPoint x: 408, startPoint y: 262, endPoint x: 672, endPoint y: 508, distance: 360.2
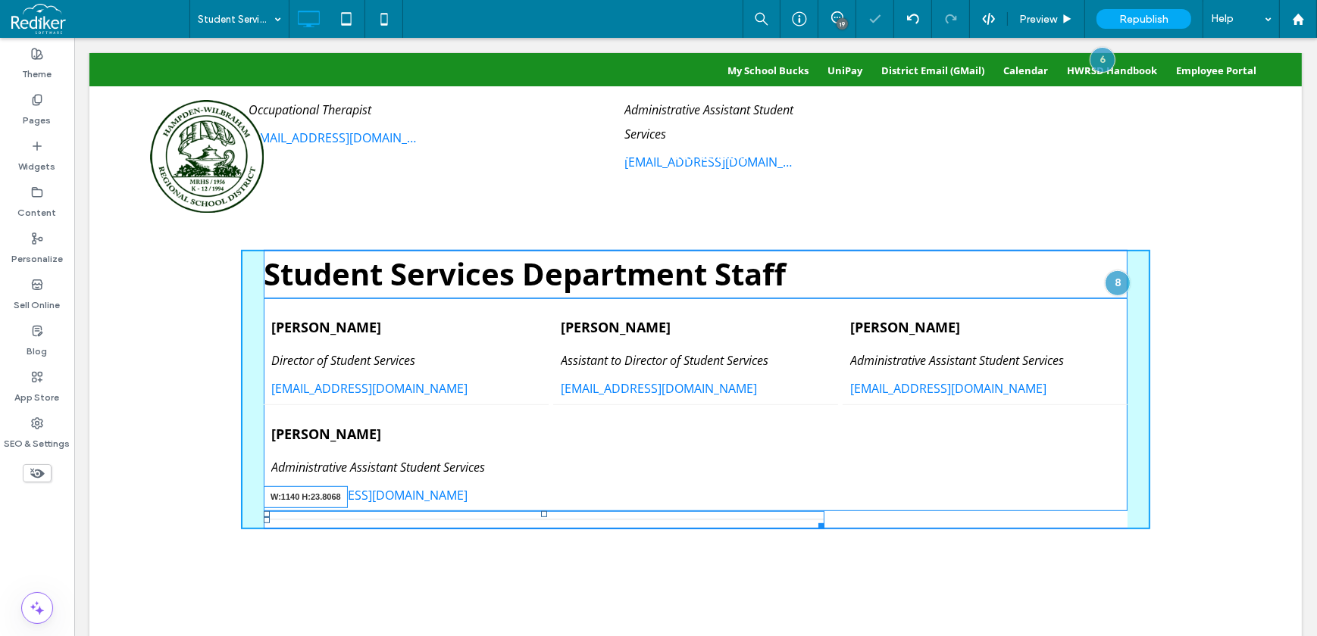
drag, startPoint x: 814, startPoint y: 519, endPoint x: 1214, endPoint y: 524, distance: 400.0
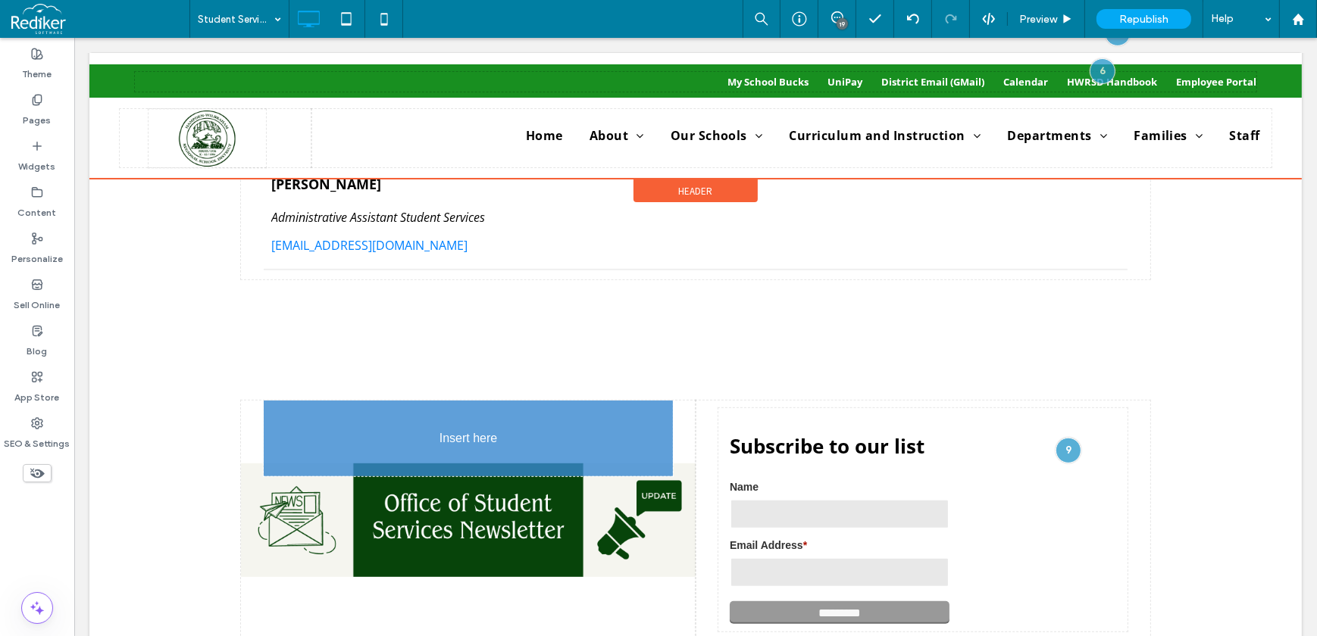
scroll to position [826, 0]
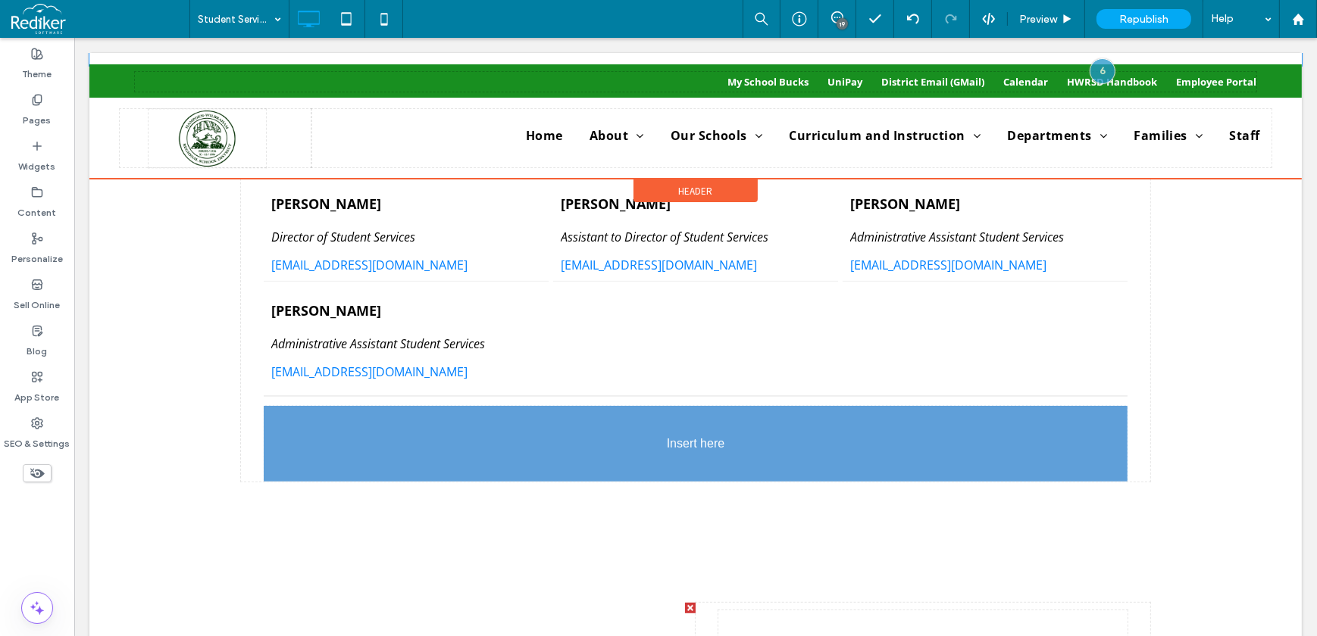
drag, startPoint x: 442, startPoint y: 319, endPoint x: 633, endPoint y: 481, distance: 249.9
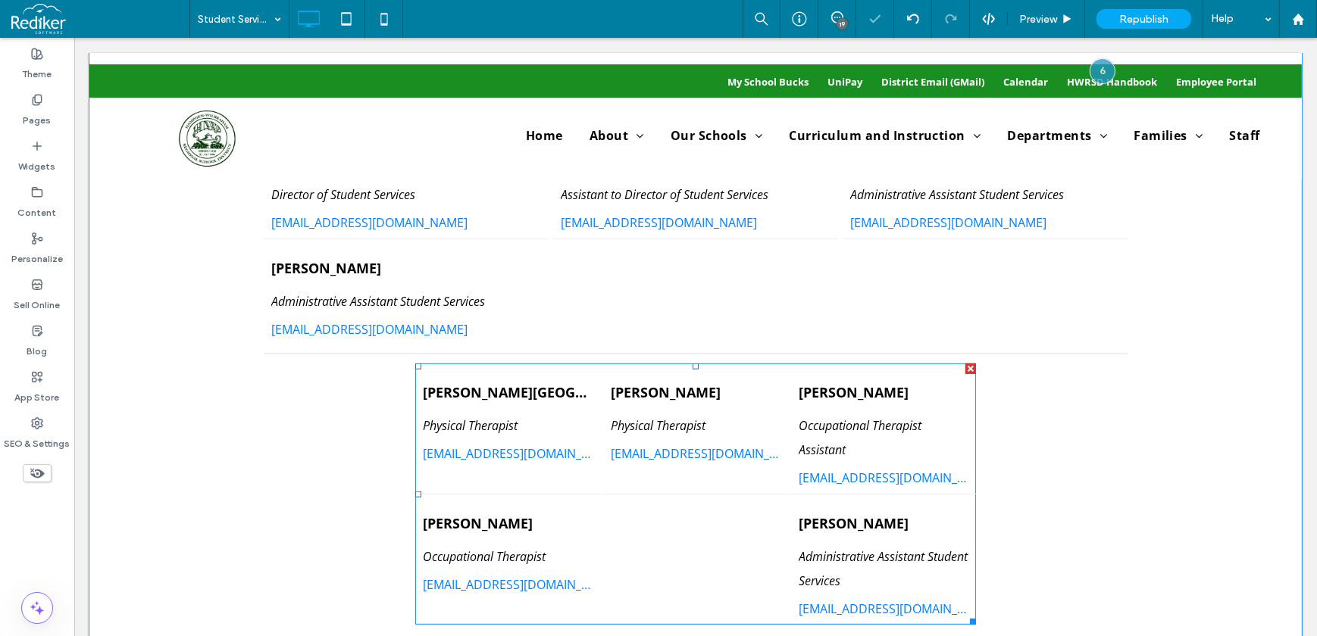
scroll to position [1032, 0]
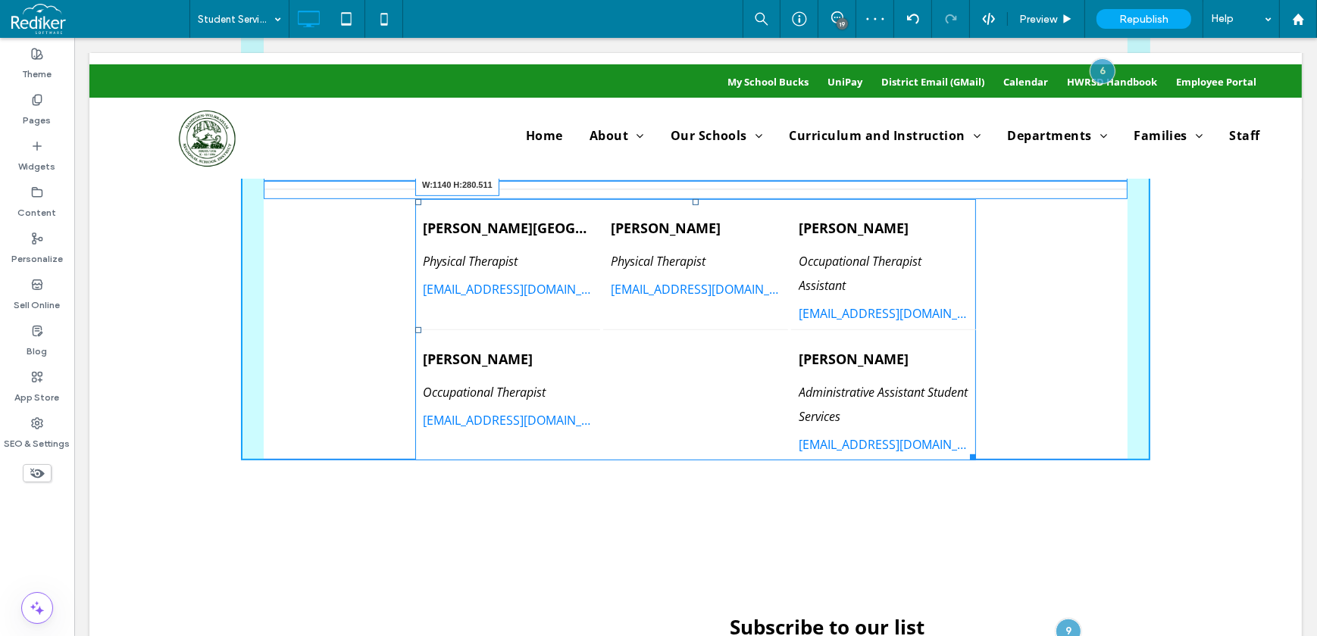
drag, startPoint x: 963, startPoint y: 451, endPoint x: 1292, endPoint y: 469, distance: 330.0
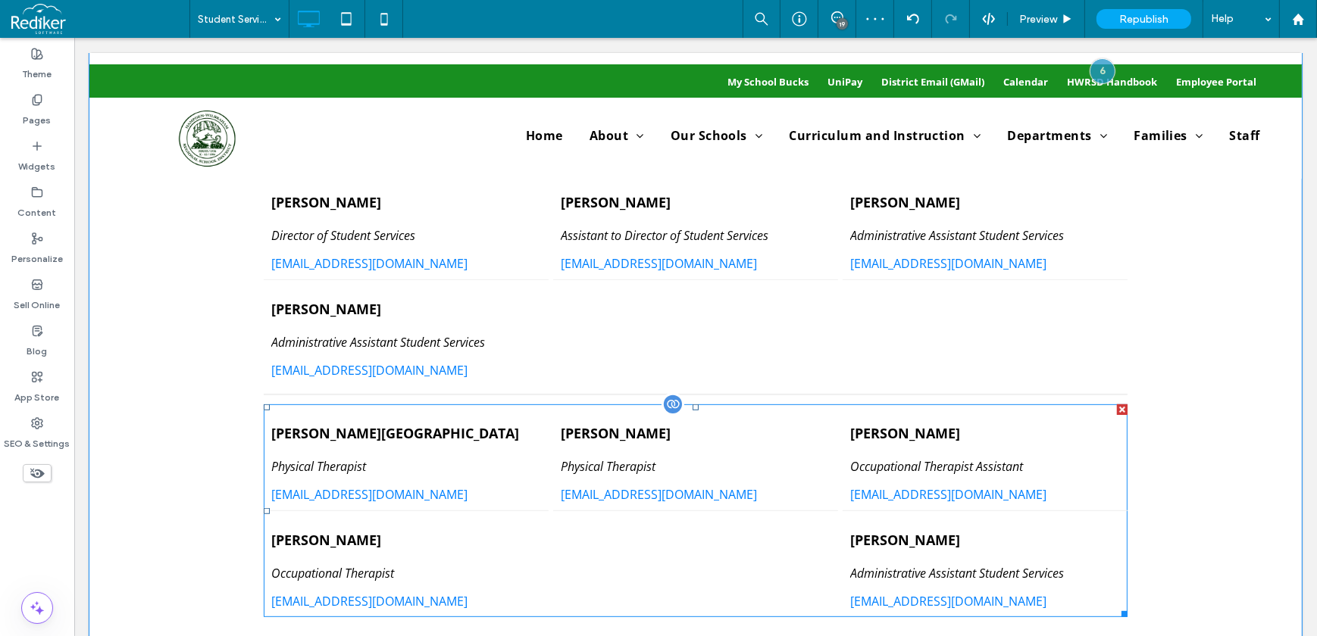
scroll to position [826, 0]
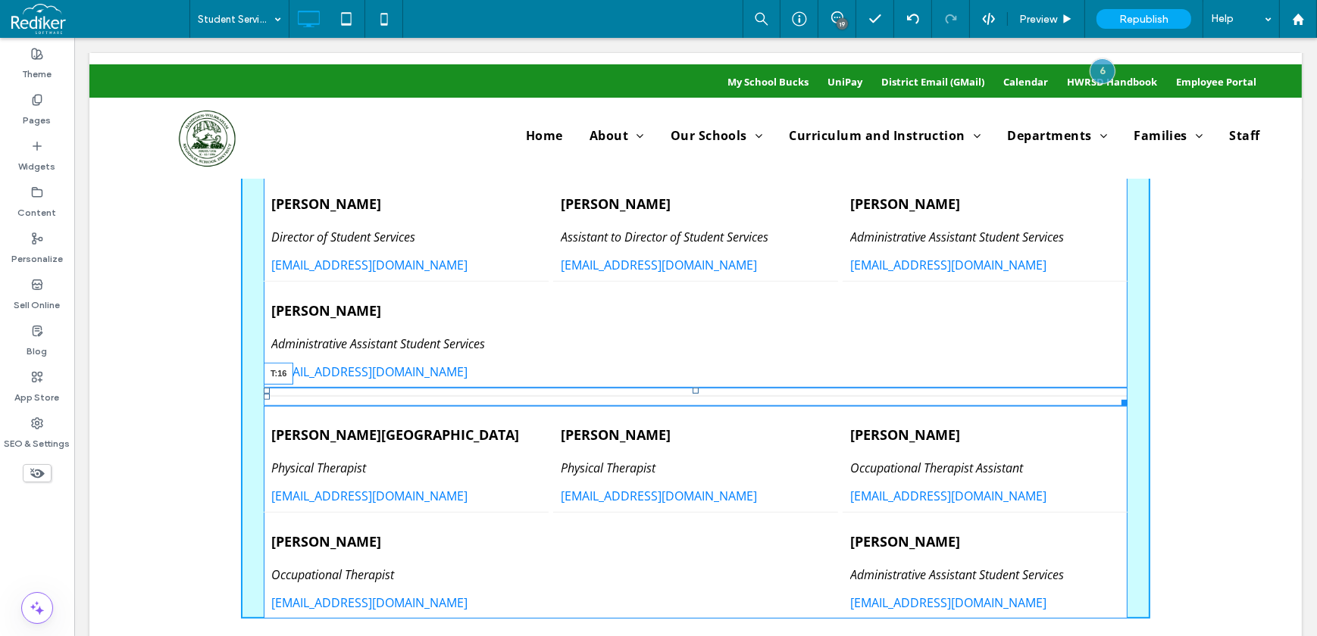
drag, startPoint x: 689, startPoint y: 388, endPoint x: 690, endPoint y: 401, distance: 13.0
click at [692, 394] on div at bounding box center [695, 391] width 6 height 6
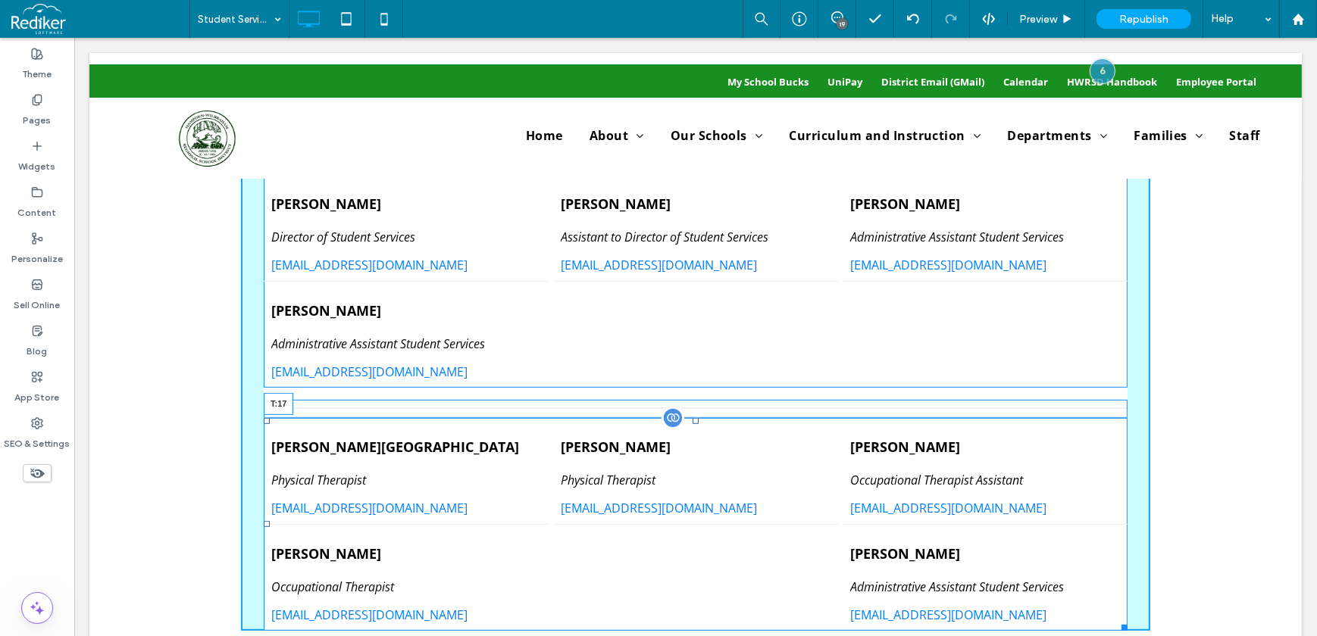
drag, startPoint x: 689, startPoint y: 417, endPoint x: 692, endPoint y: 431, distance: 14.2
click at [692, 431] on div "List of Services [PERSON_NAME] Physical Therapist [EMAIL_ADDRESS][DOMAIN_NAME] …" at bounding box center [695, 524] width 864 height 213
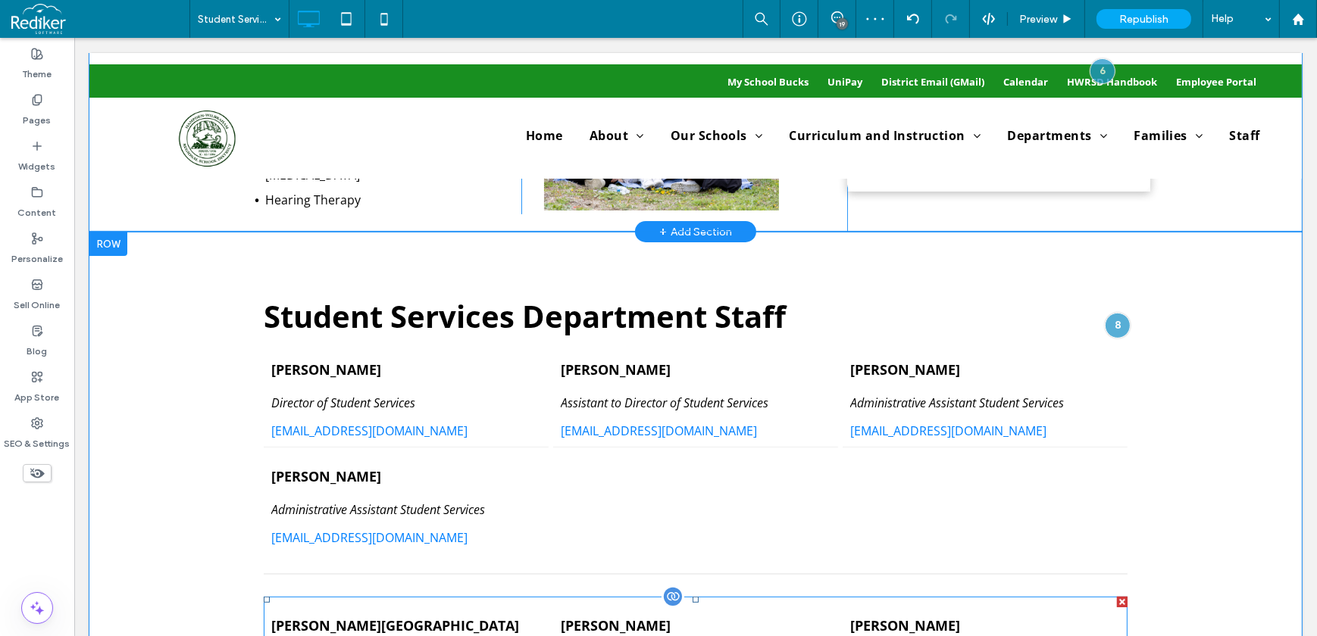
scroll to position [413, 0]
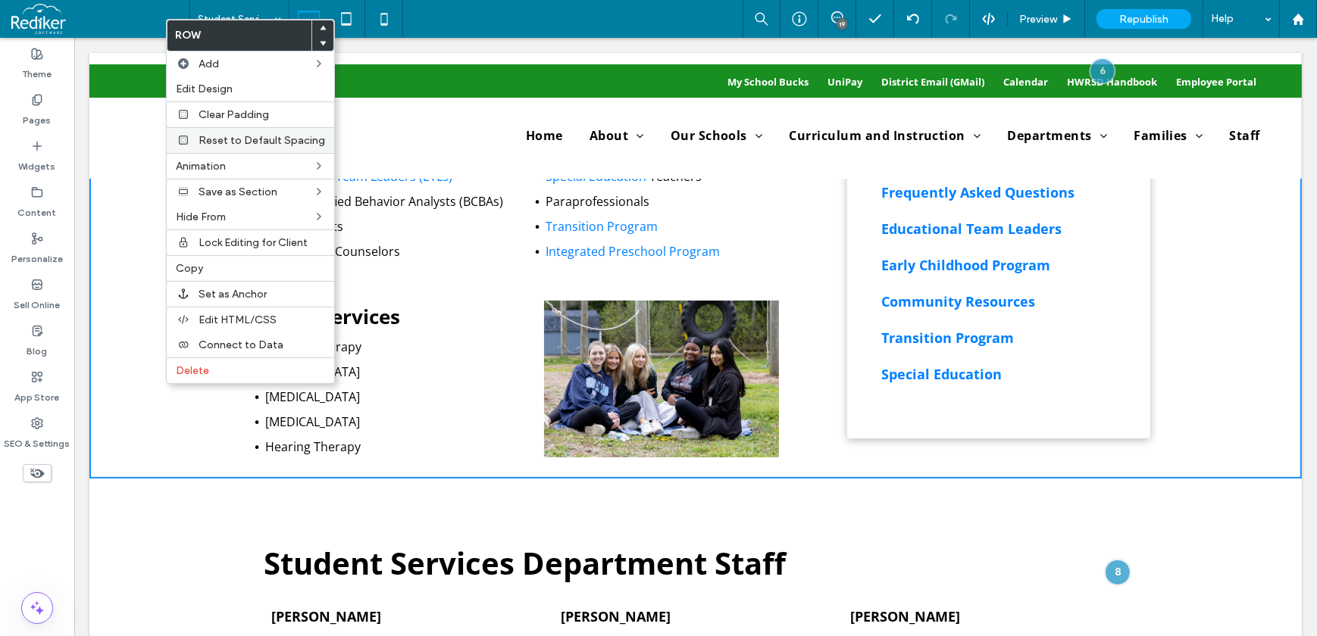
click at [255, 143] on span "Reset to Default Spacing" at bounding box center [261, 140] width 127 height 13
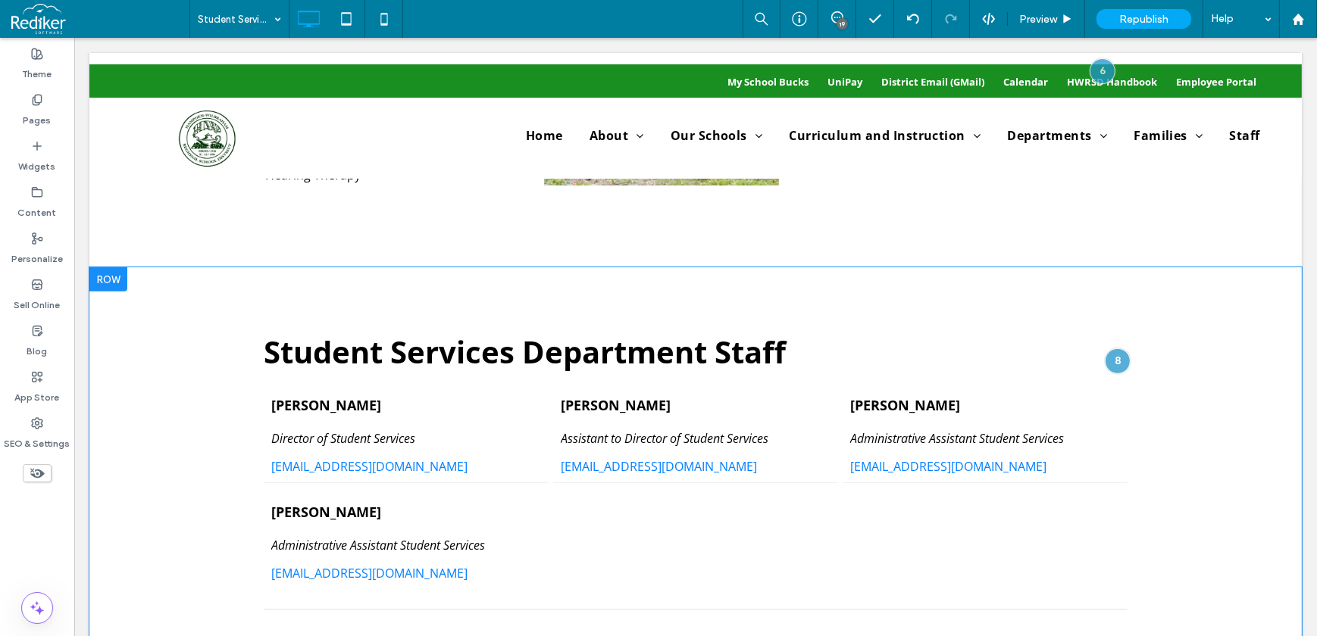
scroll to position [757, 0]
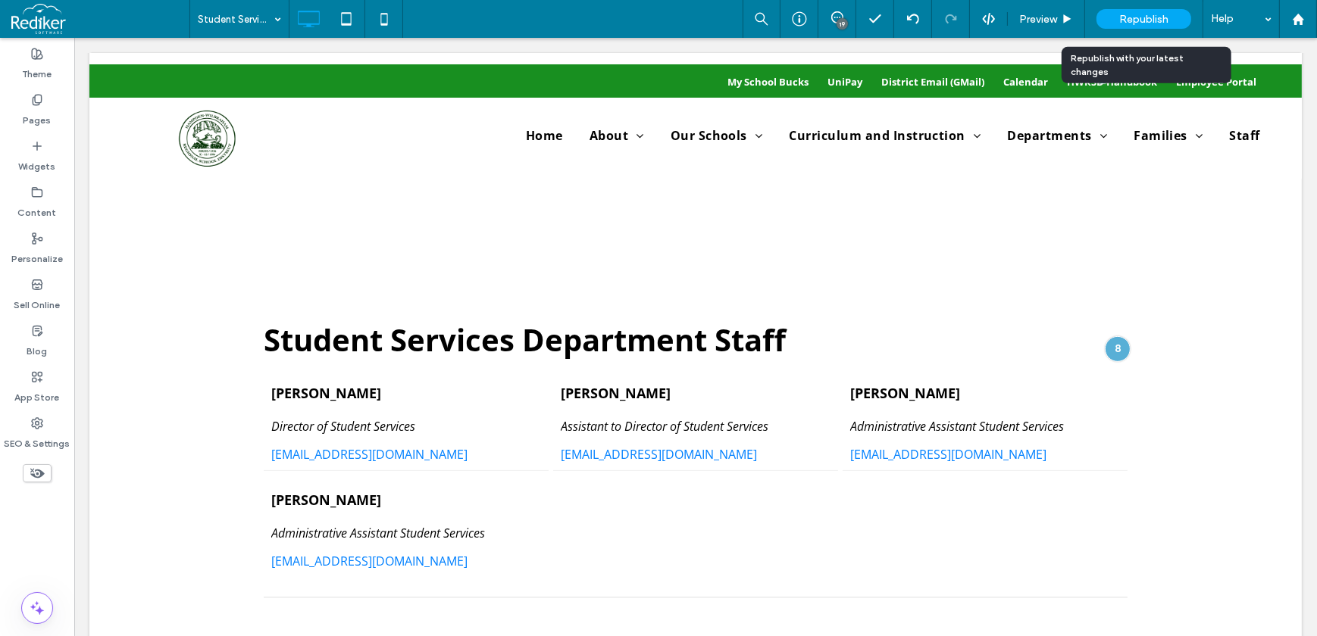
click at [1141, 9] on div "Republish" at bounding box center [1143, 19] width 95 height 20
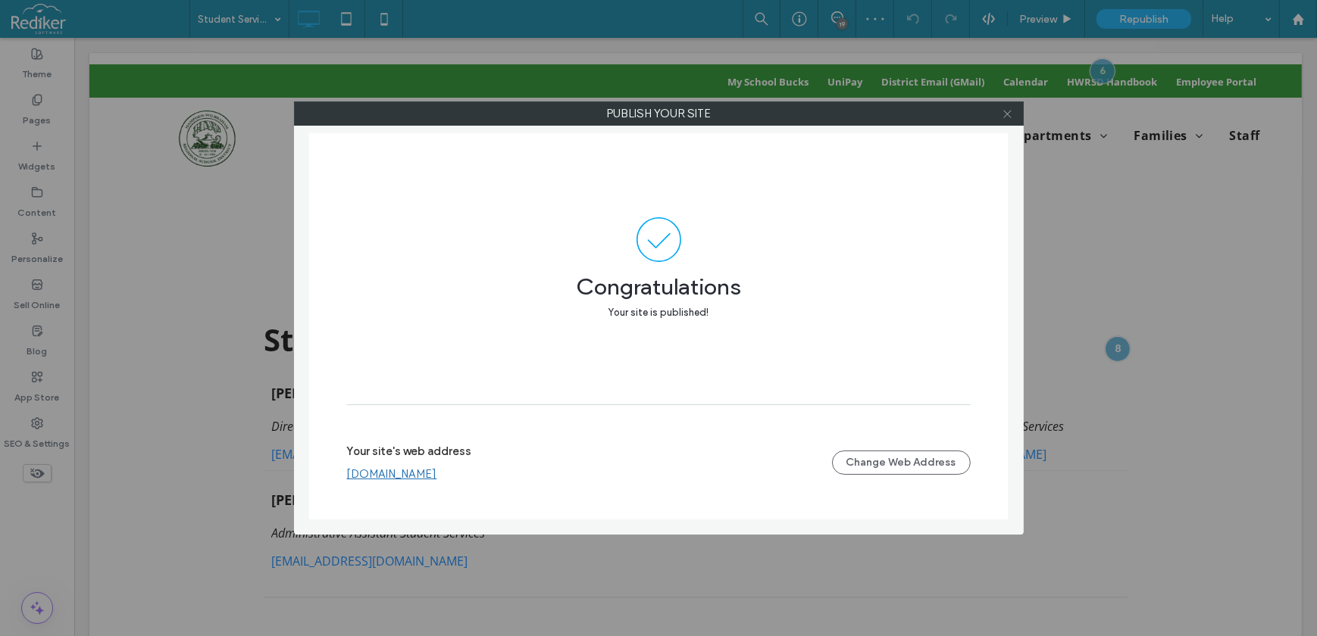
click at [1007, 117] on icon at bounding box center [1006, 113] width 11 height 11
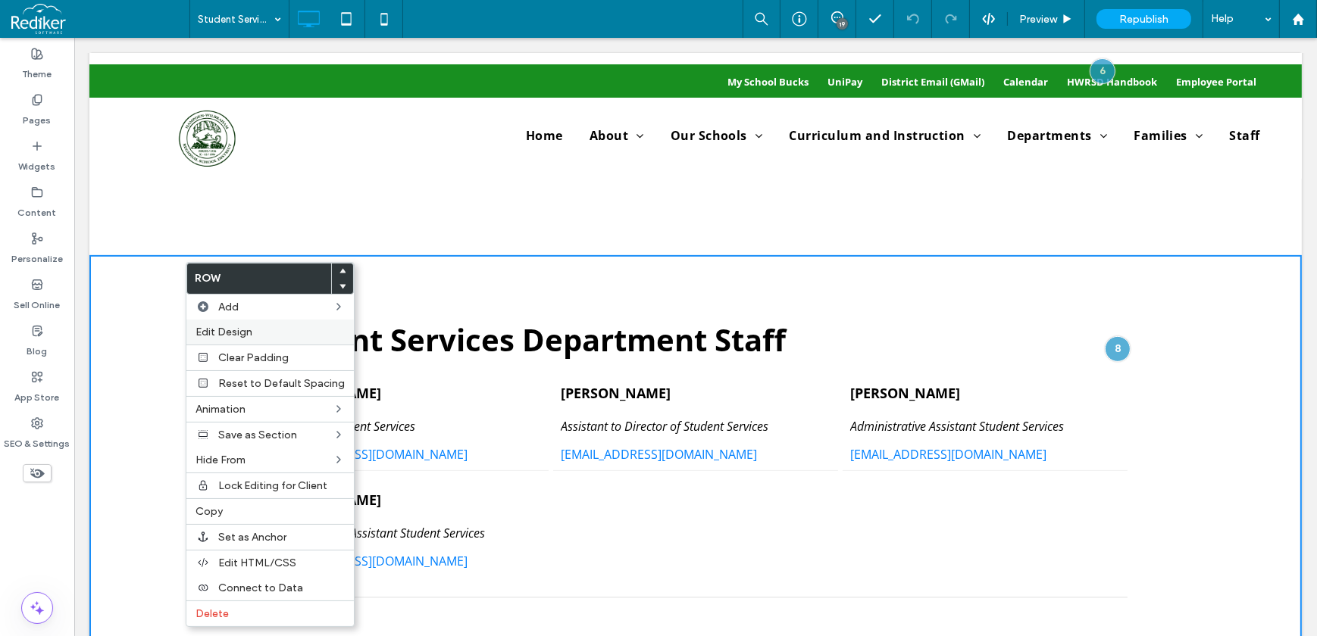
click at [258, 333] on label "Edit Design" at bounding box center [269, 332] width 149 height 13
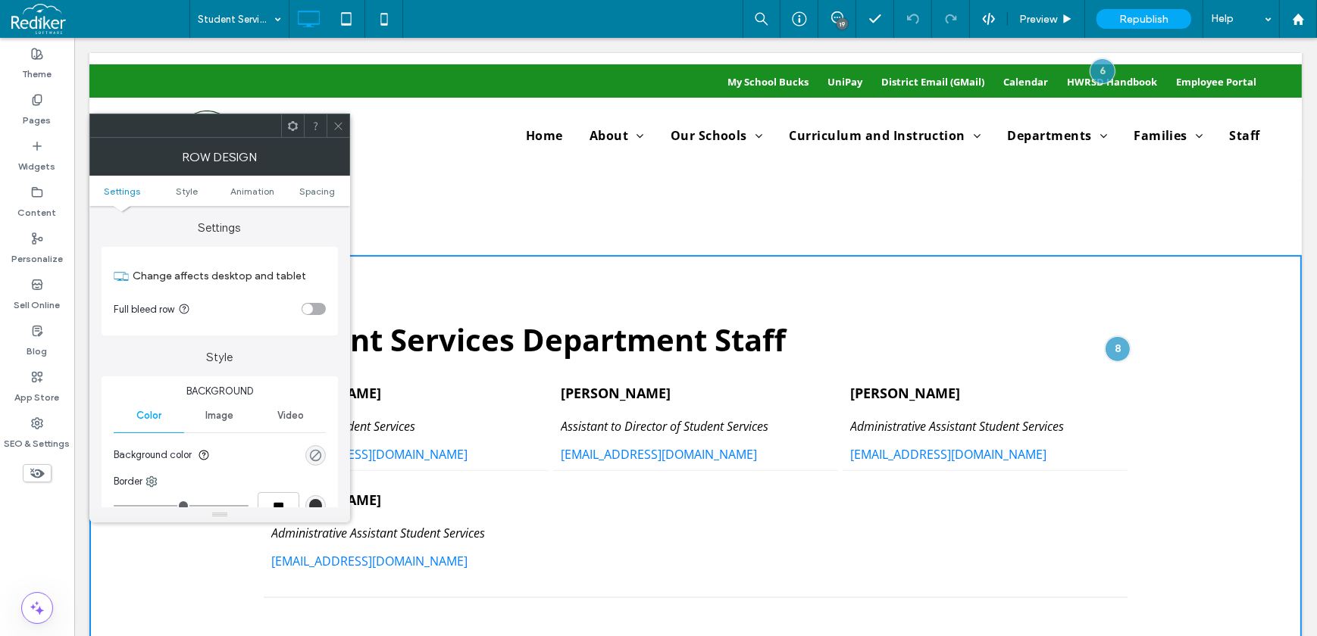
click at [310, 461] on div "rgba(0, 0, 0, 0)" at bounding box center [315, 455] width 13 height 13
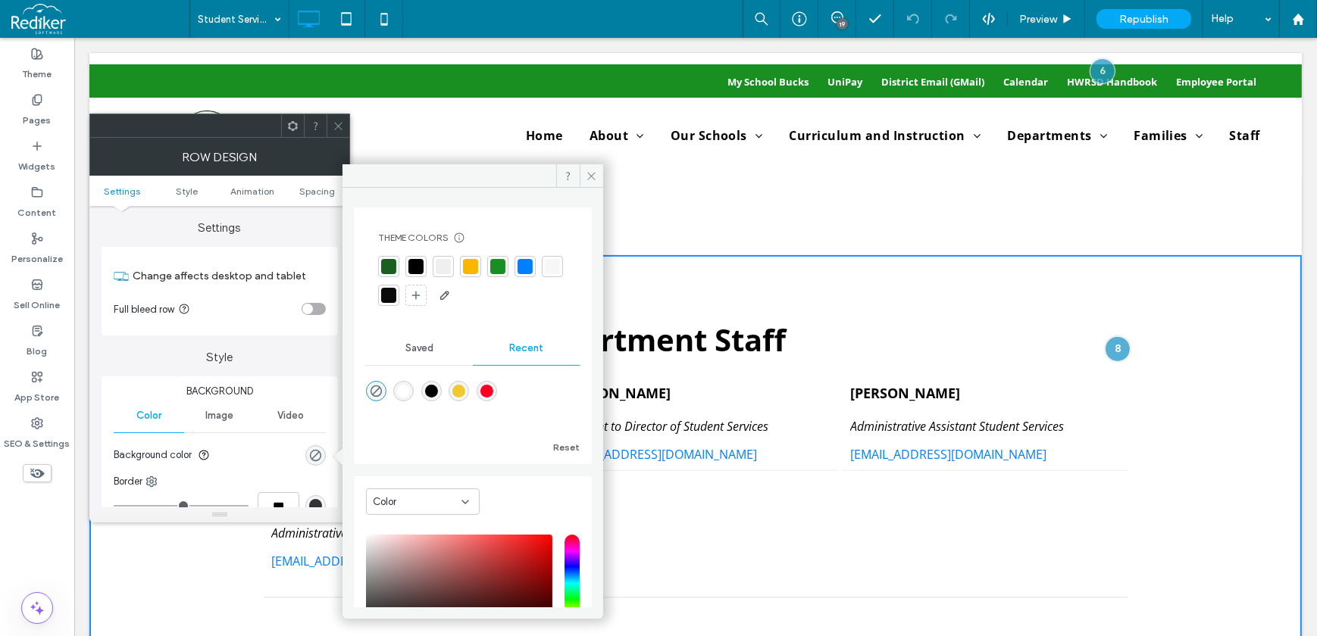
click at [545, 274] on div at bounding box center [552, 266] width 15 height 15
click at [335, 120] on icon at bounding box center [338, 125] width 11 height 11
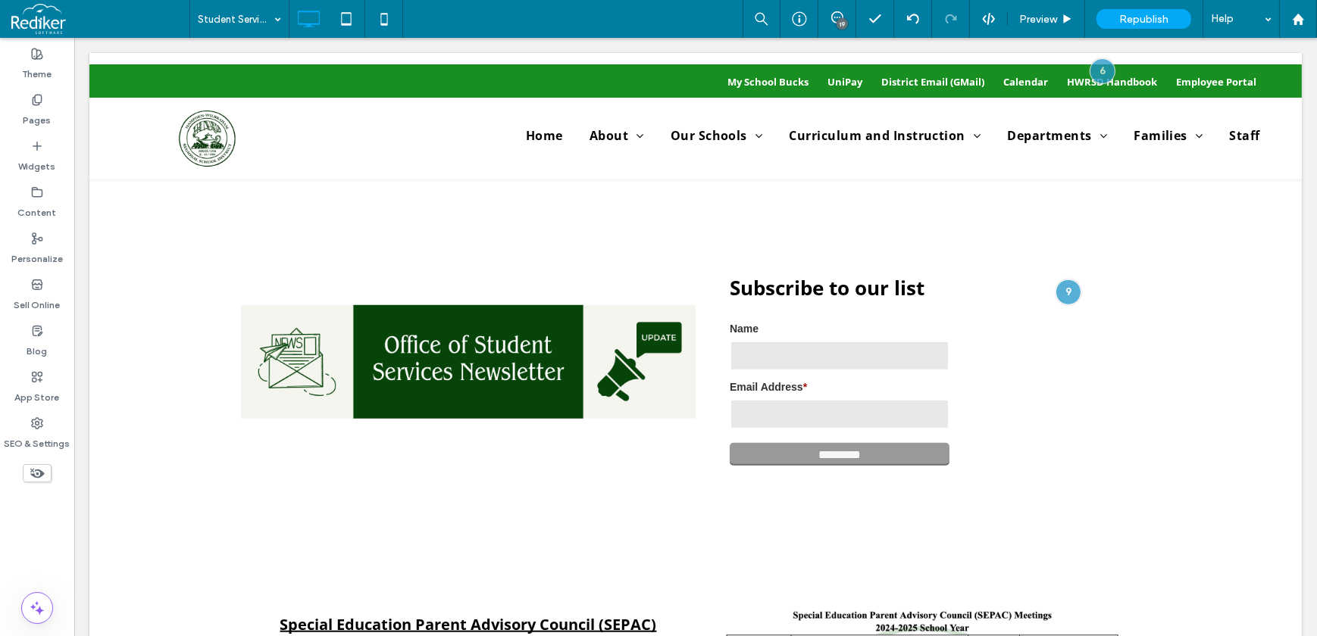
scroll to position [1446, 0]
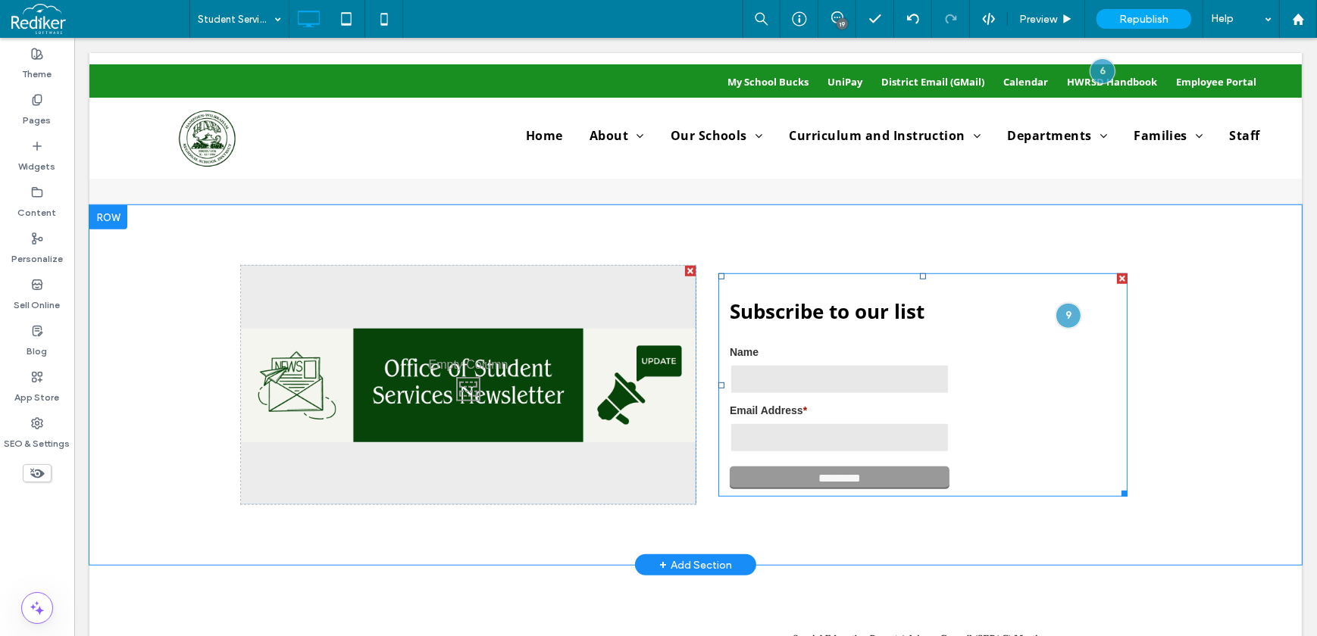
click at [1076, 392] on span at bounding box center [921, 384] width 409 height 223
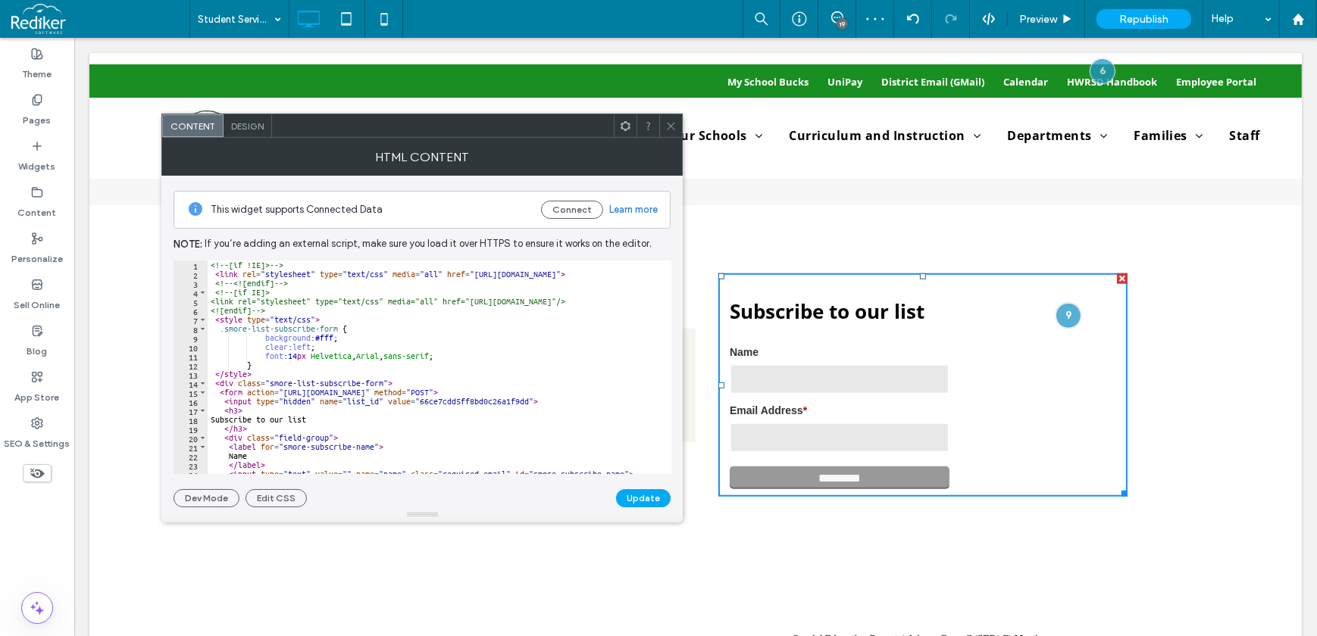
click at [667, 127] on icon at bounding box center [670, 125] width 11 height 11
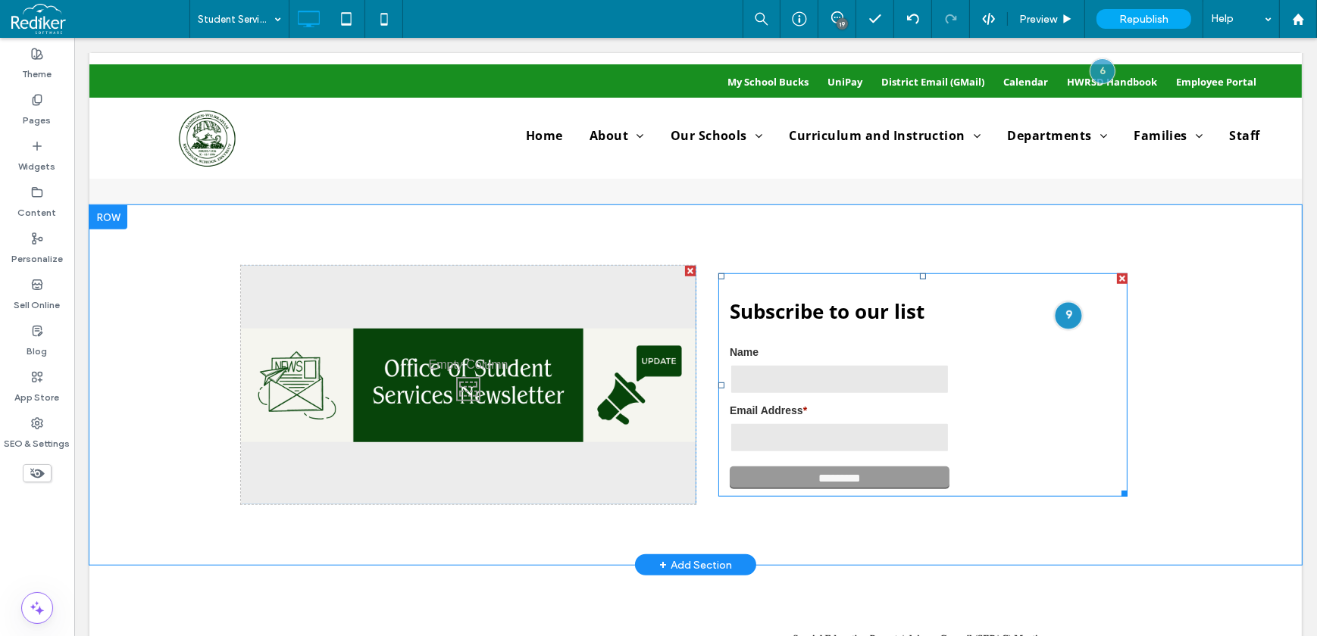
click at [1068, 317] on div at bounding box center [1067, 316] width 28 height 28
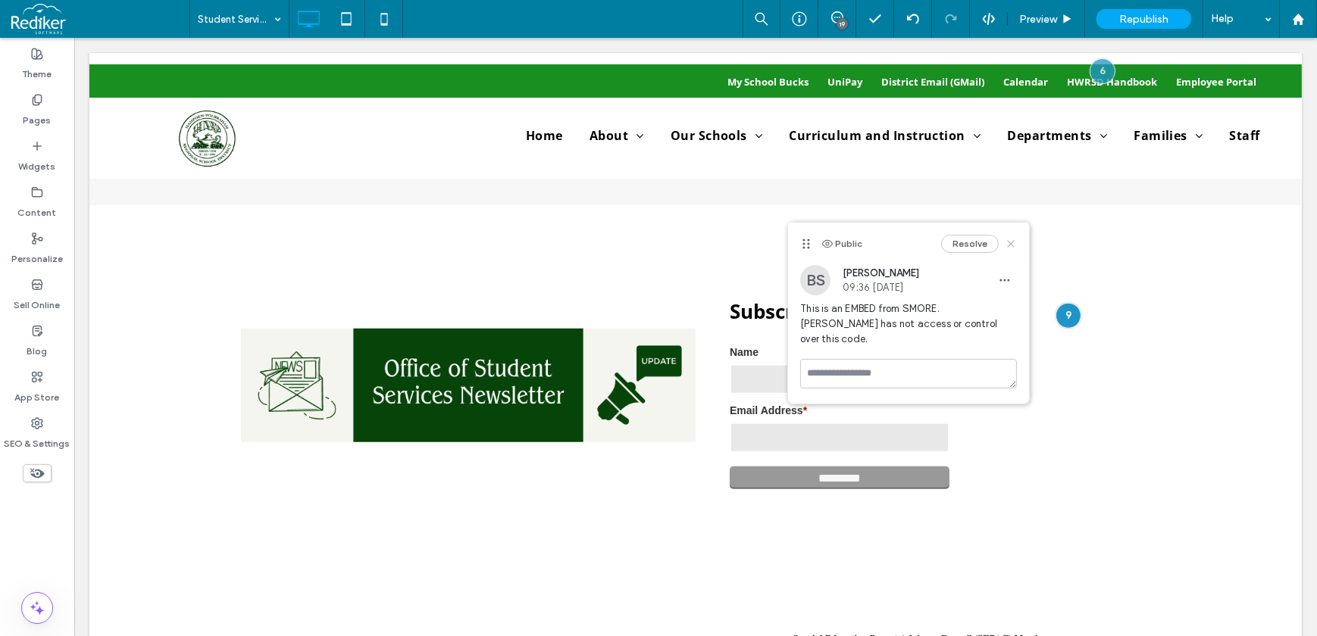
drag, startPoint x: 1010, startPoint y: 241, endPoint x: 982, endPoint y: 219, distance: 36.2
click at [1010, 241] on icon at bounding box center [1010, 244] width 12 height 12
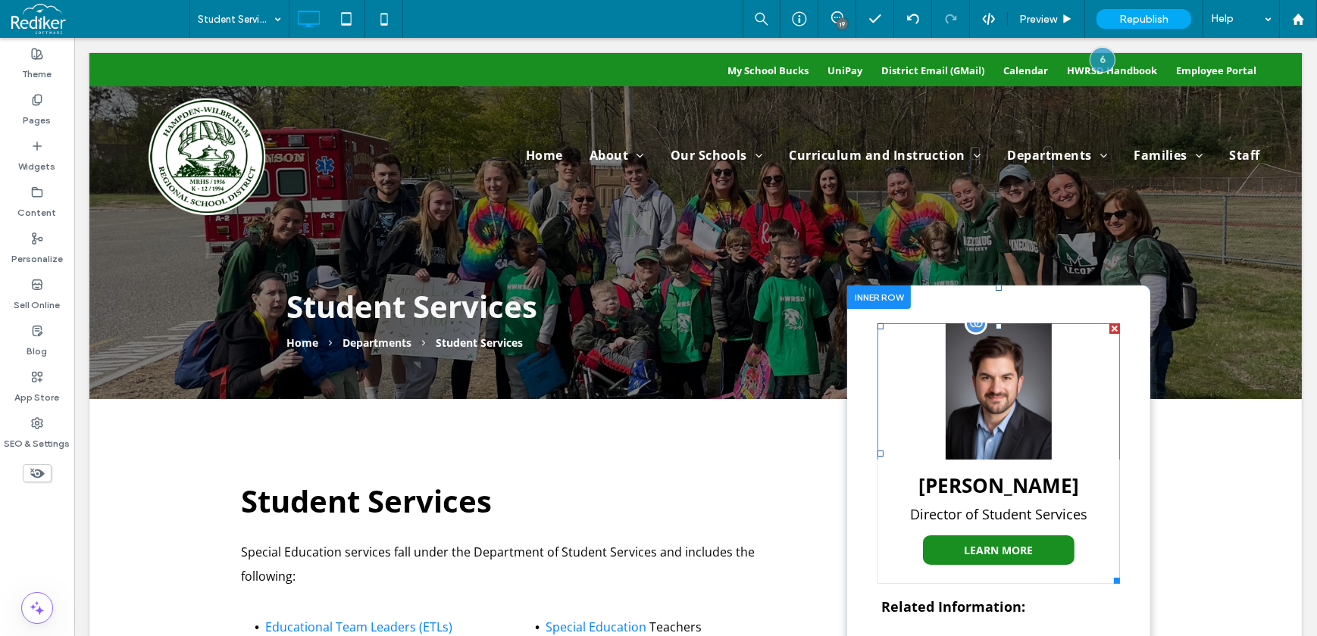
scroll to position [0, 0]
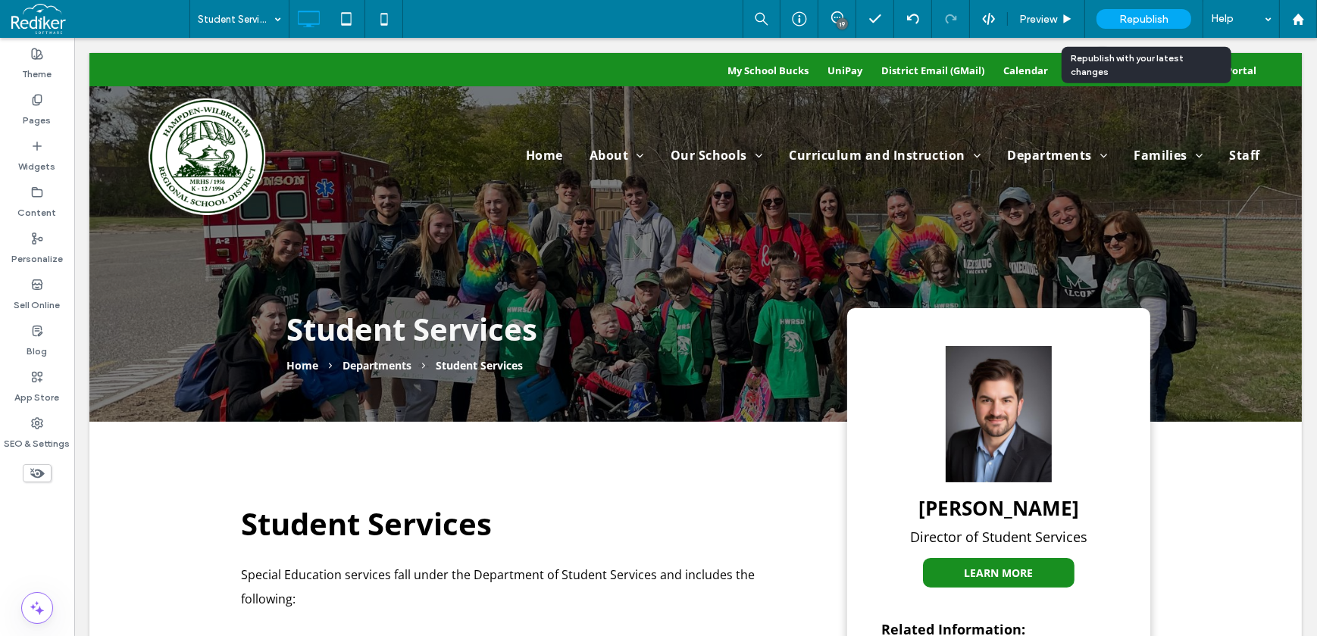
click at [1132, 9] on div "Republish" at bounding box center [1143, 19] width 95 height 20
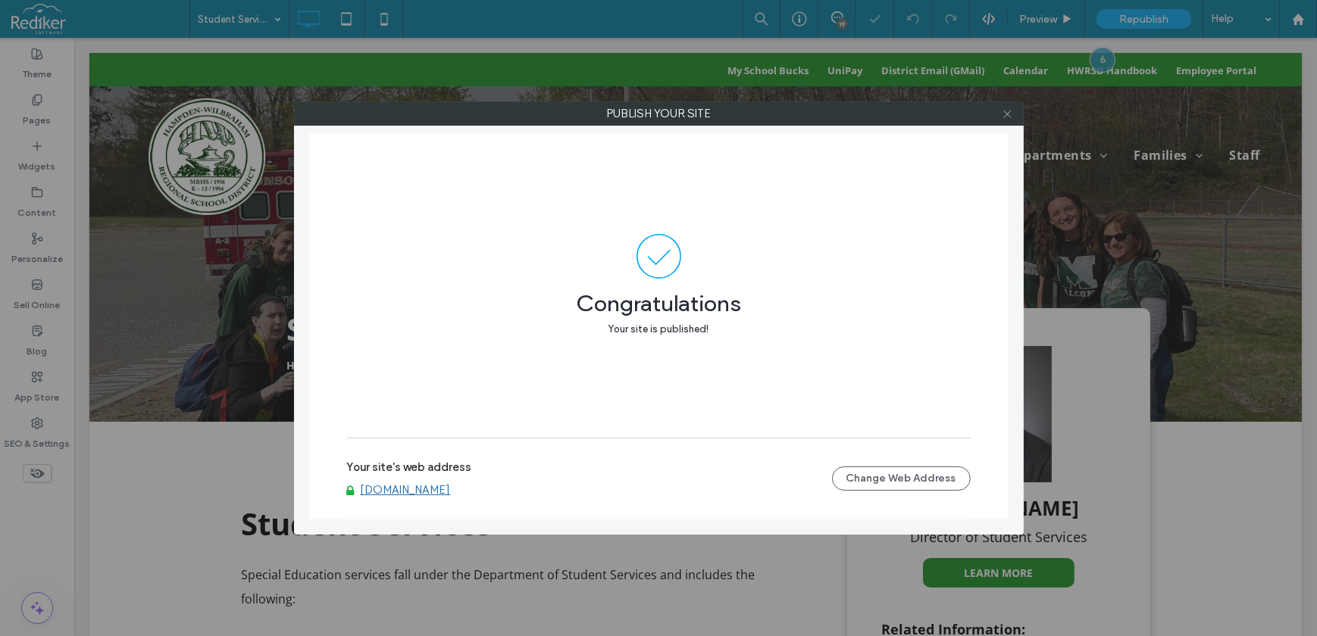
click at [1010, 115] on icon at bounding box center [1006, 113] width 11 height 11
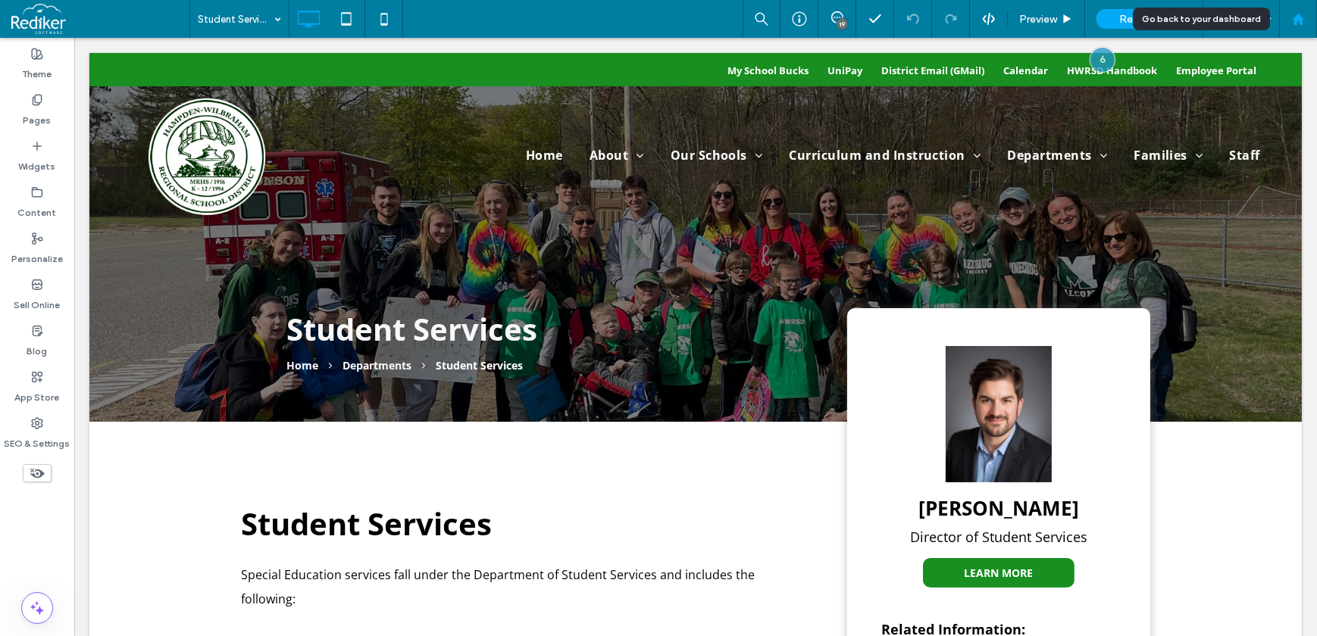
drag, startPoint x: 1292, startPoint y: 27, endPoint x: 1304, endPoint y: 14, distance: 18.2
click at [1292, 27] on div at bounding box center [1298, 19] width 38 height 38
